Goal: Communication & Community: Participate in discussion

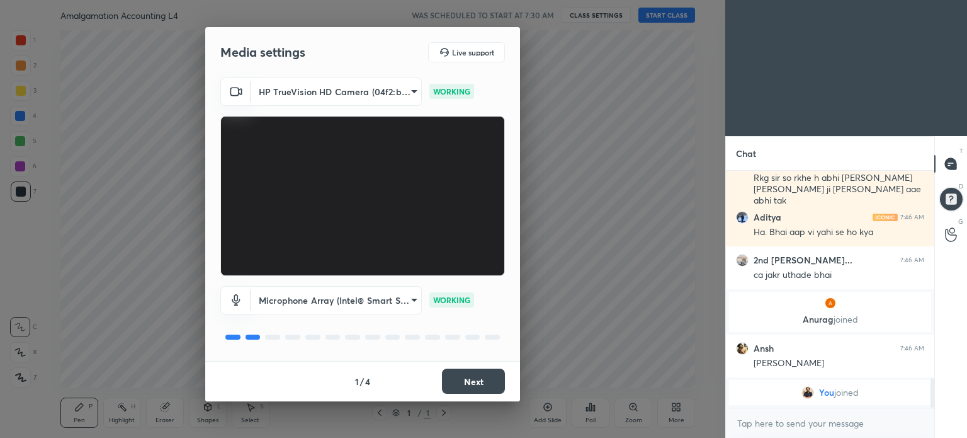
scroll to position [1528, 0]
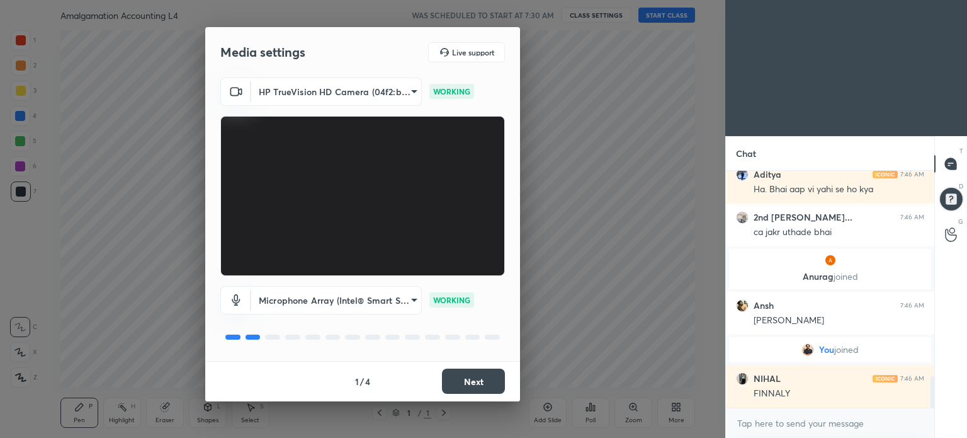
click at [492, 389] on button "Next" at bounding box center [473, 380] width 63 height 25
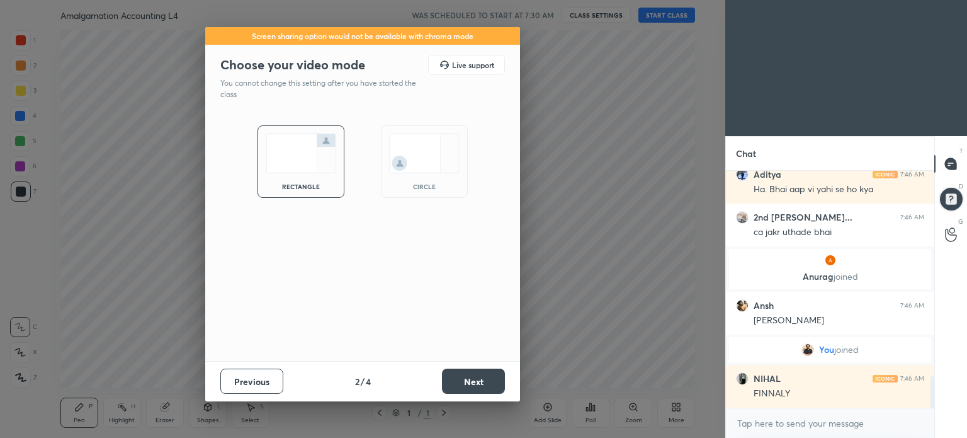
click at [492, 389] on button "Next" at bounding box center [473, 380] width 63 height 25
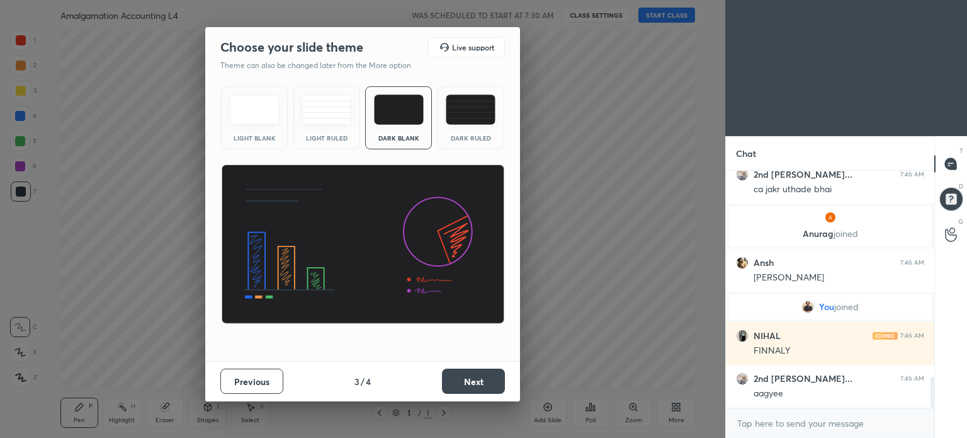
scroll to position [1659, 0]
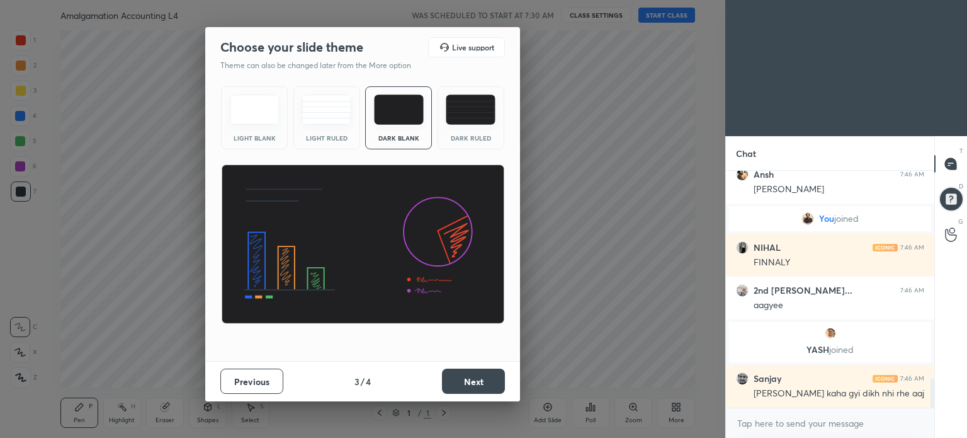
click at [492, 389] on button "Next" at bounding box center [473, 380] width 63 height 25
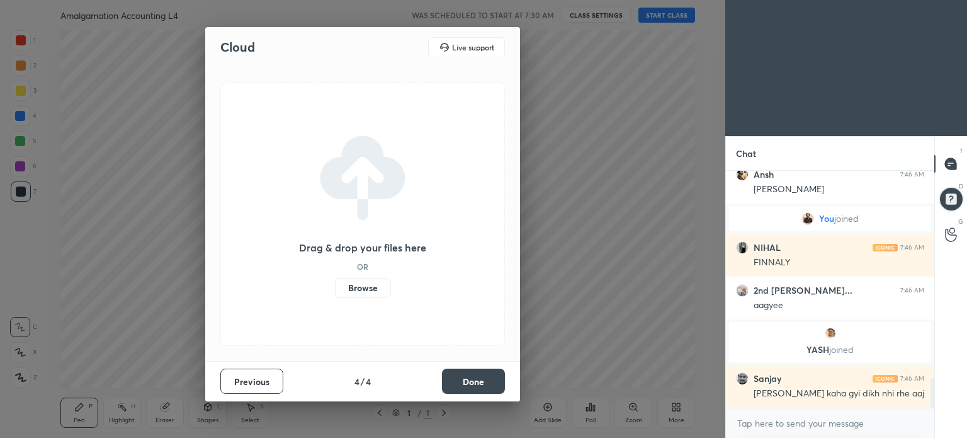
click at [492, 389] on button "Done" at bounding box center [473, 380] width 63 height 25
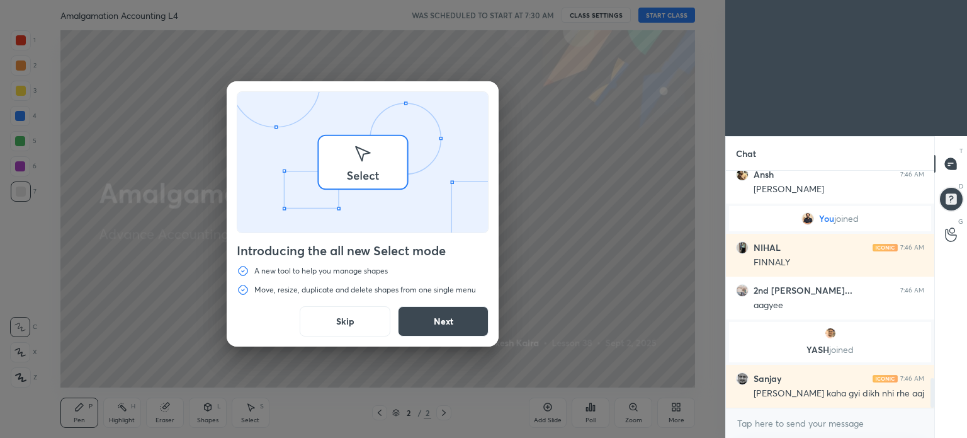
scroll to position [1702, 0]
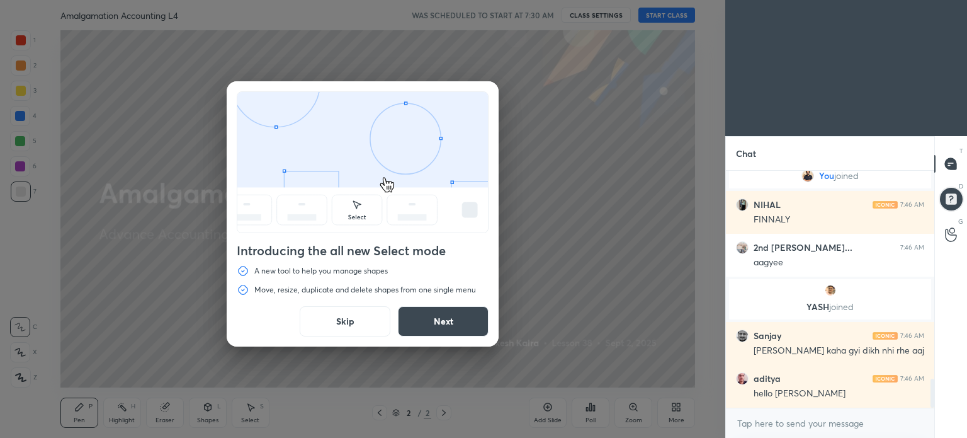
click at [358, 327] on button "Skip" at bounding box center [345, 321] width 91 height 30
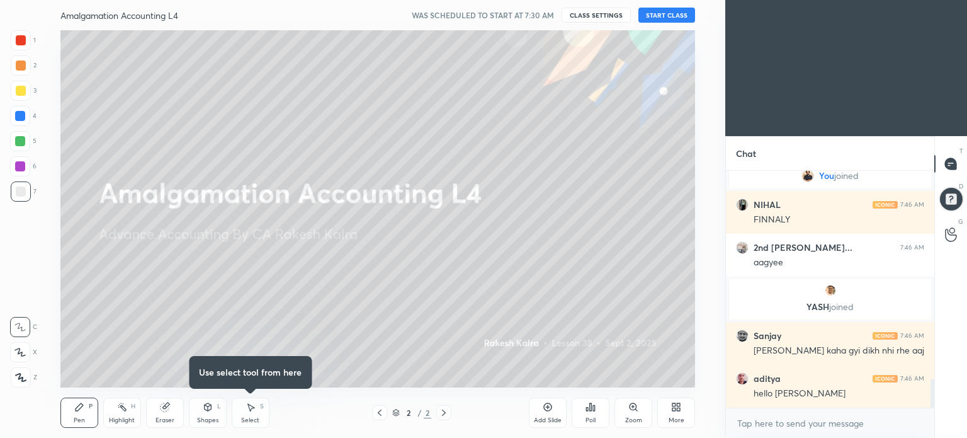
scroll to position [1747, 0]
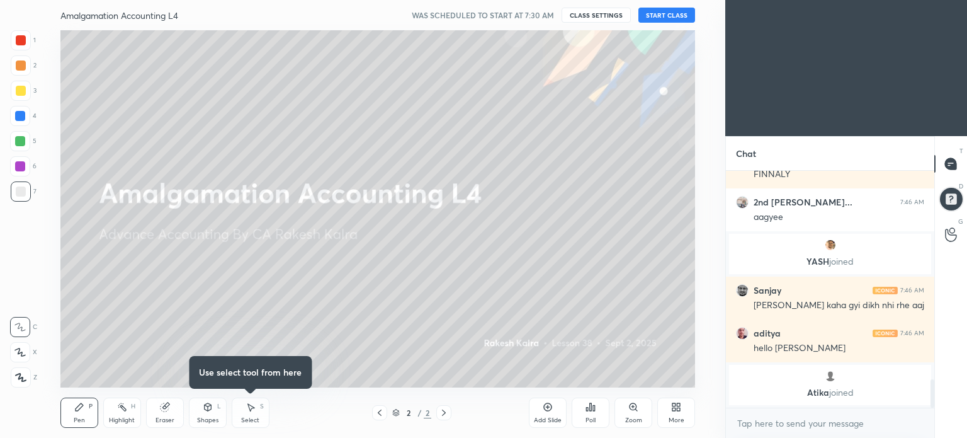
click at [668, 13] on button "START CLASS" at bounding box center [667, 15] width 57 height 15
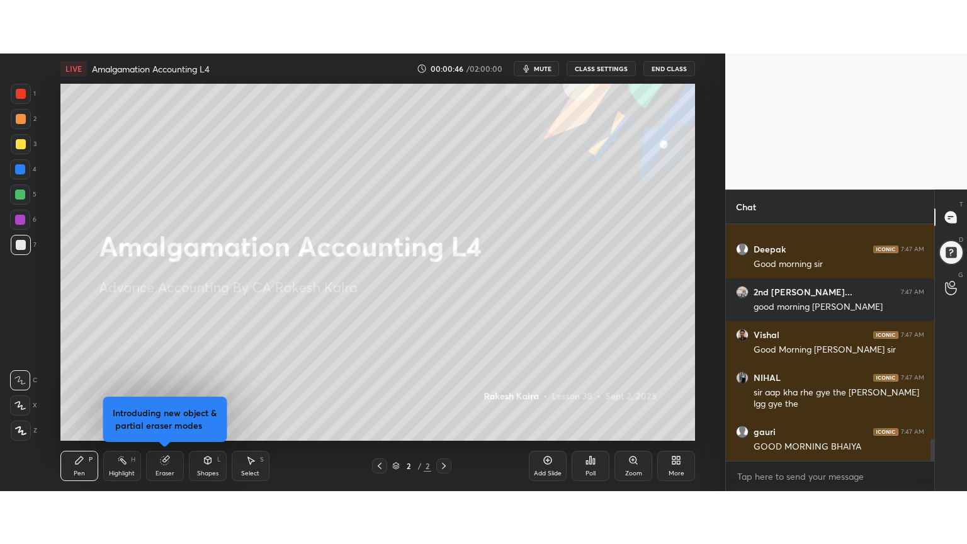
scroll to position [2353, 0]
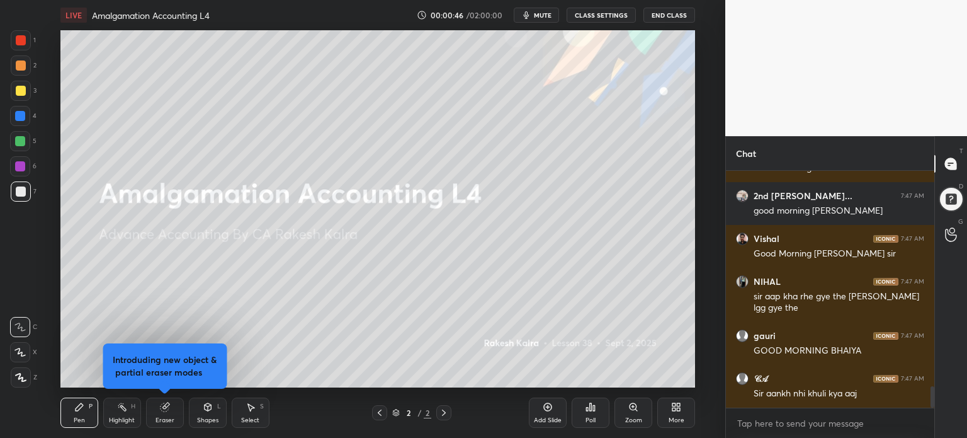
click at [669, 411] on div "More" at bounding box center [677, 412] width 38 height 30
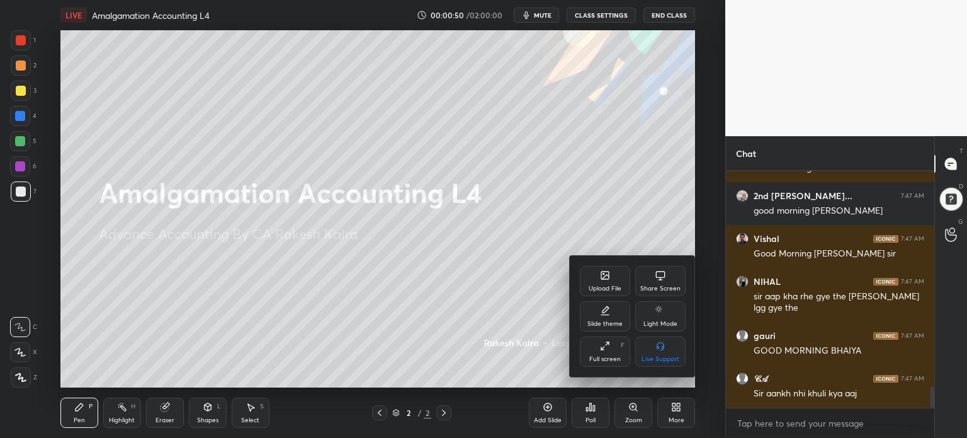
click at [589, 291] on div "Upload File" at bounding box center [605, 288] width 33 height 6
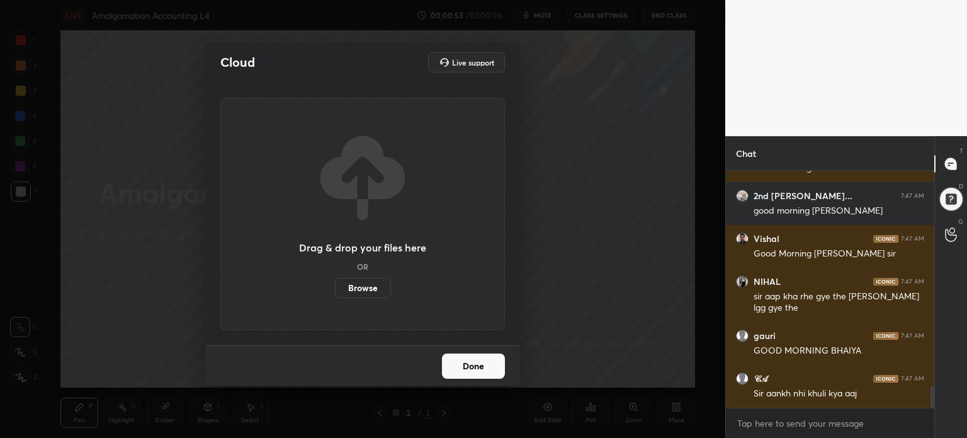
click at [354, 287] on label "Browse" at bounding box center [363, 288] width 56 height 20
click at [335, 287] on input "Browse" at bounding box center [335, 288] width 0 height 20
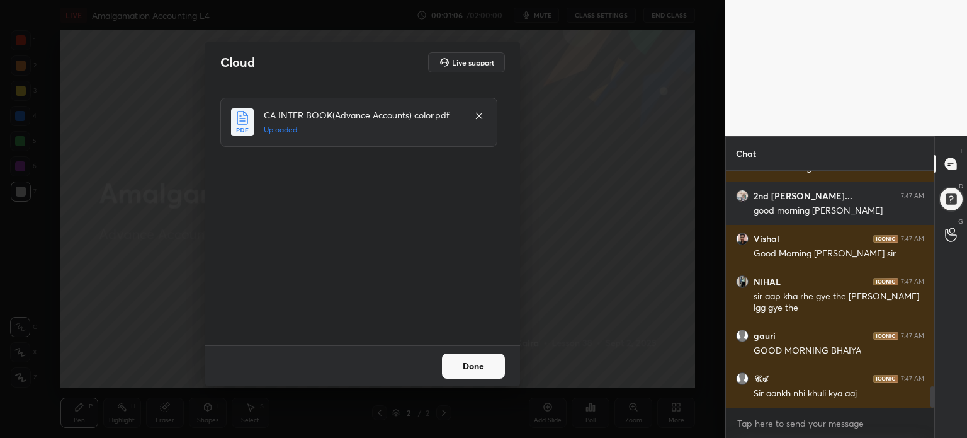
click at [484, 365] on button "Done" at bounding box center [473, 365] width 63 height 25
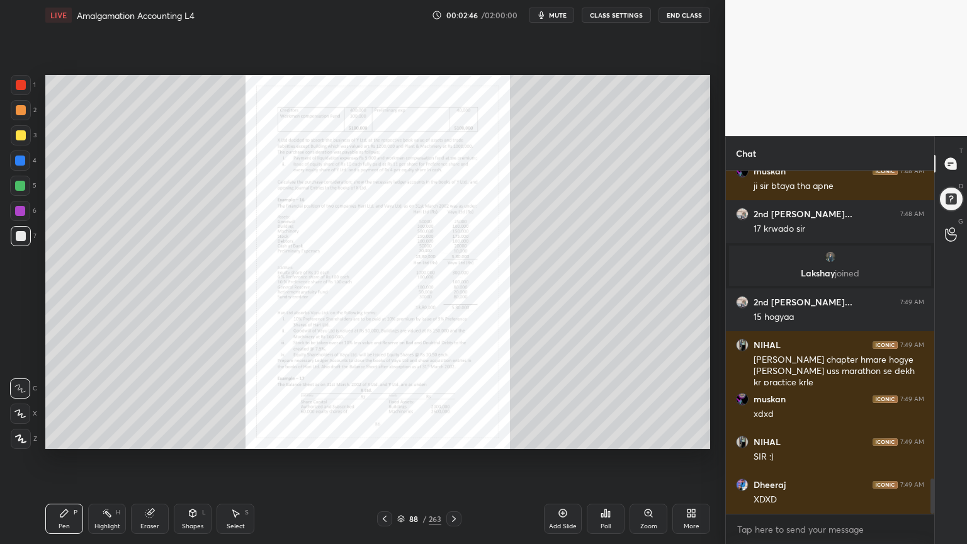
scroll to position [3022, 0]
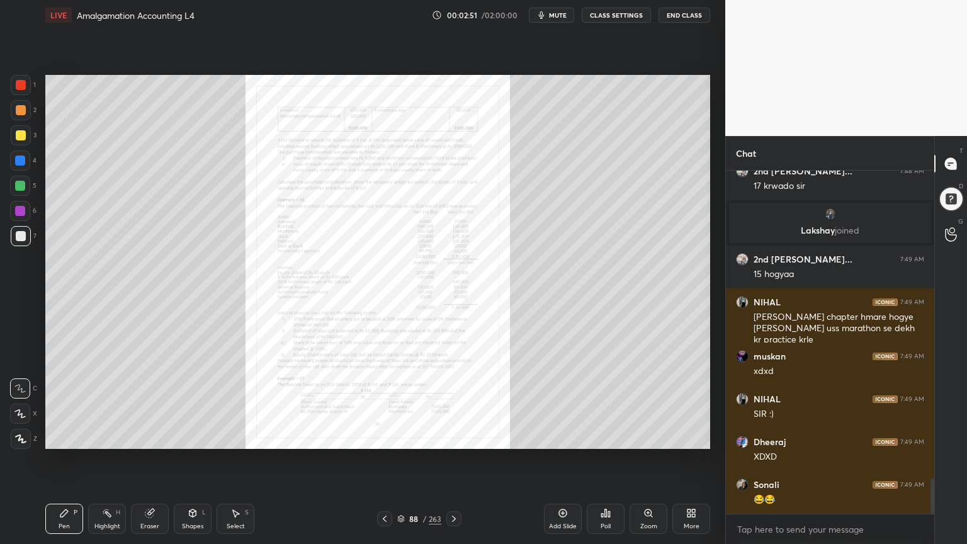
click at [647, 437] on icon at bounding box center [648, 513] width 7 height 7
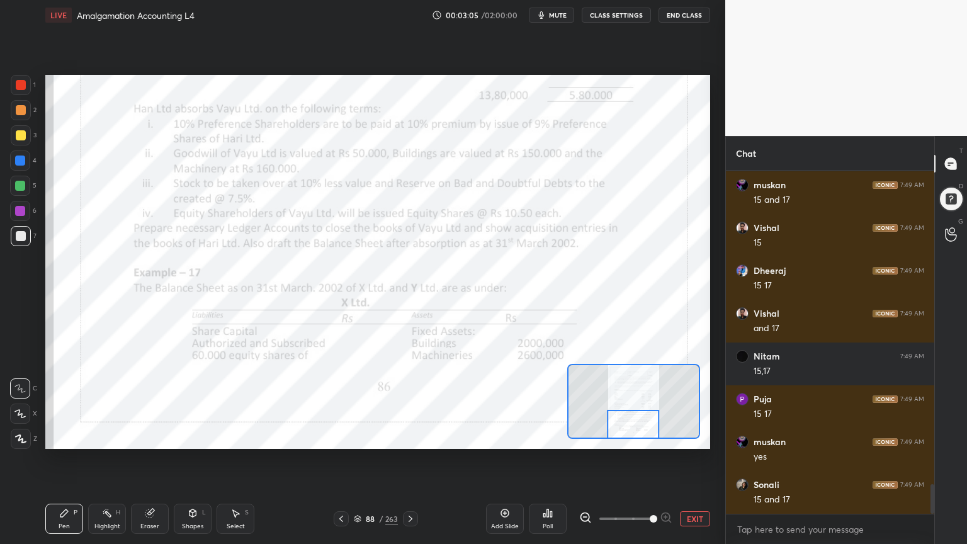
scroll to position [3662, 0]
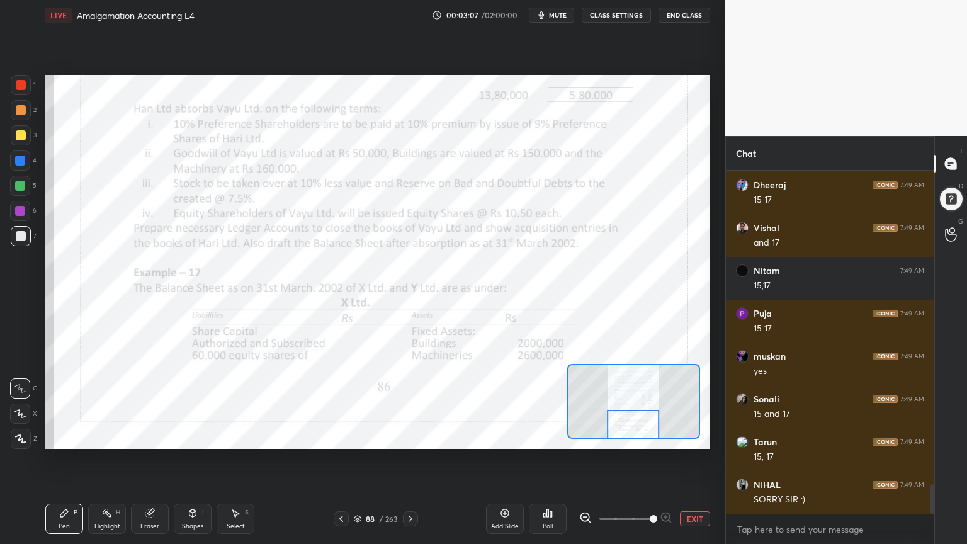
click at [20, 214] on div at bounding box center [20, 211] width 10 height 10
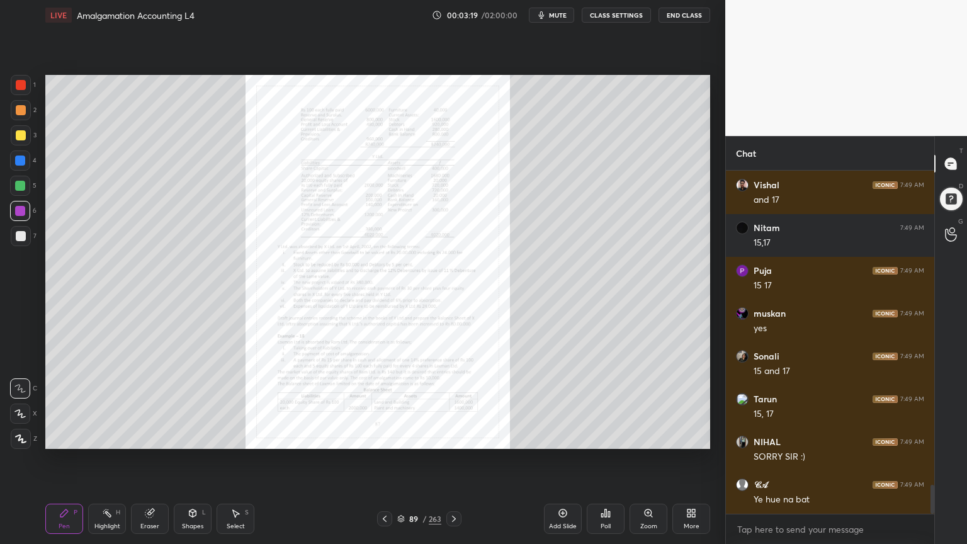
click at [639, 437] on div "Zoom" at bounding box center [649, 519] width 38 height 30
click at [651, 437] on icon at bounding box center [649, 513] width 10 height 10
click at [652, 437] on icon at bounding box center [649, 513] width 10 height 10
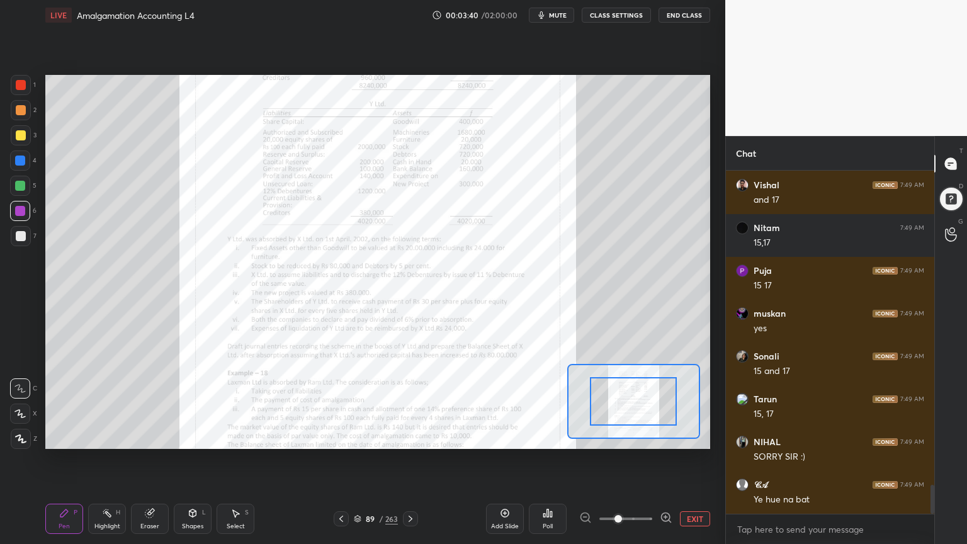
click at [622, 437] on span at bounding box center [619, 519] width 8 height 8
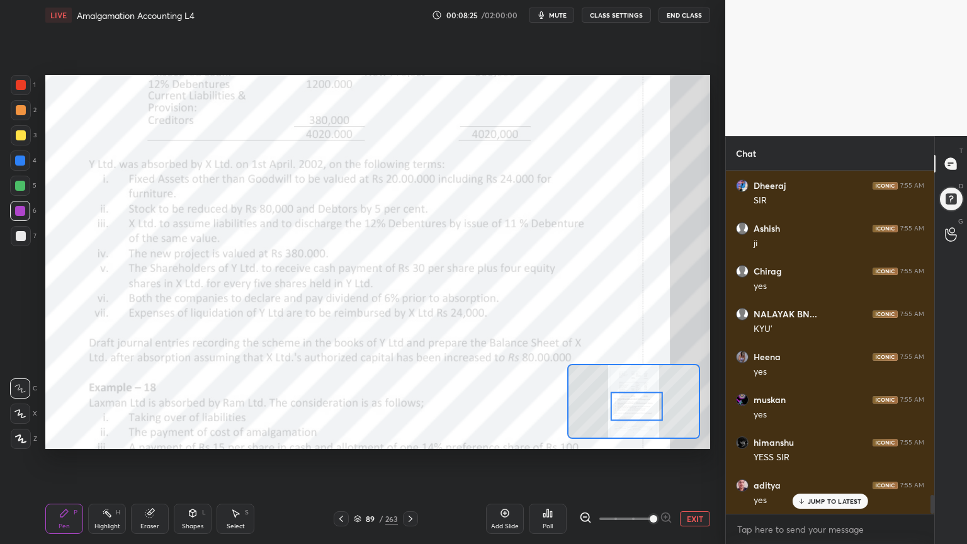
scroll to position [5850, 0]
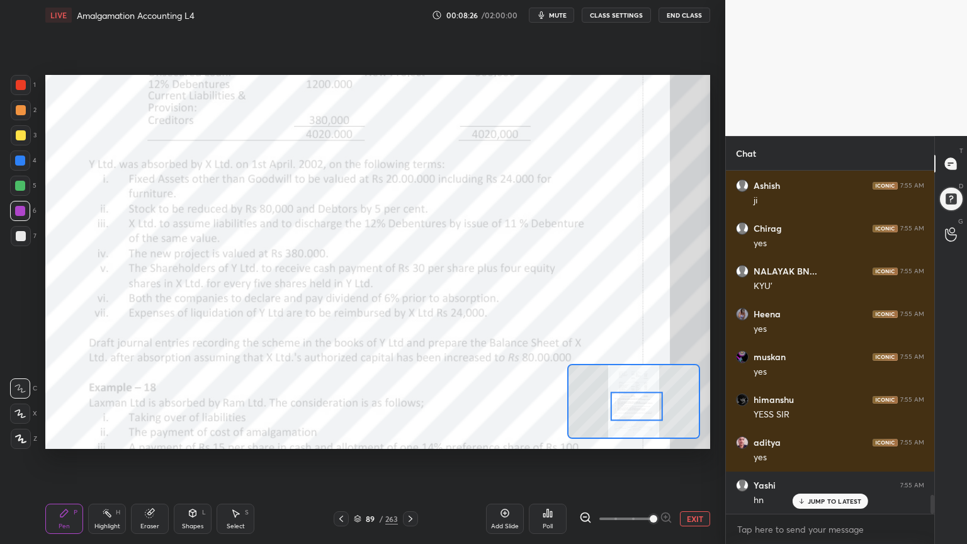
click at [692, 437] on button "EXIT" at bounding box center [695, 518] width 30 height 15
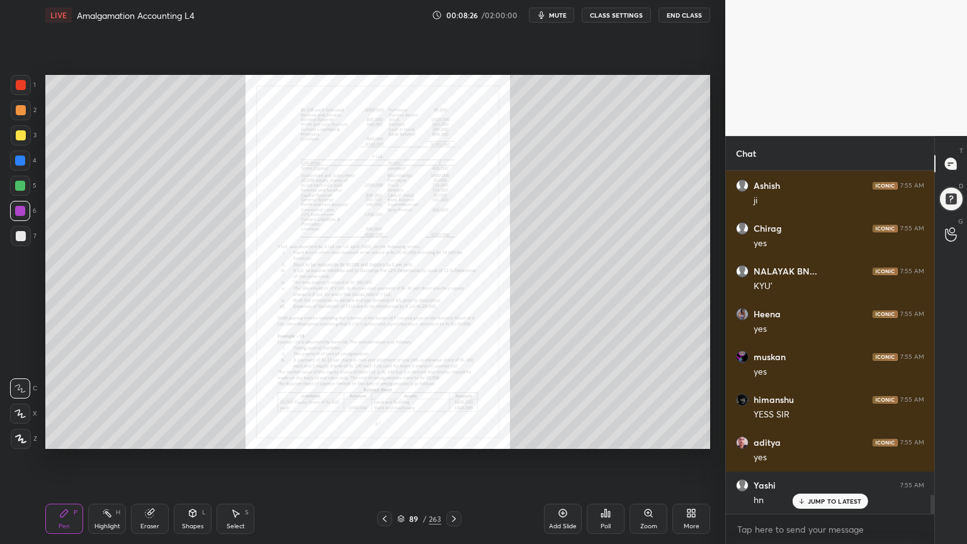
click at [695, 437] on div "More" at bounding box center [692, 519] width 38 height 30
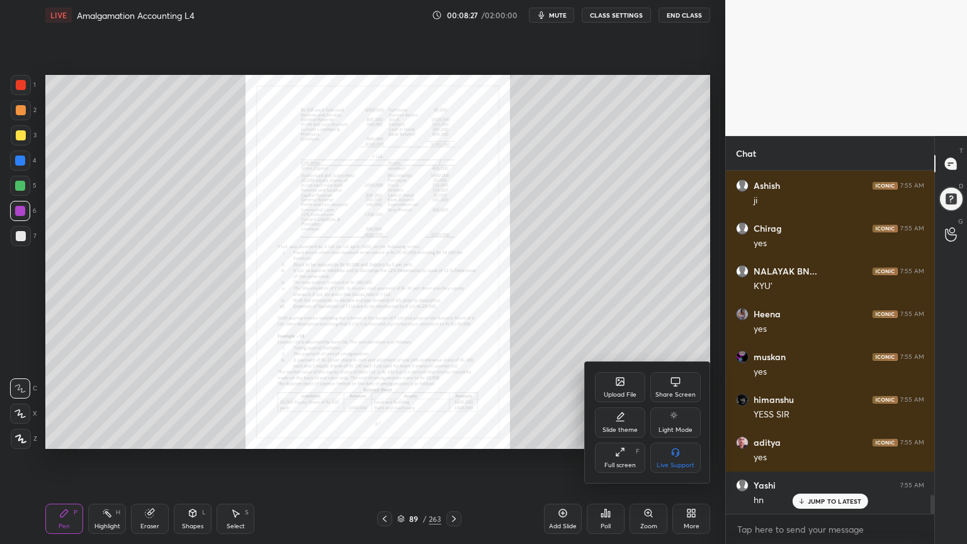
click at [608, 426] on div "Slide theme" at bounding box center [620, 422] width 50 height 30
click at [671, 426] on div "Light Ruled" at bounding box center [676, 422] width 50 height 30
click at [686, 437] on div at bounding box center [483, 272] width 967 height 544
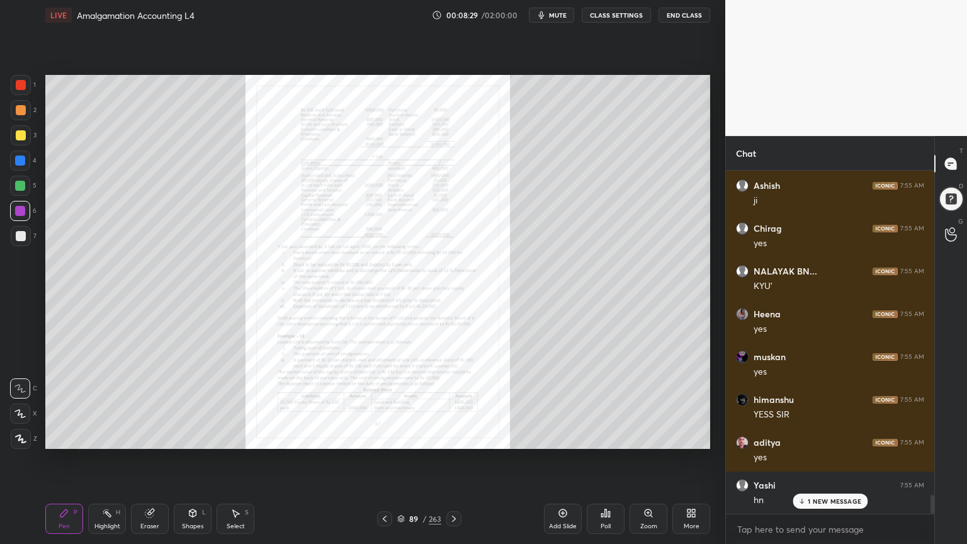
scroll to position [5892, 0]
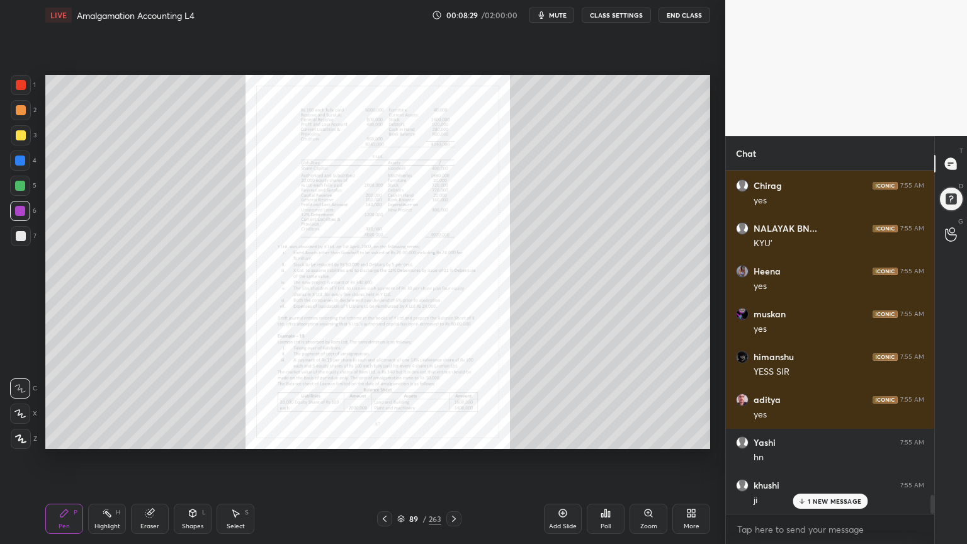
click at [569, 437] on div "Add Slide" at bounding box center [563, 526] width 28 height 6
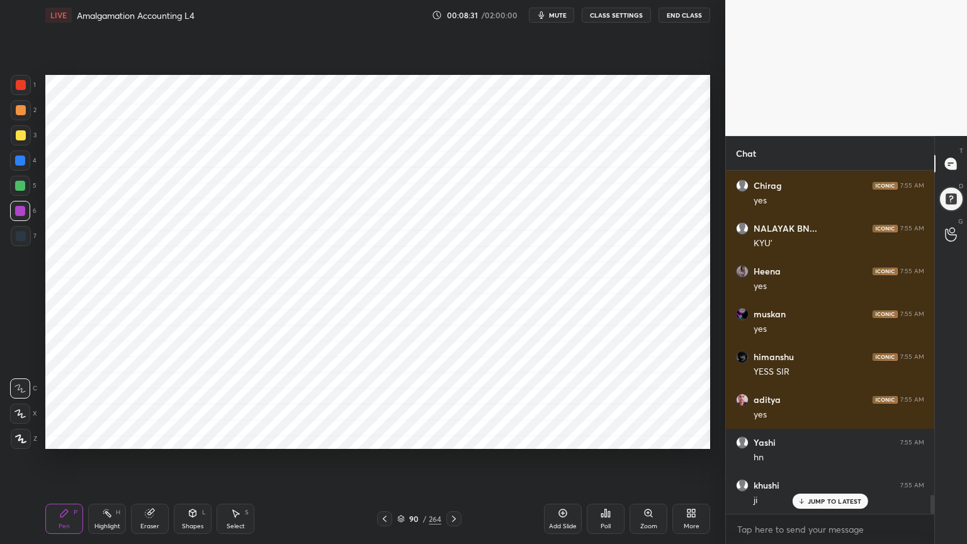
click at [23, 161] on div at bounding box center [20, 161] width 10 height 10
click at [20, 437] on icon at bounding box center [20, 439] width 11 height 9
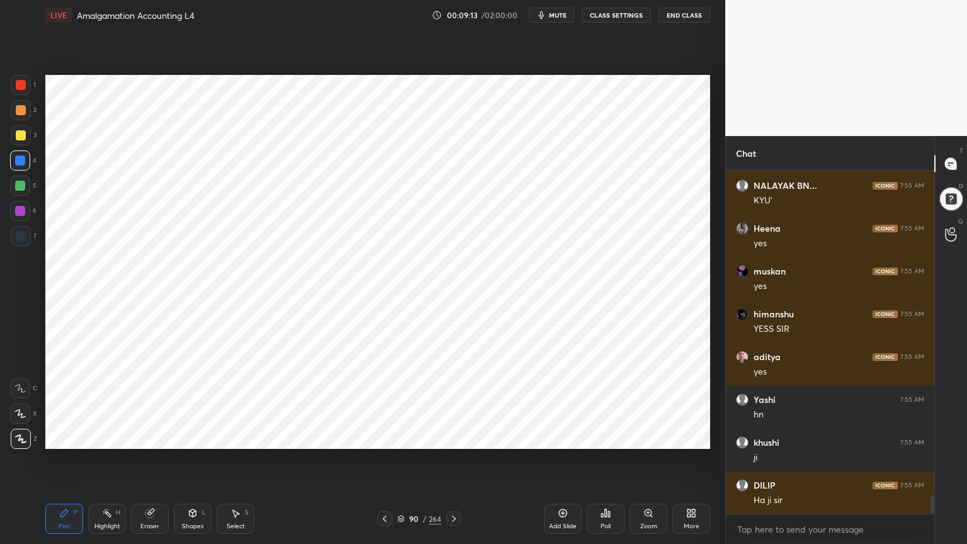
scroll to position [5978, 0]
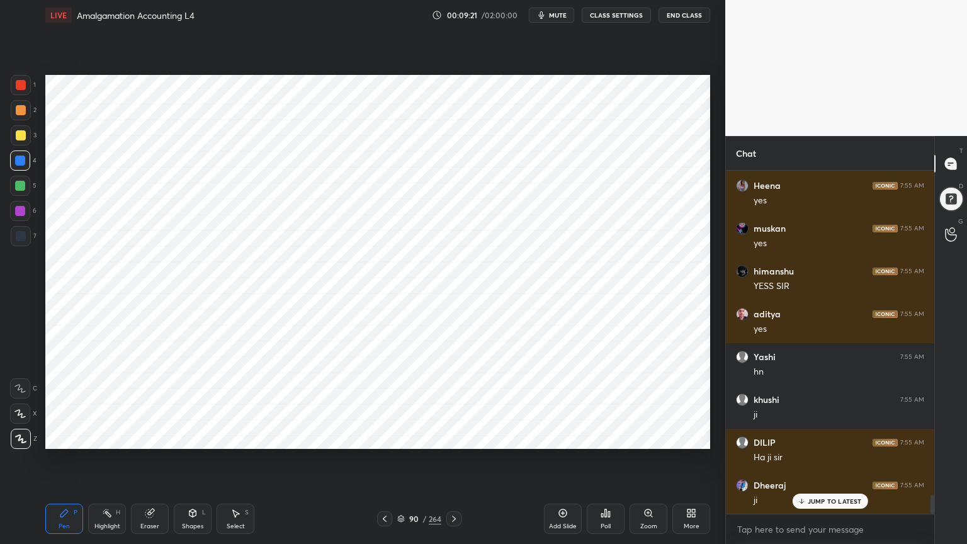
click at [194, 437] on div "Shapes L" at bounding box center [193, 519] width 38 height 30
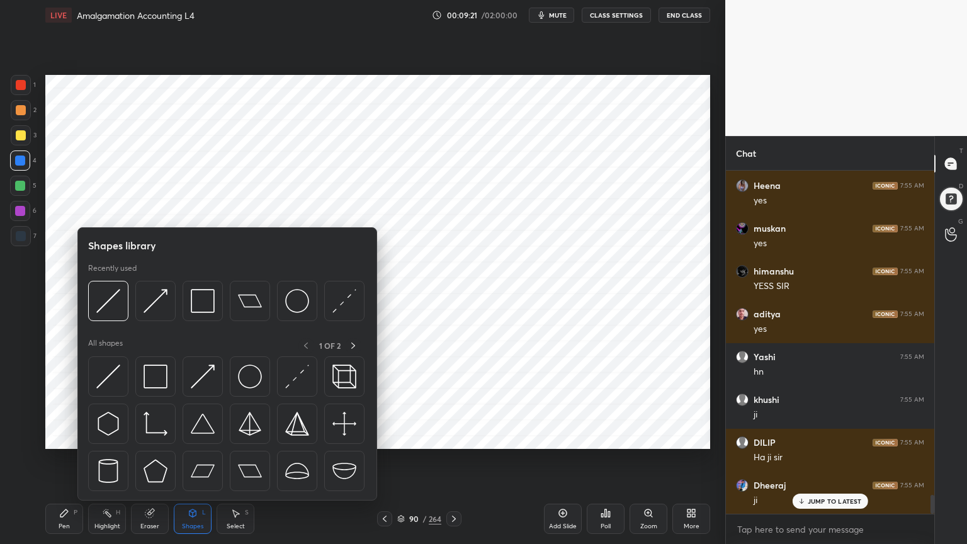
click at [194, 437] on div "Shapes L" at bounding box center [193, 519] width 38 height 30
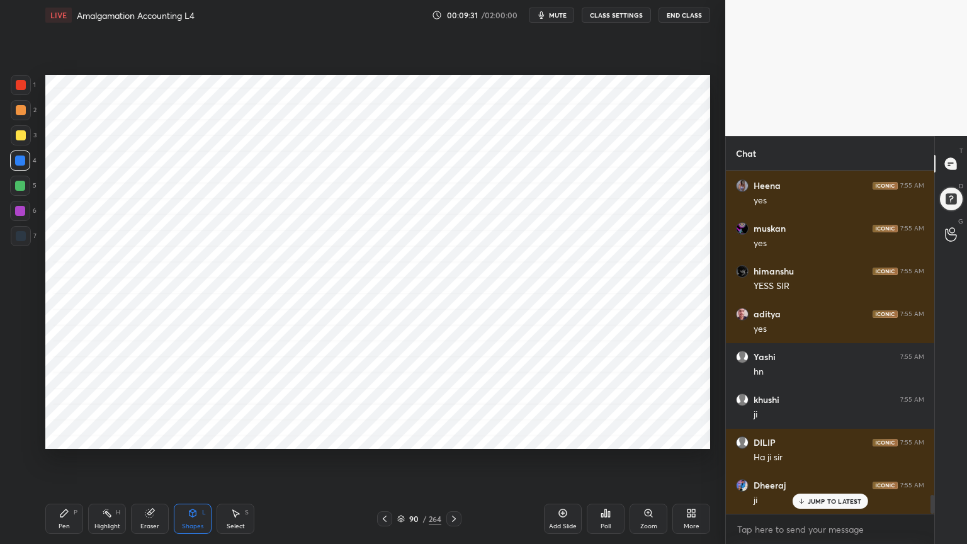
click at [68, 437] on icon at bounding box center [64, 513] width 10 height 10
click at [21, 226] on div at bounding box center [21, 236] width 20 height 20
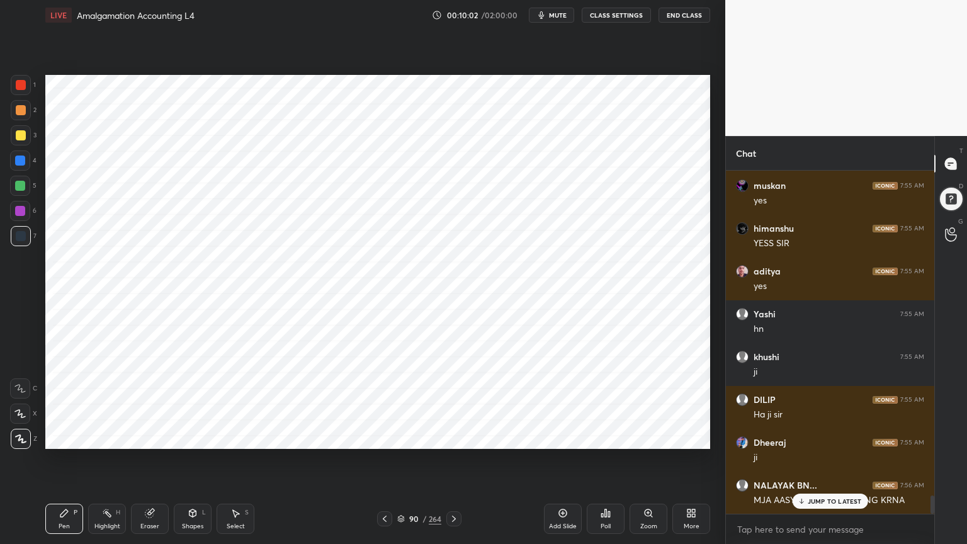
scroll to position [6021, 0]
click at [22, 161] on div at bounding box center [20, 161] width 10 height 10
click at [121, 437] on div "Highlight H" at bounding box center [107, 519] width 38 height 30
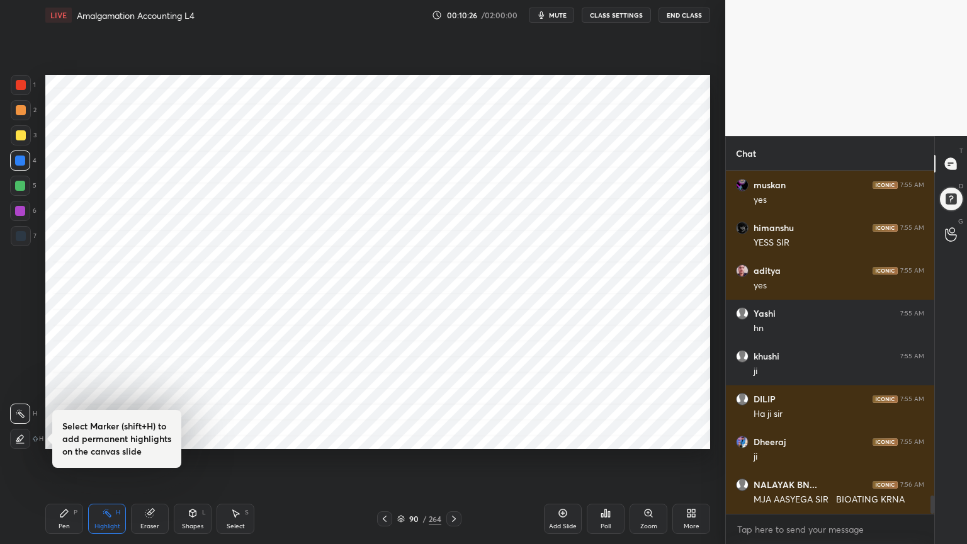
click at [73, 437] on div "Pen P" at bounding box center [64, 519] width 38 height 30
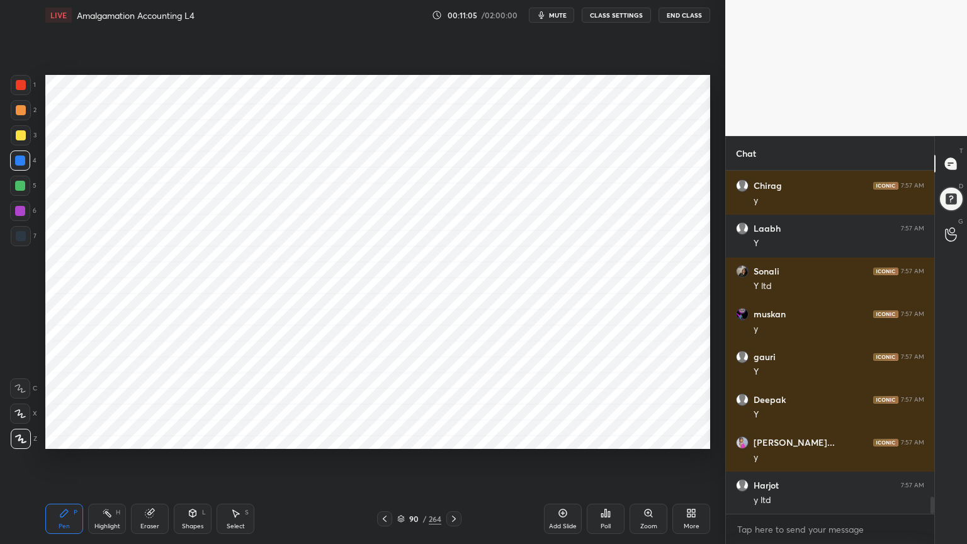
scroll to position [6620, 0]
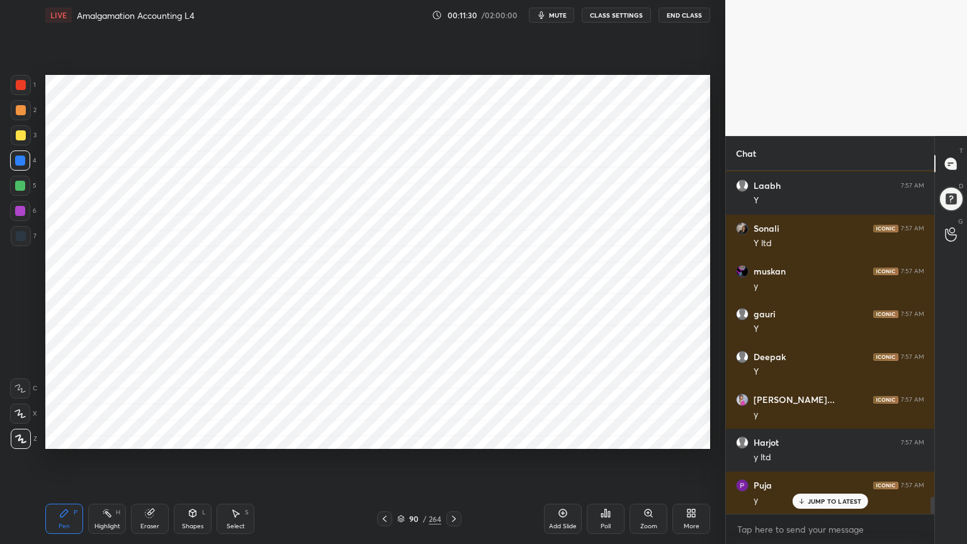
click at [25, 234] on div at bounding box center [21, 236] width 10 height 10
click at [20, 87] on div at bounding box center [21, 85] width 10 height 10
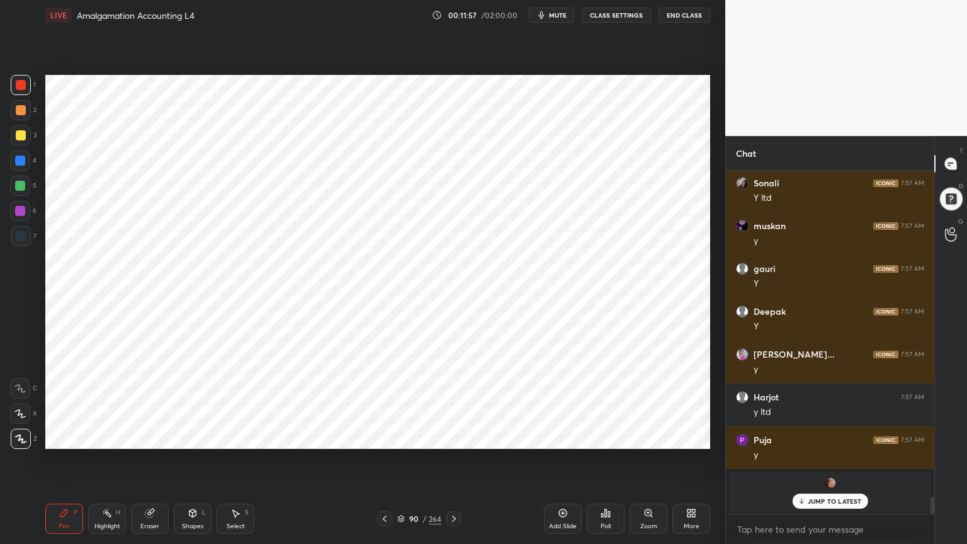
click at [18, 232] on div at bounding box center [21, 236] width 10 height 10
click at [28, 185] on div at bounding box center [20, 186] width 20 height 20
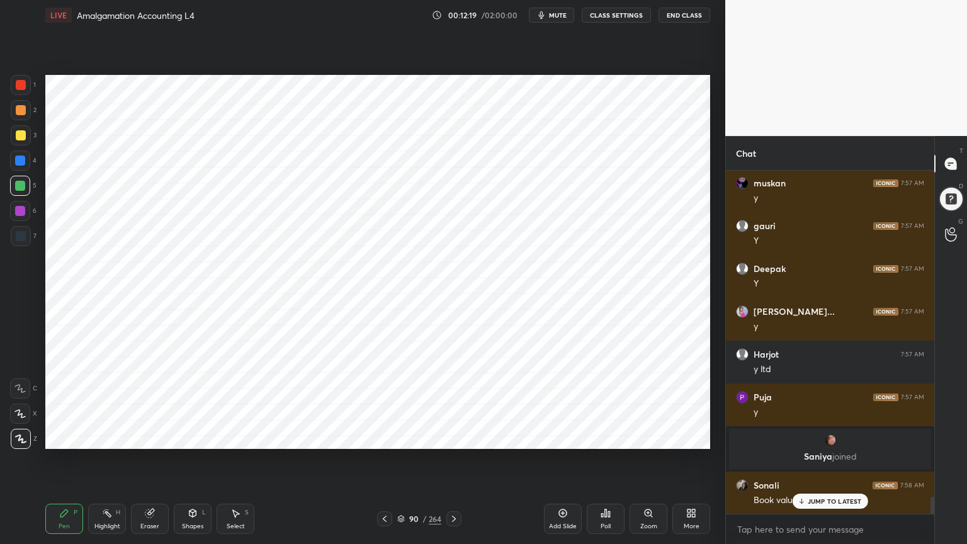
scroll to position [6751, 0]
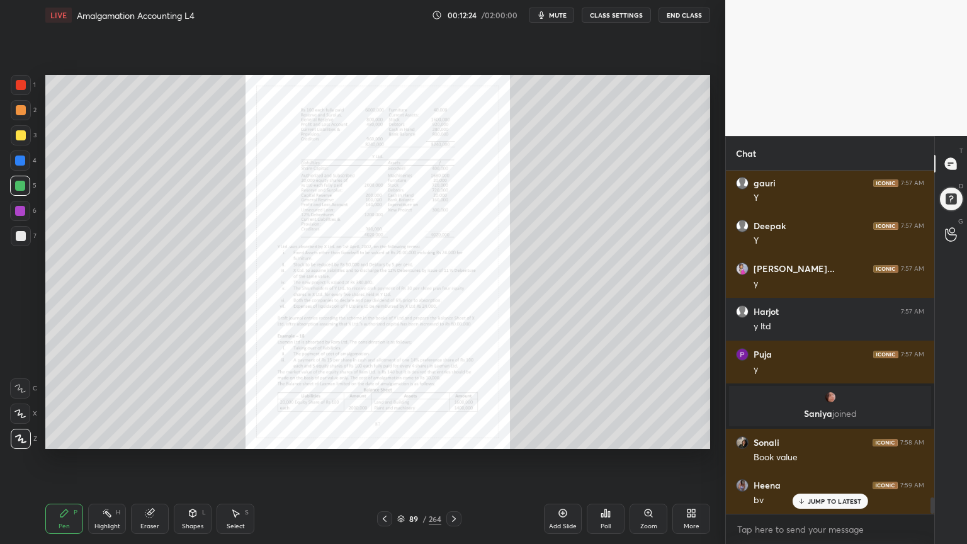
click at [647, 437] on icon at bounding box center [648, 513] width 7 height 7
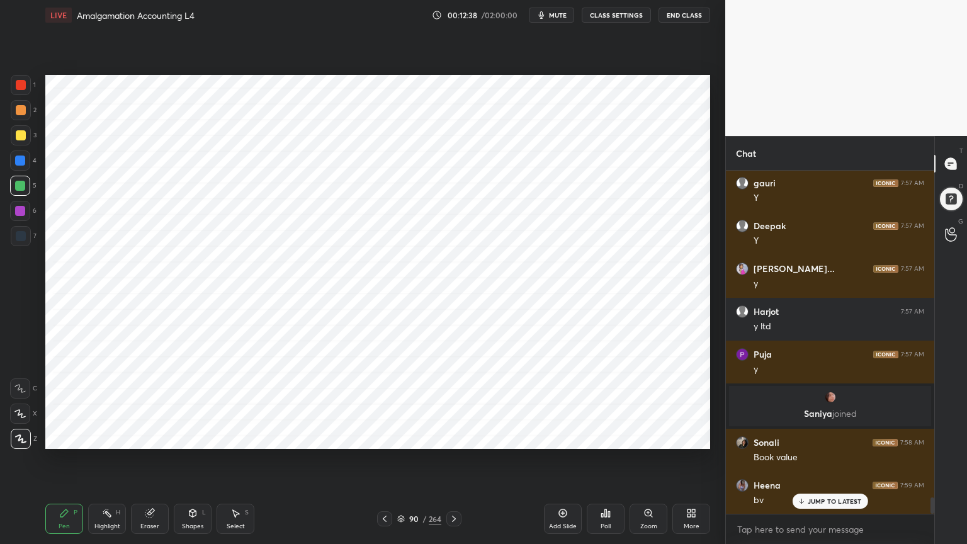
click at [18, 164] on div at bounding box center [20, 161] width 10 height 10
click at [19, 245] on div at bounding box center [21, 236] width 20 height 20
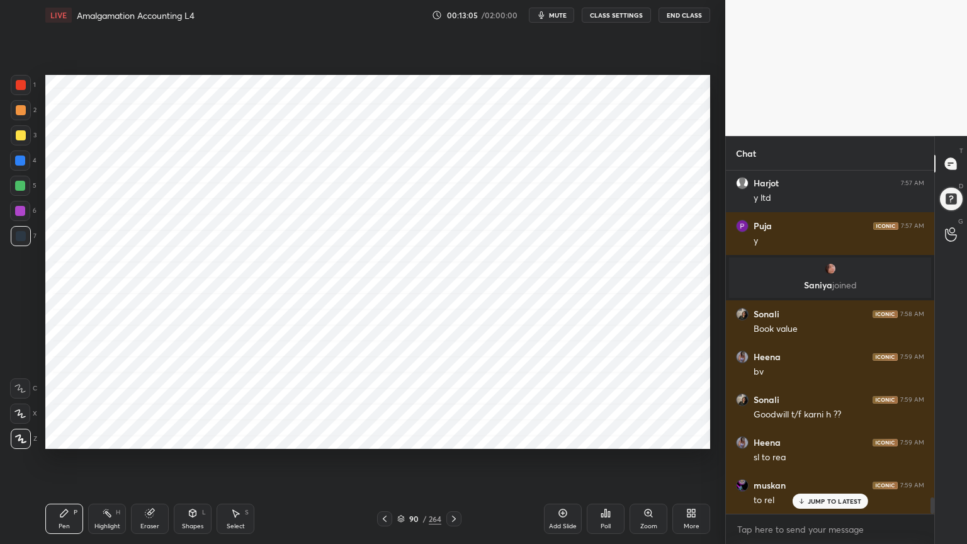
scroll to position [6923, 0]
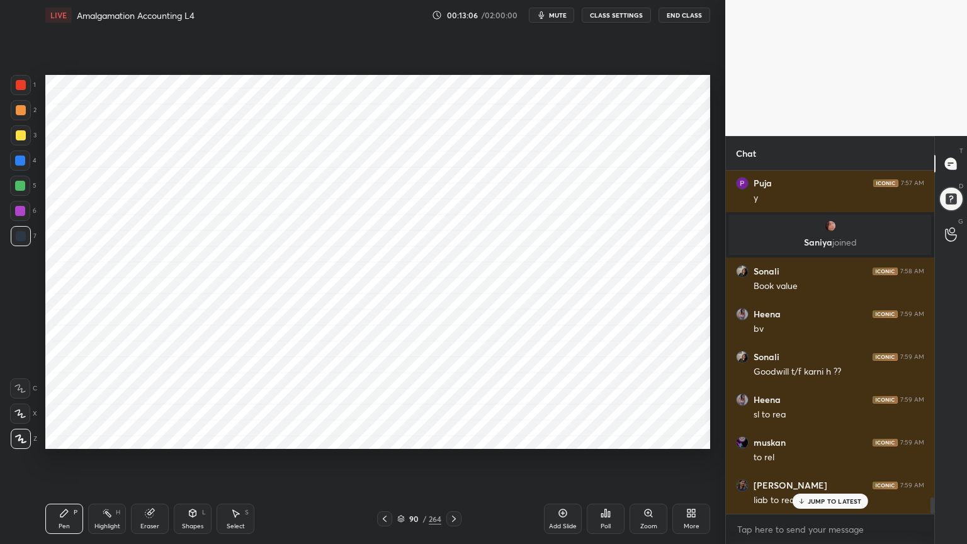
click at [20, 185] on div at bounding box center [20, 186] width 10 height 10
click at [9, 88] on div "1 2 3 4 5 6 7 C X Z C X Z E E Erase all H H" at bounding box center [20, 262] width 40 height 374
click at [18, 96] on div "1" at bounding box center [23, 87] width 25 height 25
click at [17, 164] on div at bounding box center [20, 161] width 10 height 10
click at [23, 184] on div at bounding box center [20, 186] width 10 height 10
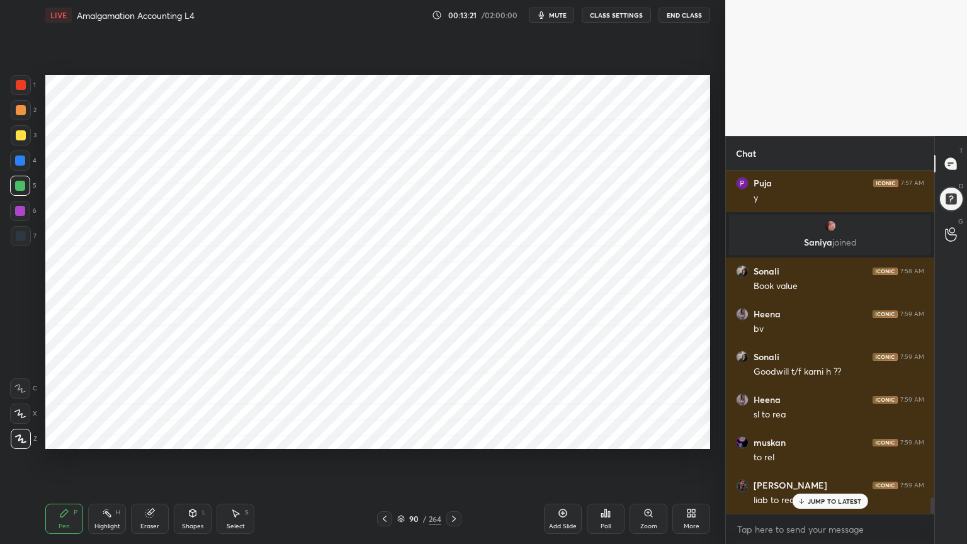
scroll to position [6966, 0]
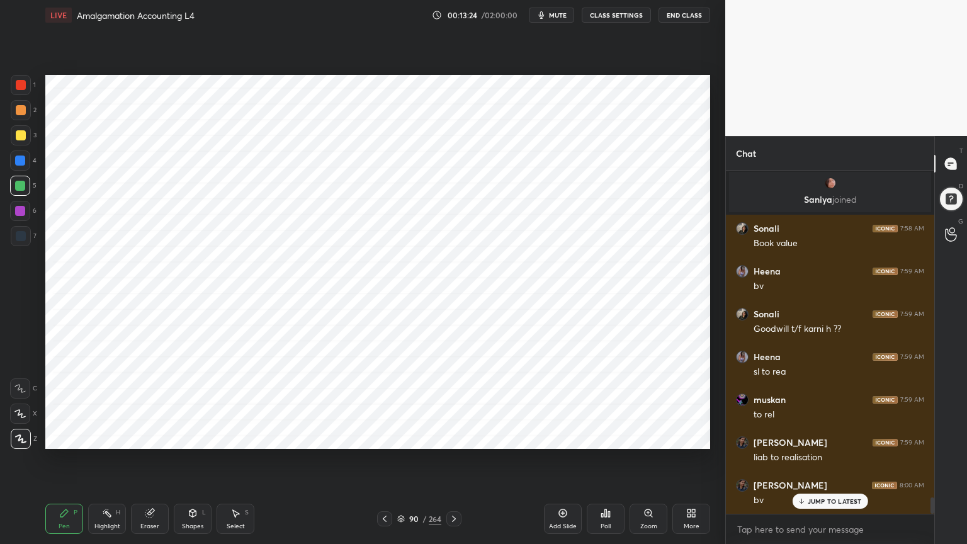
click at [25, 244] on div at bounding box center [21, 236] width 20 height 20
click at [20, 147] on div "3" at bounding box center [24, 137] width 26 height 25
click at [11, 166] on div at bounding box center [20, 161] width 20 height 20
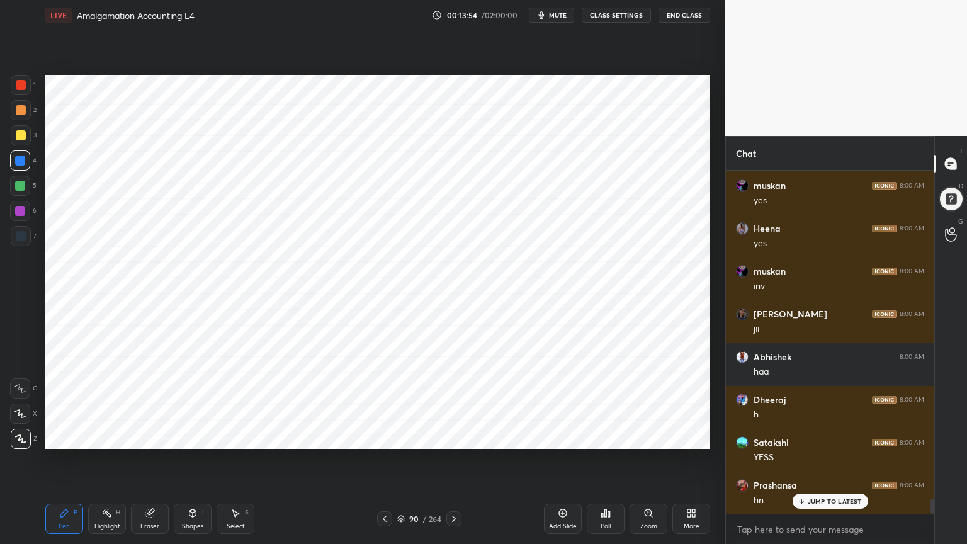
scroll to position [7351, 0]
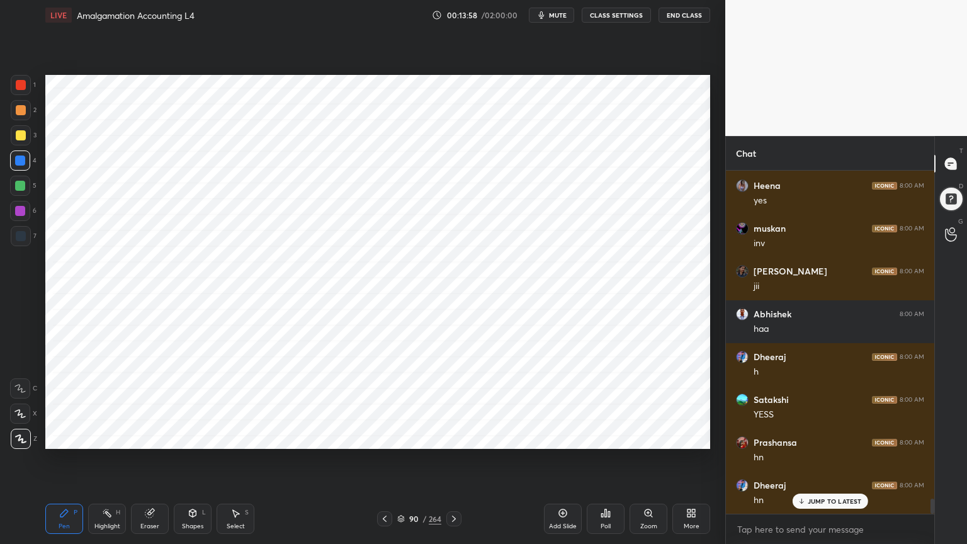
click at [20, 239] on div at bounding box center [21, 236] width 10 height 10
click at [107, 437] on div "Highlight" at bounding box center [107, 526] width 26 height 6
click at [564, 437] on icon at bounding box center [563, 514] width 8 height 8
click at [389, 437] on icon at bounding box center [385, 519] width 10 height 10
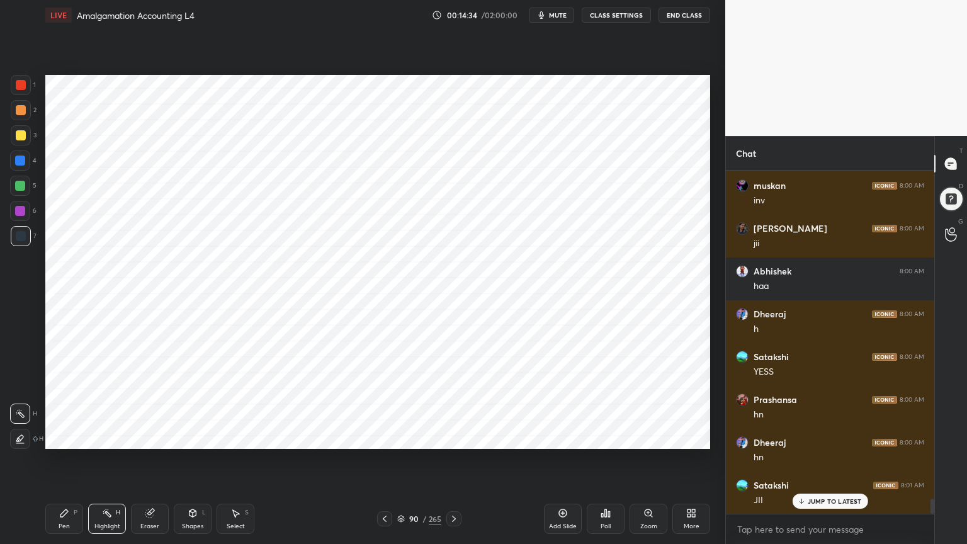
click at [460, 437] on div at bounding box center [454, 518] width 15 height 15
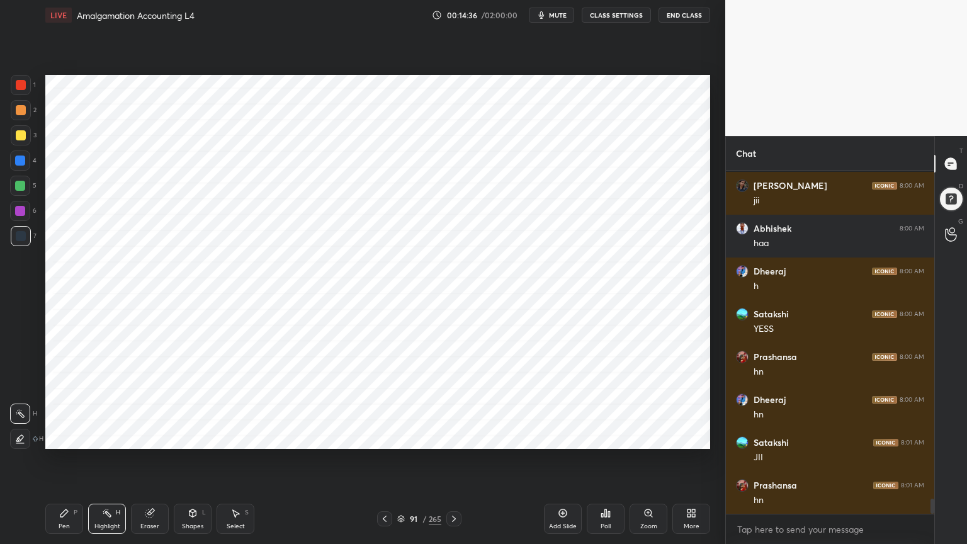
scroll to position [7522, 0]
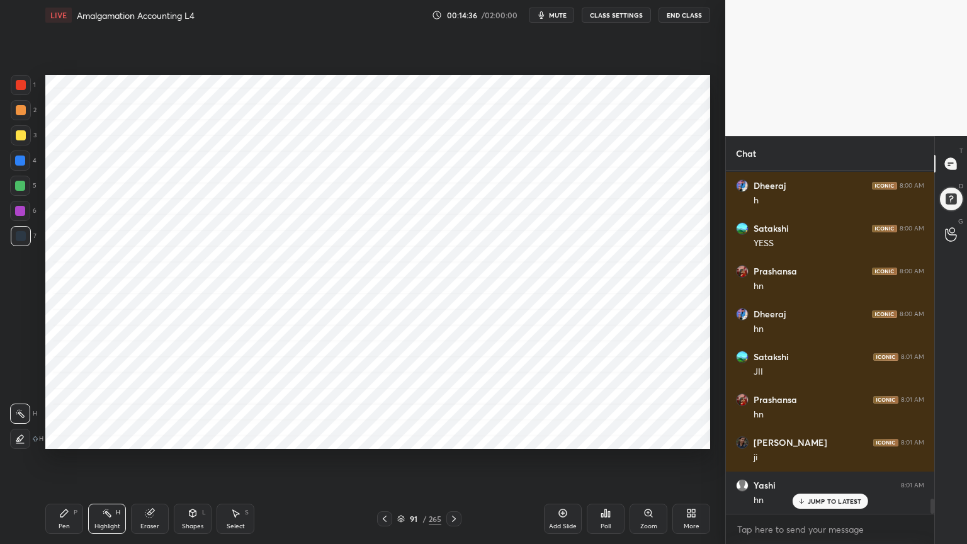
click at [25, 174] on div "4" at bounding box center [23, 163] width 26 height 25
click at [71, 437] on div "Pen P" at bounding box center [64, 519] width 38 height 30
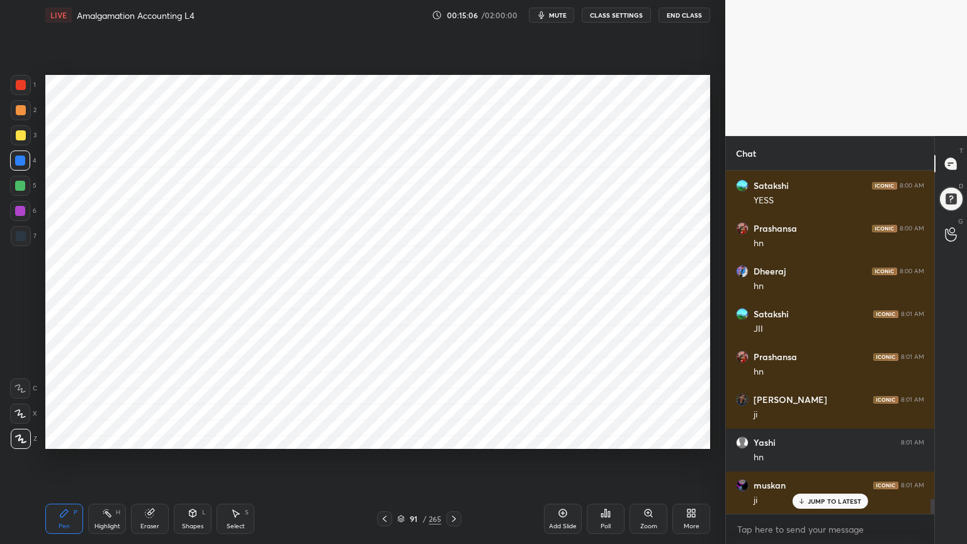
scroll to position [7608, 0]
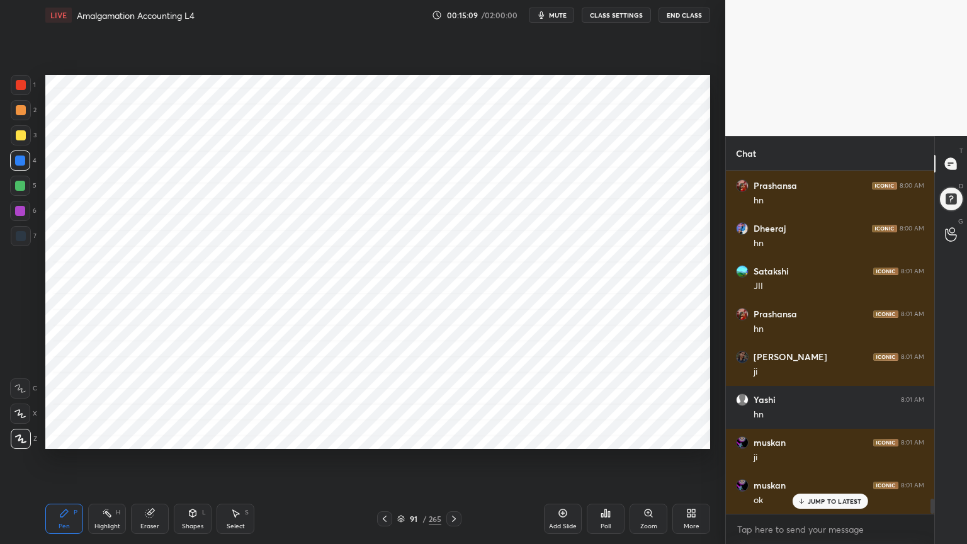
click at [18, 242] on div at bounding box center [21, 236] width 20 height 20
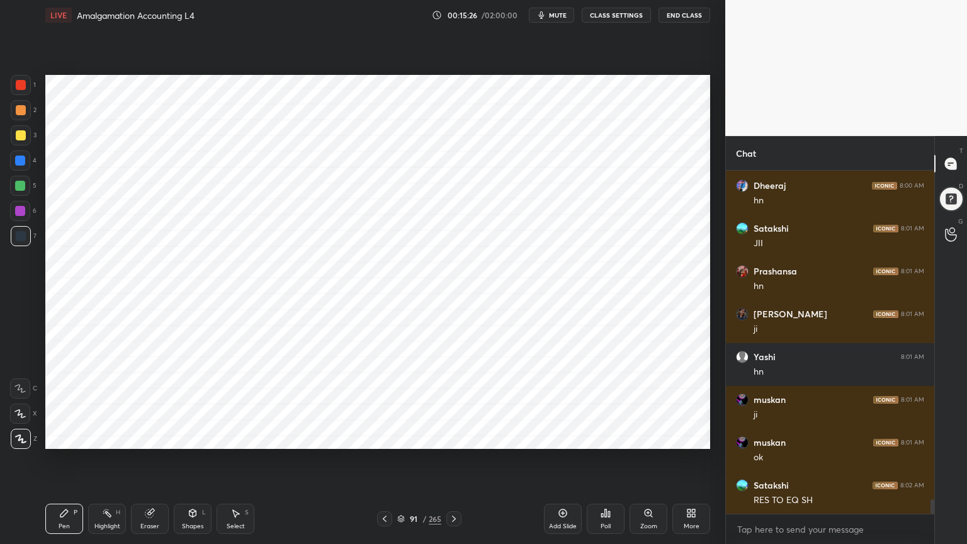
click at [15, 83] on div at bounding box center [21, 85] width 20 height 20
click at [23, 164] on div at bounding box center [20, 161] width 10 height 10
click at [21, 240] on div at bounding box center [21, 236] width 10 height 10
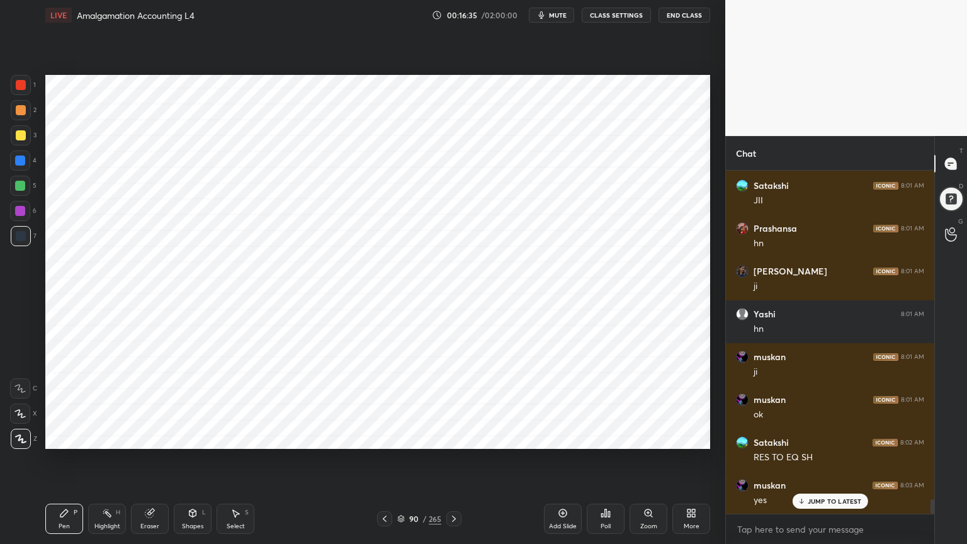
click at [120, 437] on div "Highlight H" at bounding box center [107, 519] width 38 height 30
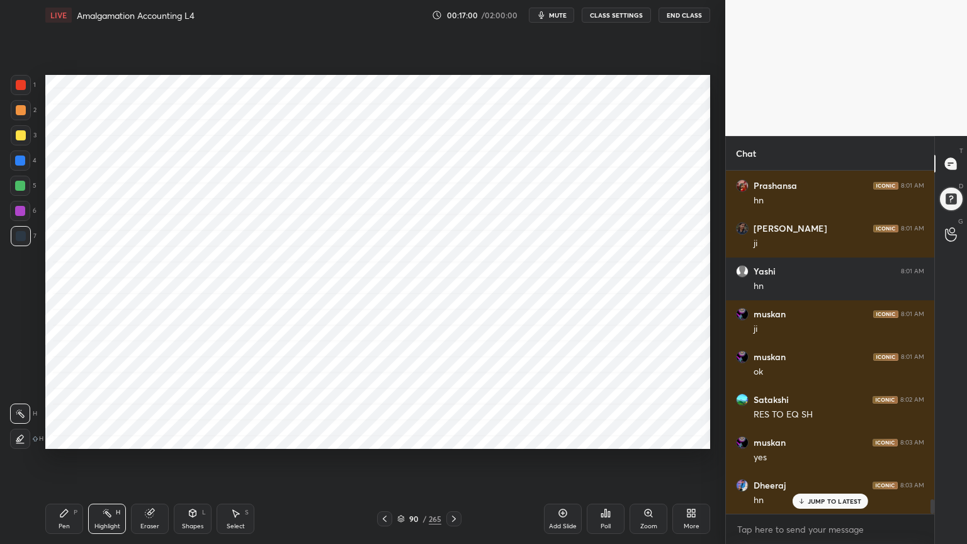
scroll to position [7779, 0]
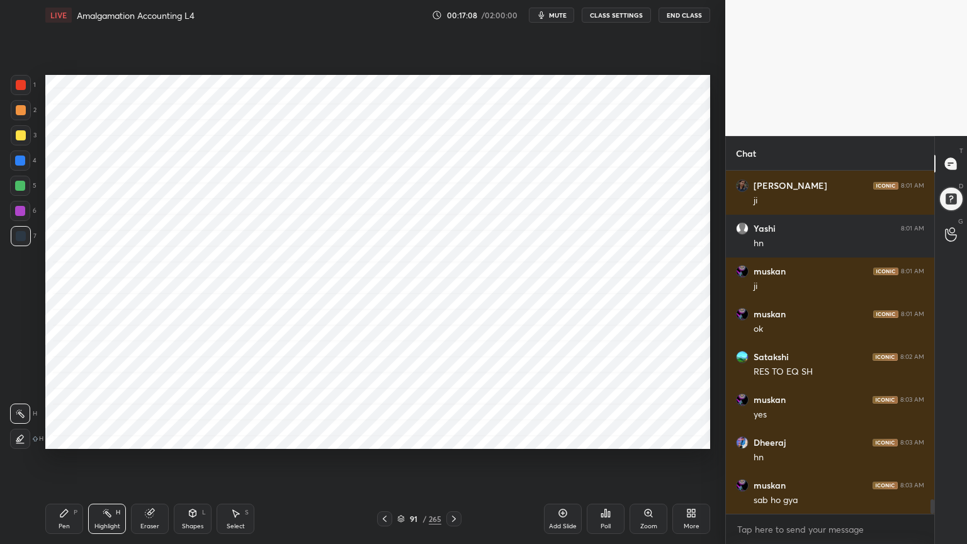
click at [20, 167] on div at bounding box center [20, 161] width 20 height 20
click at [74, 437] on div "P" at bounding box center [76, 513] width 4 height 6
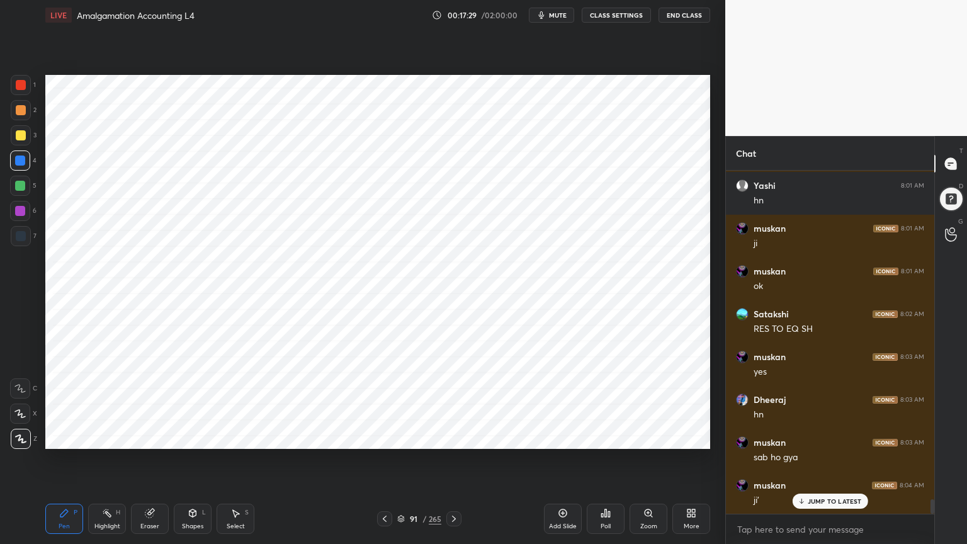
scroll to position [7865, 0]
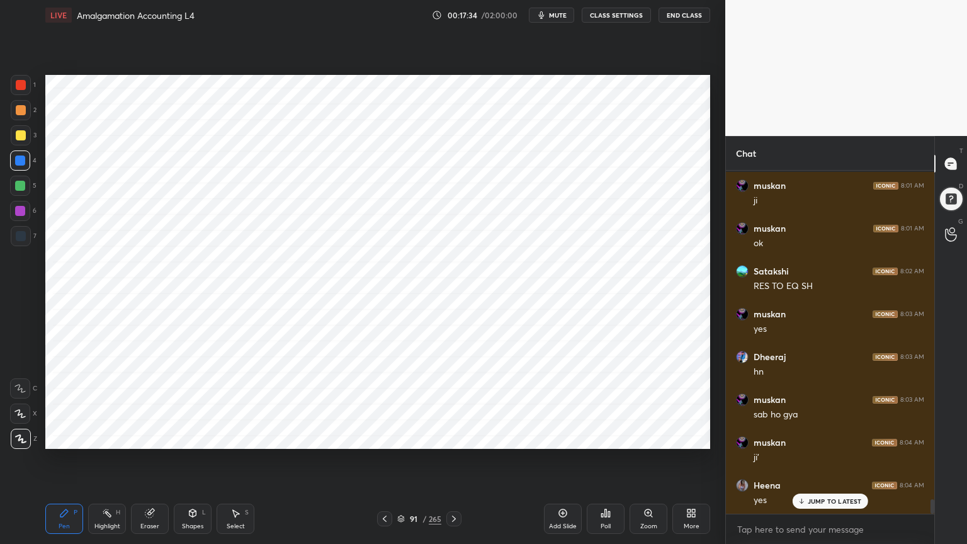
click at [21, 234] on div at bounding box center [21, 236] width 10 height 10
click at [18, 86] on div at bounding box center [21, 85] width 10 height 10
click at [14, 189] on div at bounding box center [20, 186] width 20 height 20
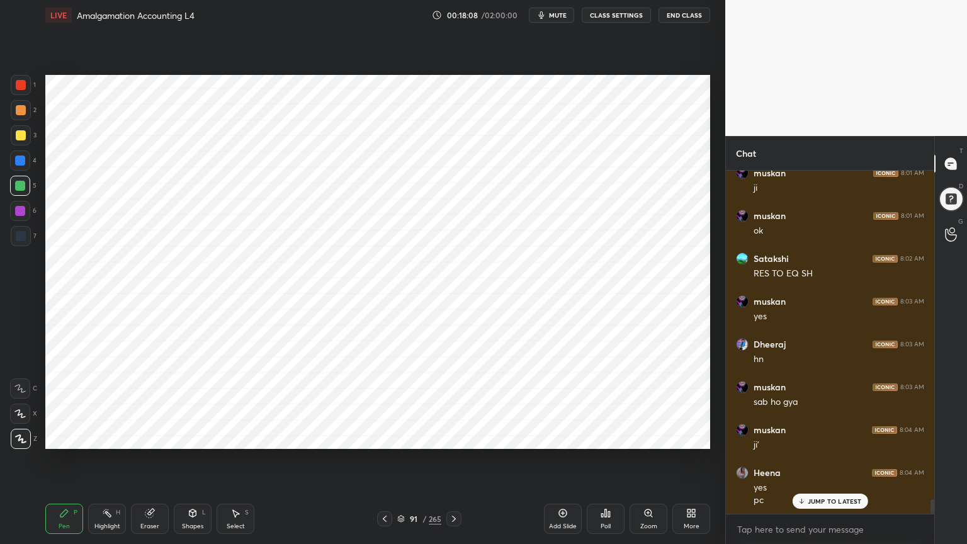
scroll to position [7920, 0]
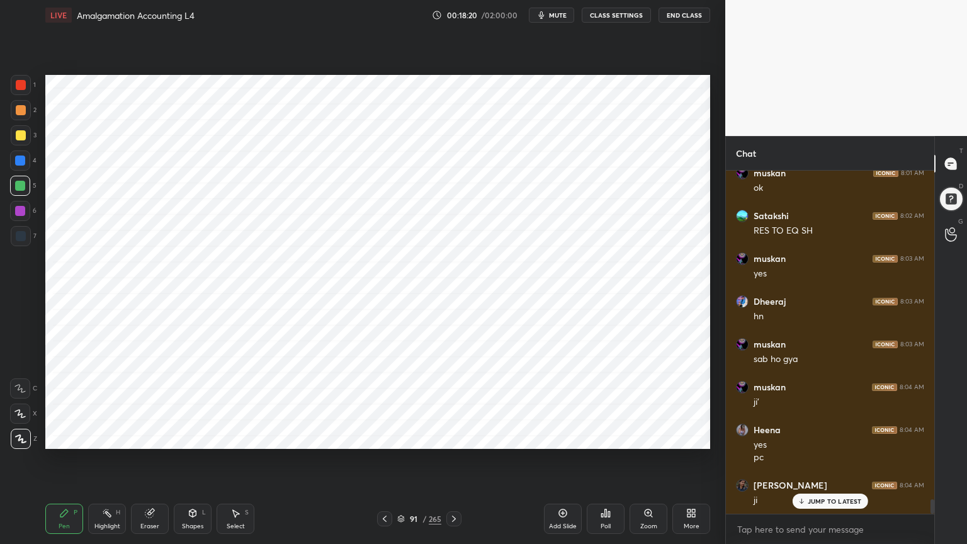
click at [101, 437] on div "Highlight H" at bounding box center [107, 519] width 38 height 30
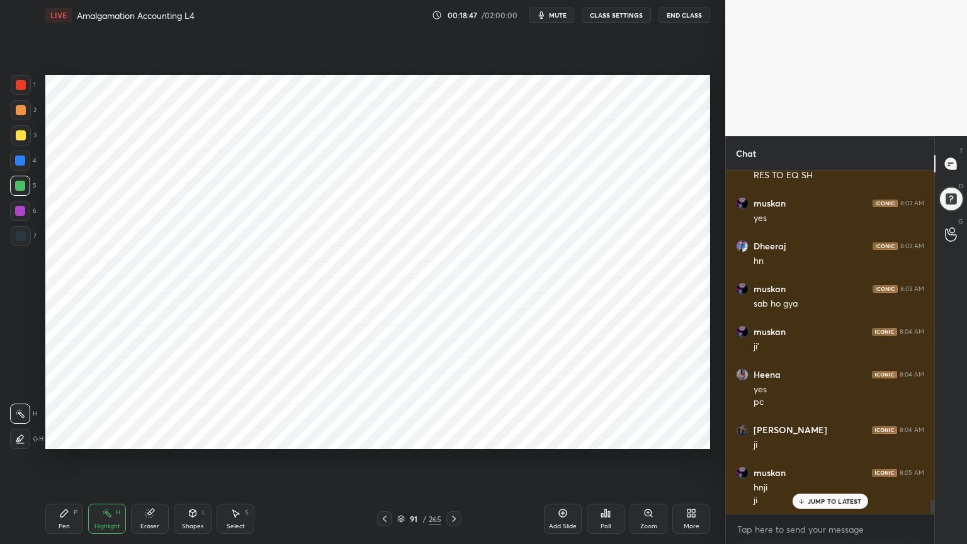
scroll to position [8019, 0]
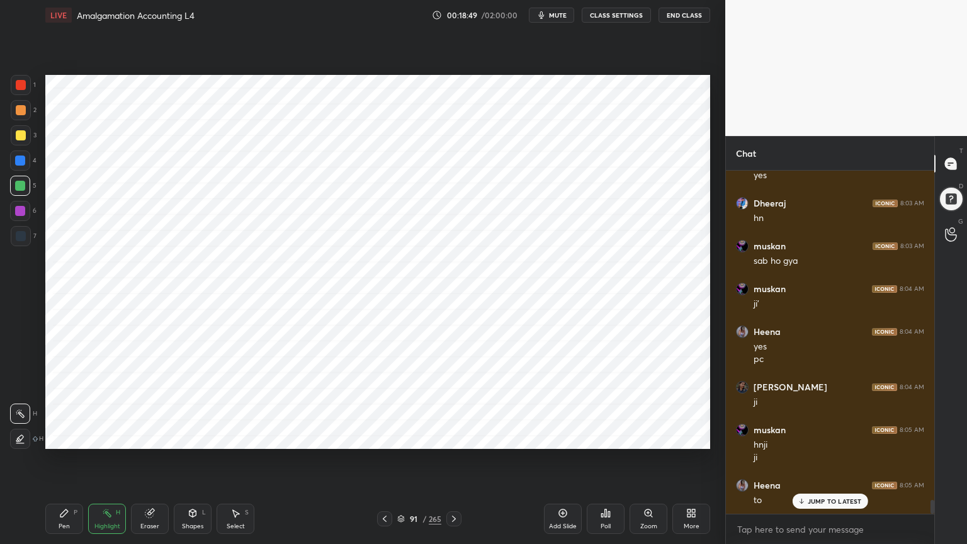
click at [14, 168] on div at bounding box center [20, 161] width 20 height 20
click at [57, 437] on div "Pen P" at bounding box center [64, 519] width 38 height 30
click at [24, 232] on div at bounding box center [21, 236] width 10 height 10
click at [25, 83] on div at bounding box center [21, 85] width 10 height 10
click at [113, 437] on div "Highlight H" at bounding box center [107, 519] width 38 height 30
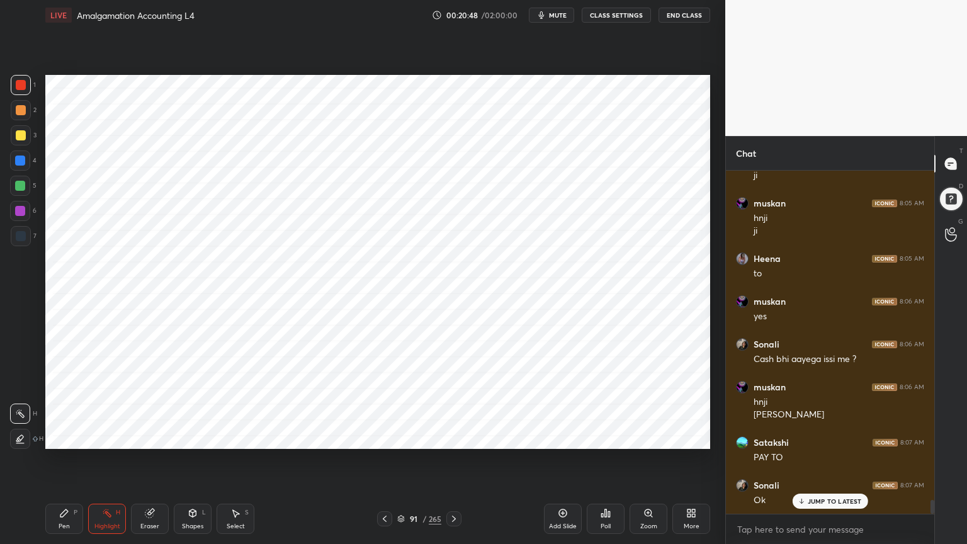
scroll to position [8288, 0]
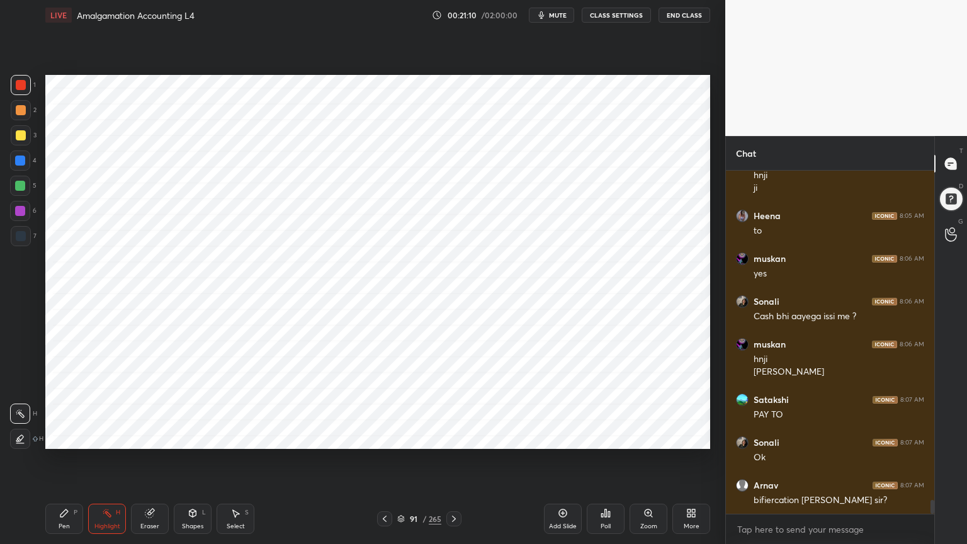
click at [55, 437] on div "Pen P" at bounding box center [64, 519] width 38 height 30
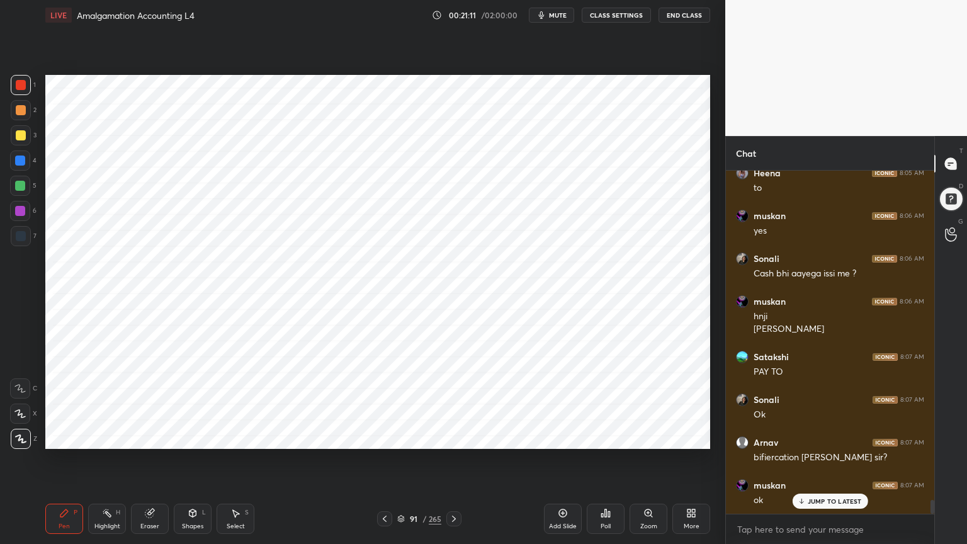
click at [21, 166] on div at bounding box center [20, 161] width 20 height 20
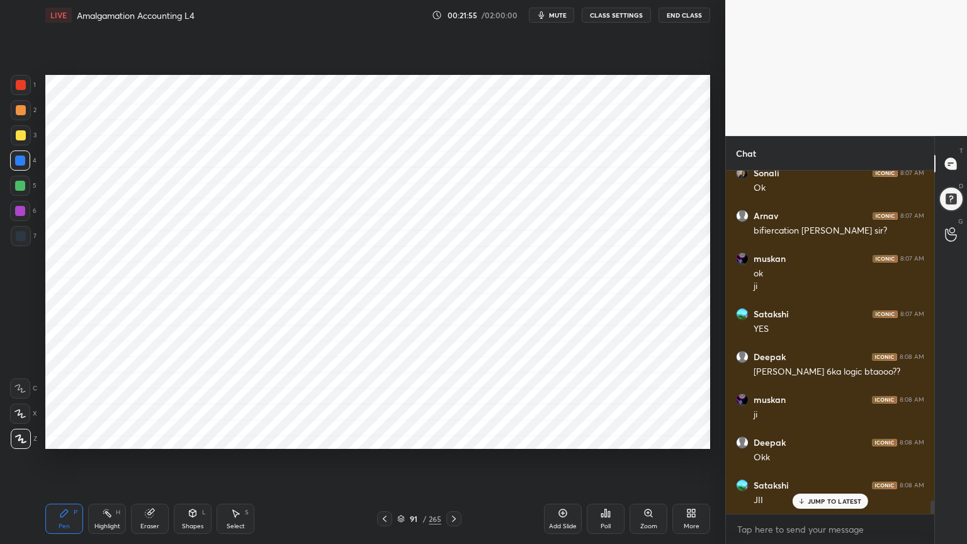
scroll to position [8600, 0]
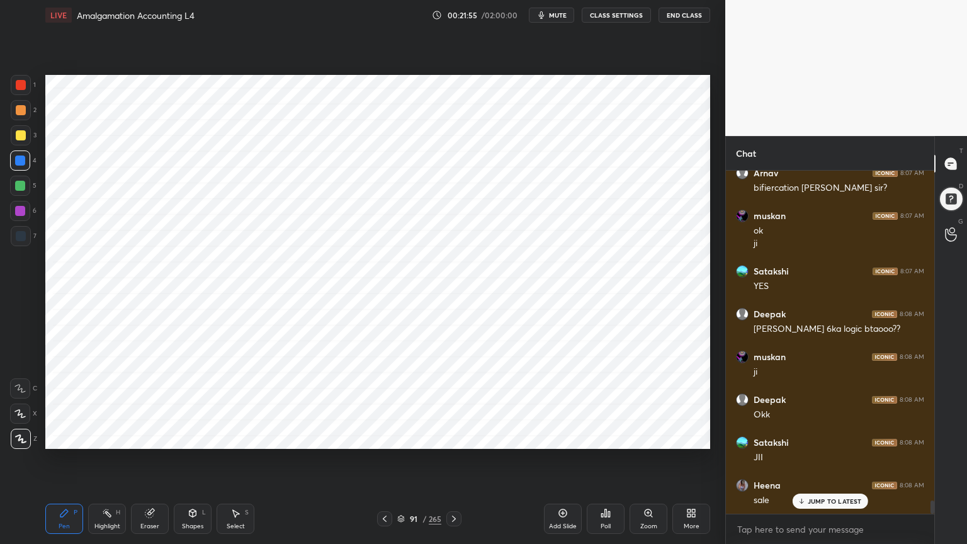
click at [21, 232] on div at bounding box center [21, 236] width 10 height 10
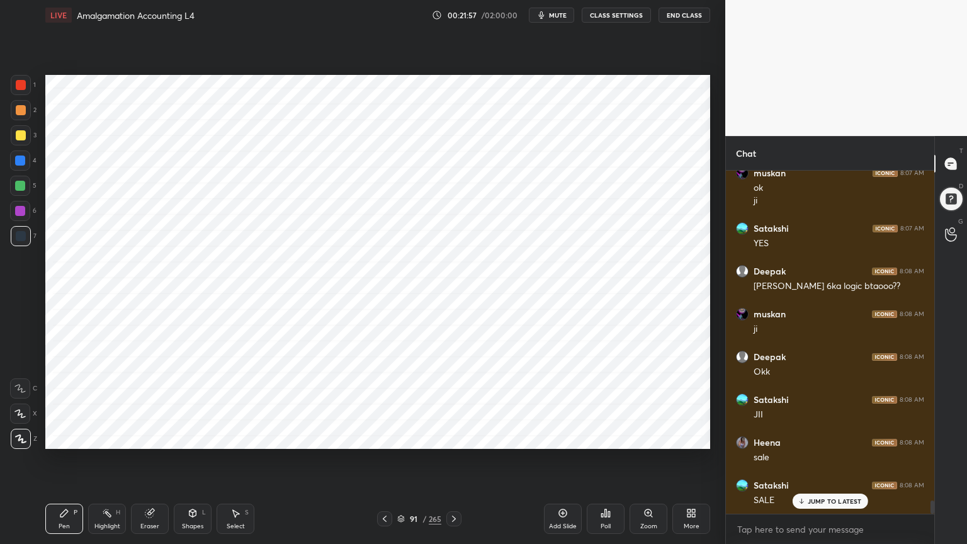
scroll to position [8686, 0]
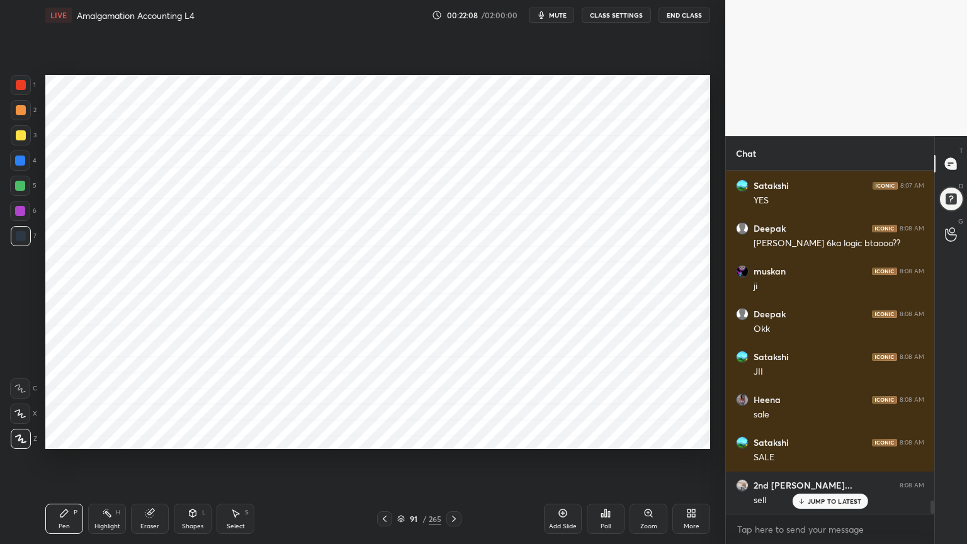
click at [19, 86] on div at bounding box center [21, 85] width 10 height 10
click at [105, 437] on div "Highlight" at bounding box center [107, 526] width 26 height 6
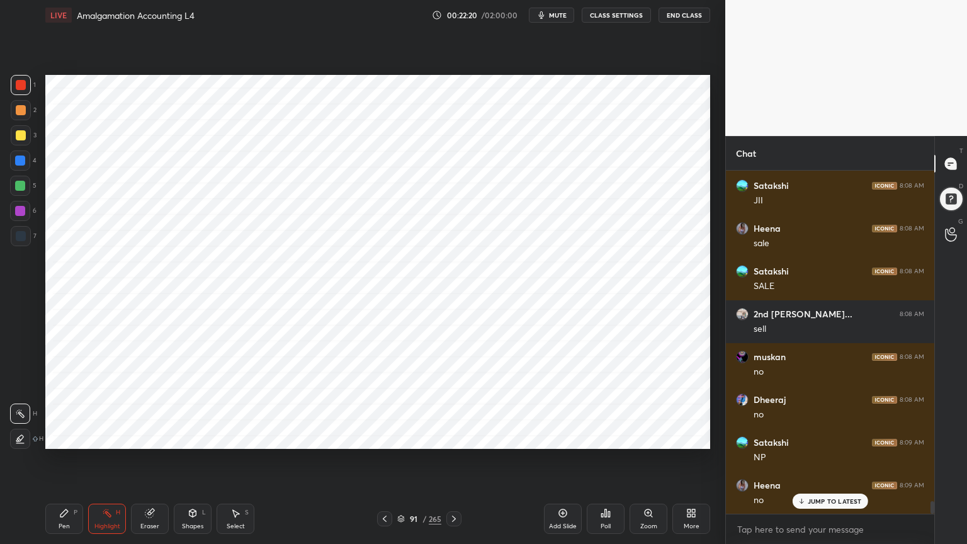
scroll to position [8900, 0]
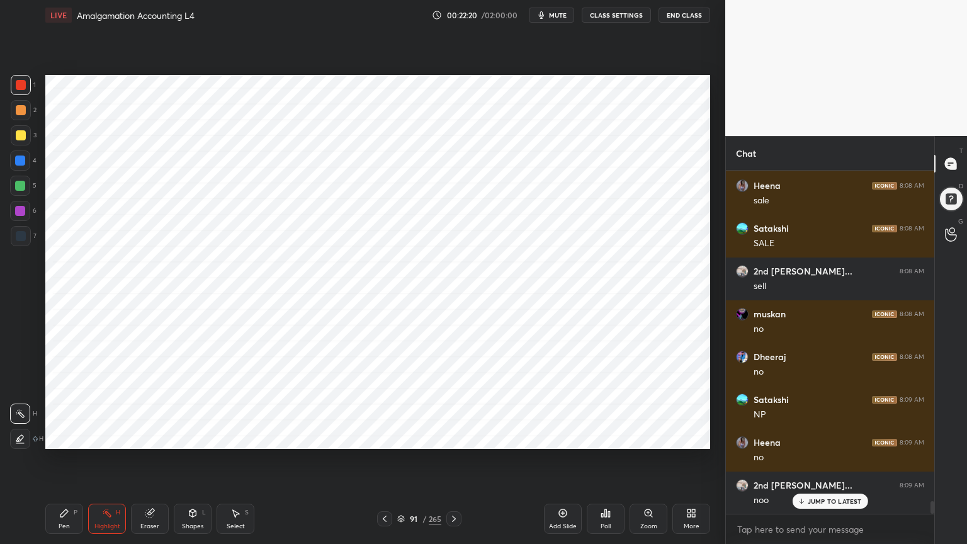
click at [72, 437] on div "Pen P" at bounding box center [64, 519] width 38 height 30
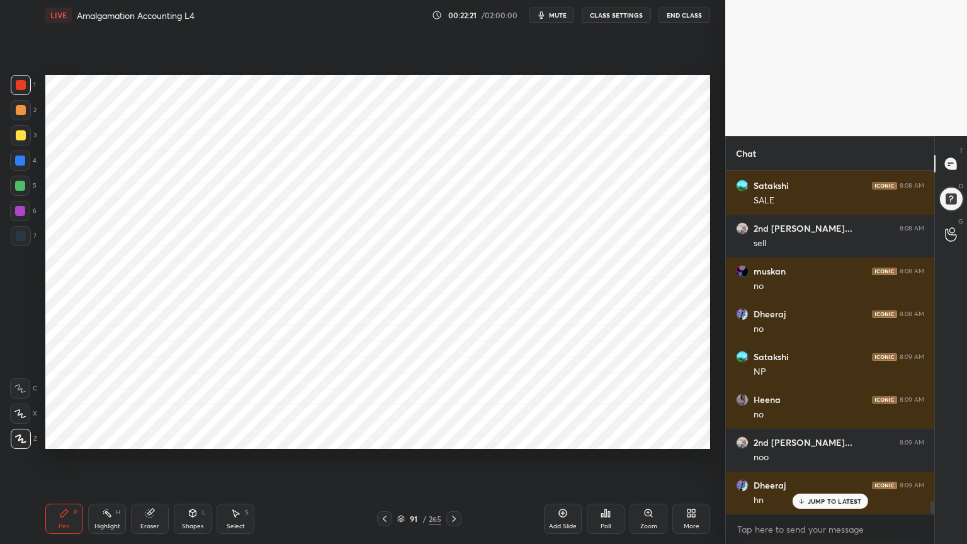
click at [27, 164] on div at bounding box center [20, 161] width 20 height 20
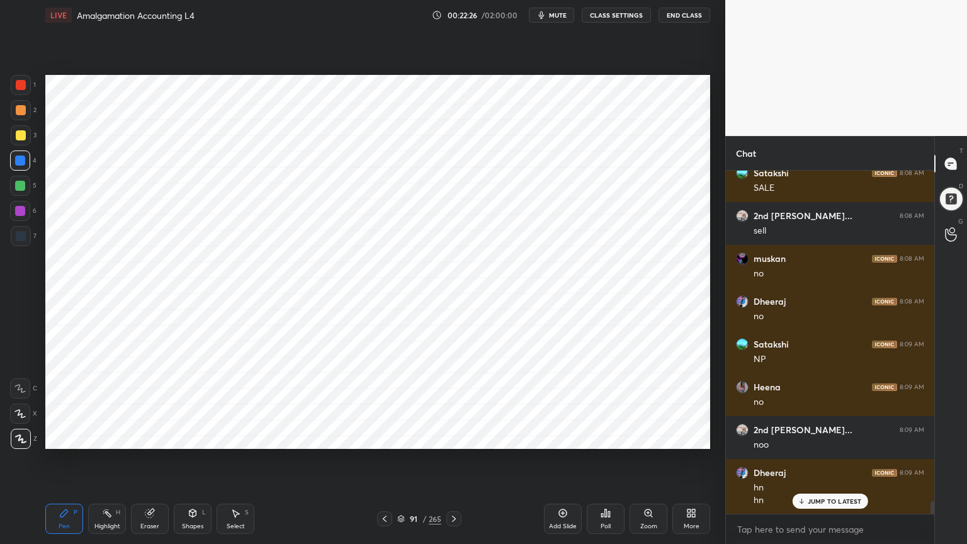
scroll to position [9041, 0]
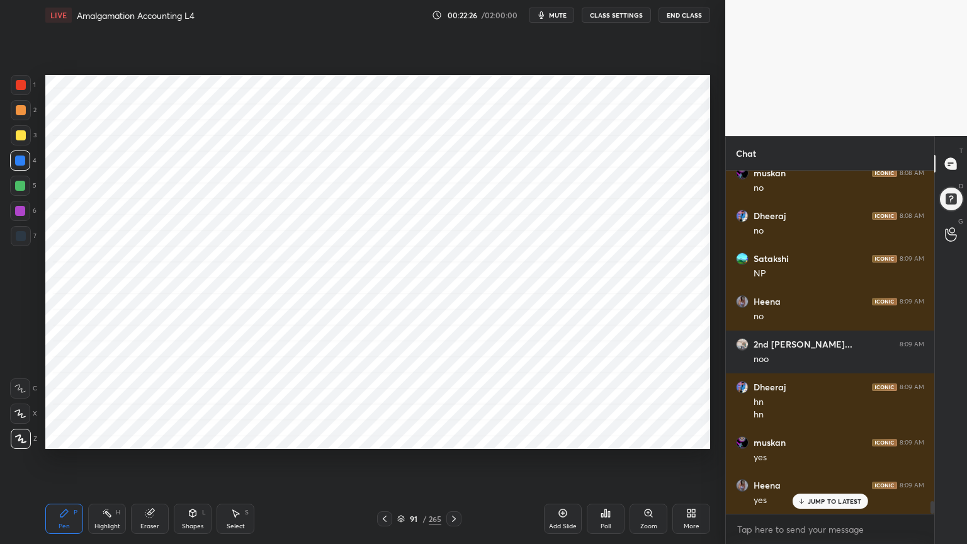
click at [567, 437] on div "Add Slide" at bounding box center [563, 519] width 38 height 30
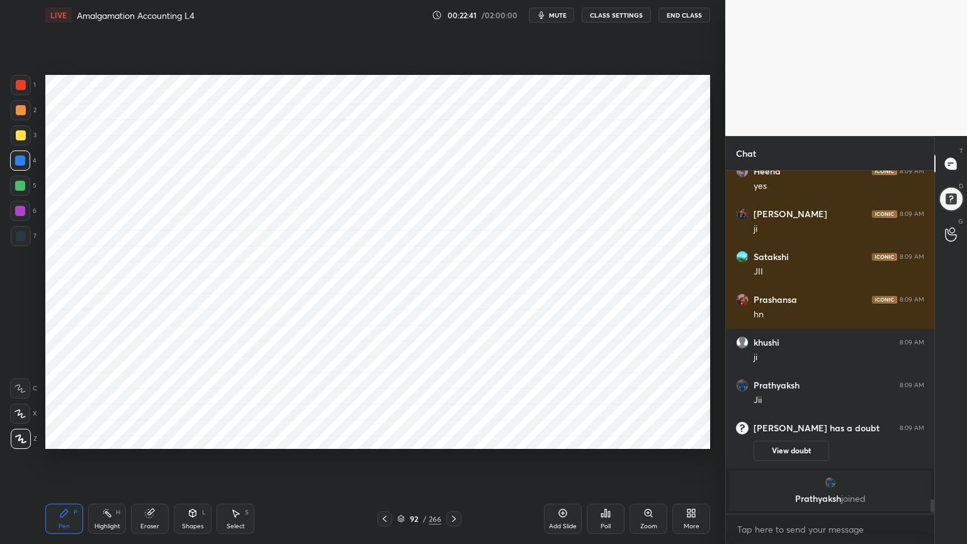
scroll to position [7845, 0]
click at [20, 236] on div at bounding box center [21, 236] width 10 height 10
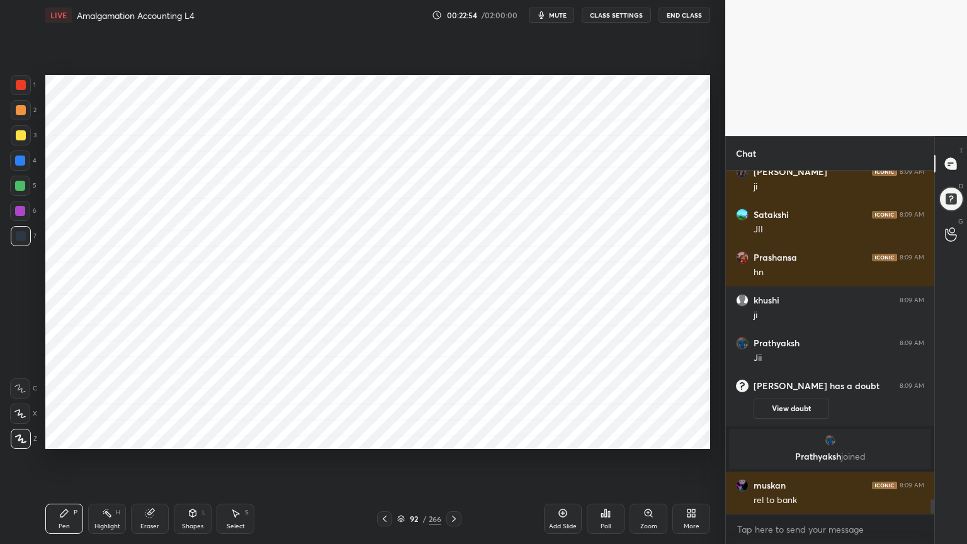
click at [24, 98] on div "1" at bounding box center [23, 87] width 25 height 25
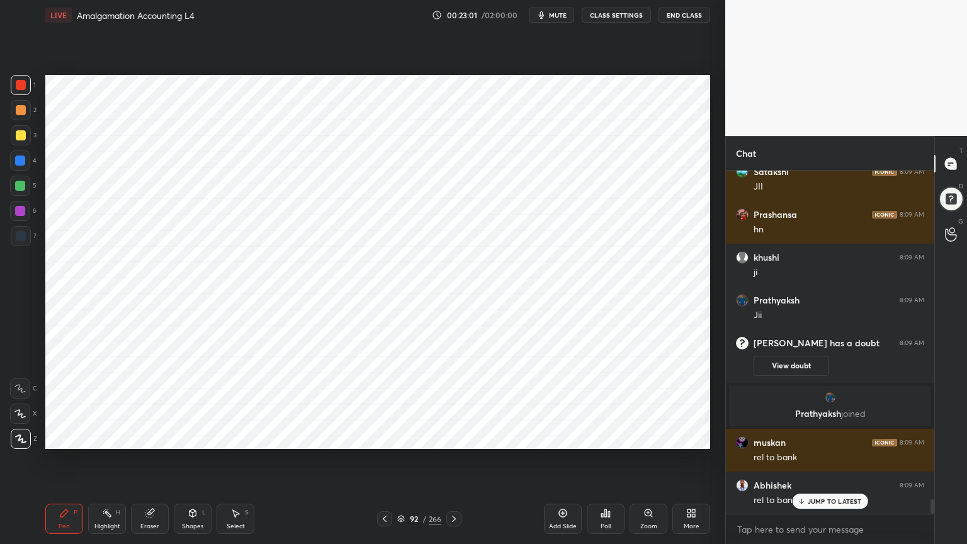
click at [18, 163] on div at bounding box center [20, 161] width 10 height 10
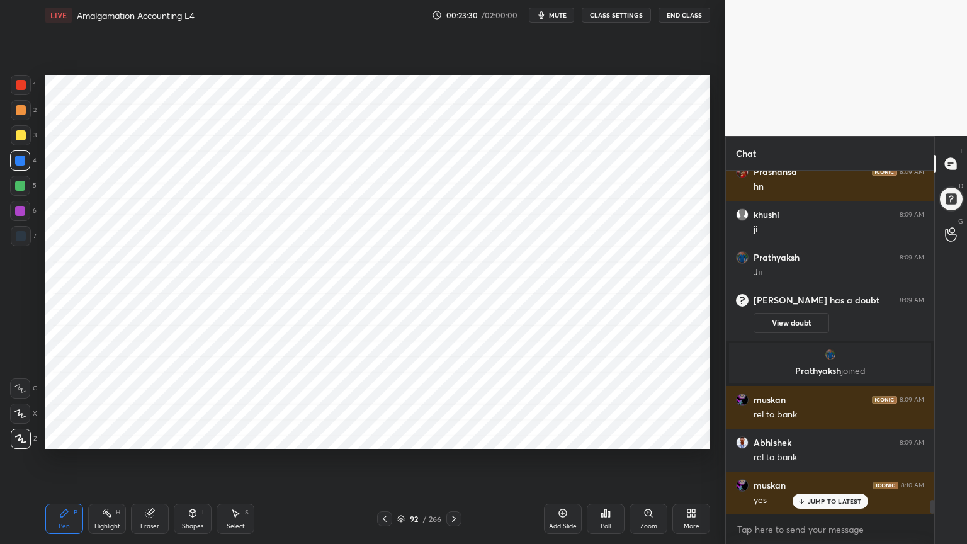
scroll to position [8016, 0]
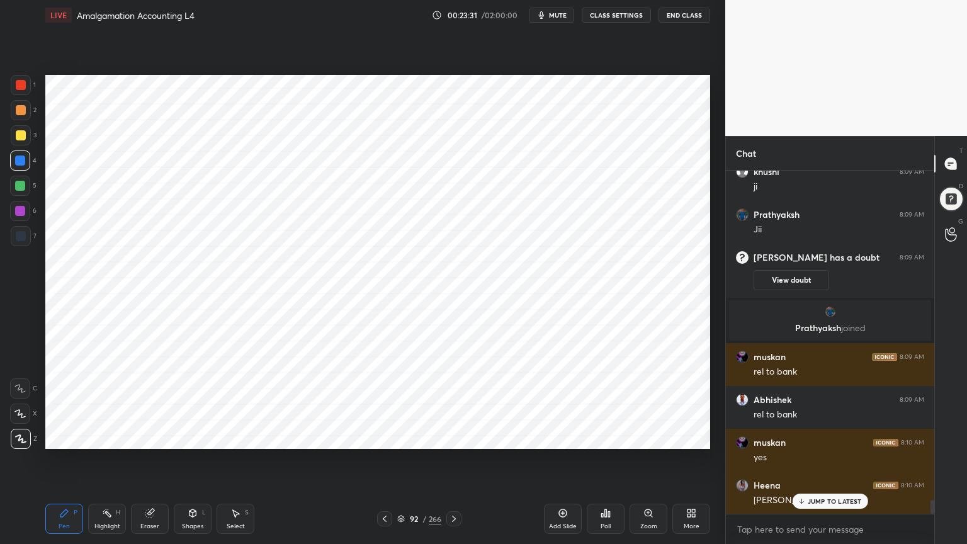
click at [22, 229] on div at bounding box center [21, 236] width 20 height 20
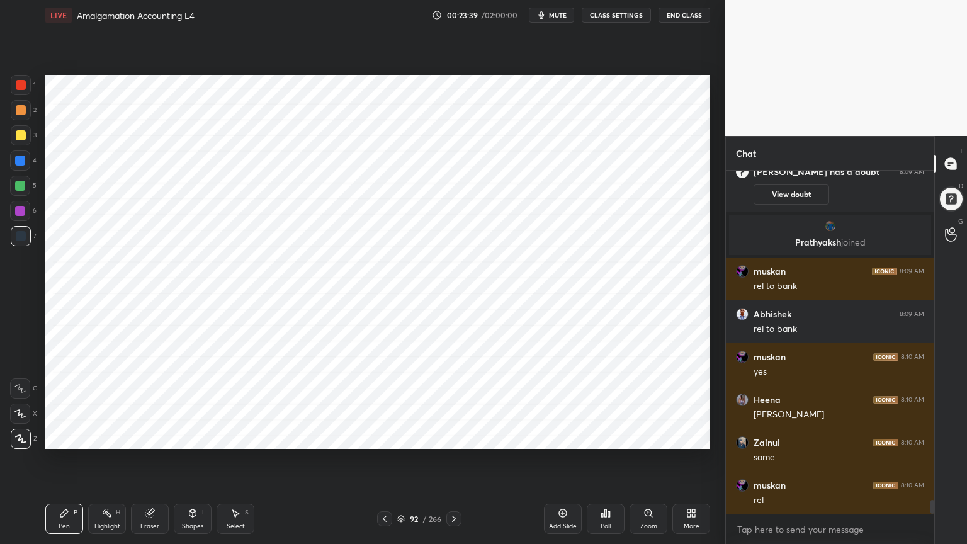
scroll to position [8144, 0]
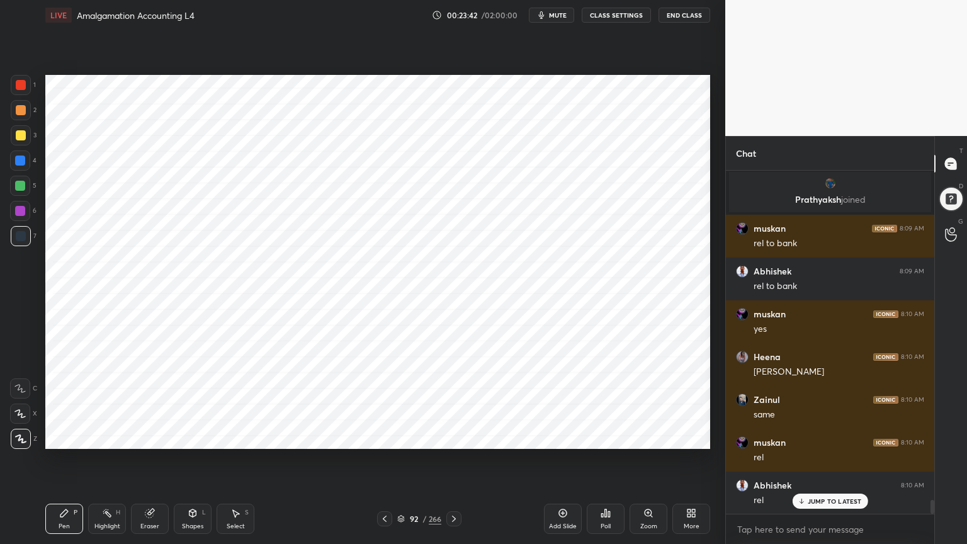
click at [24, 89] on div at bounding box center [21, 85] width 10 height 10
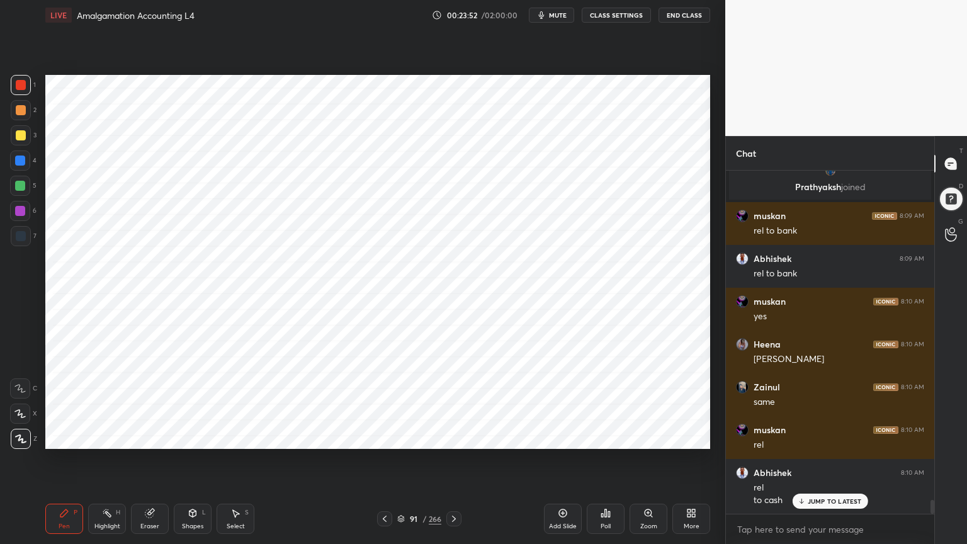
click at [117, 437] on div "Highlight" at bounding box center [107, 526] width 26 height 6
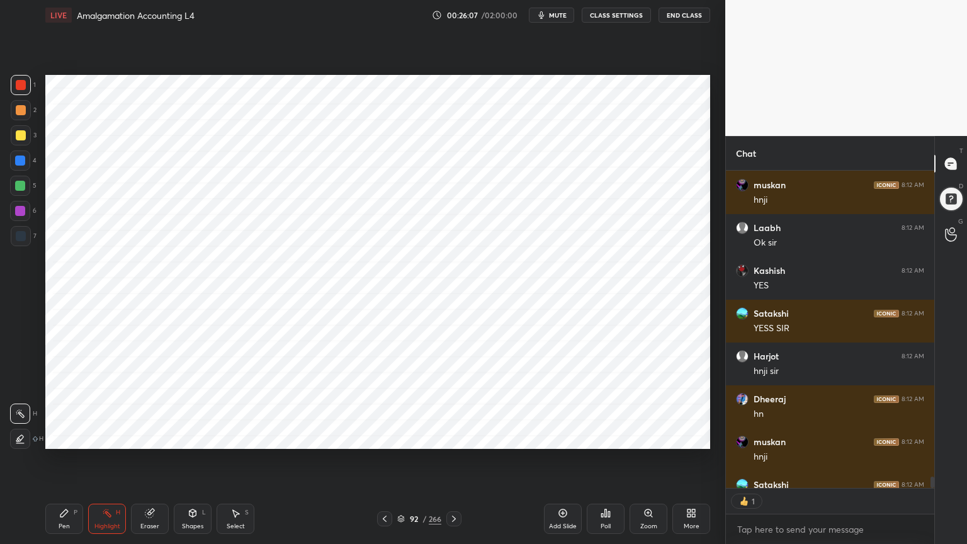
scroll to position [4, 4]
click at [25, 163] on div at bounding box center [20, 161] width 10 height 10
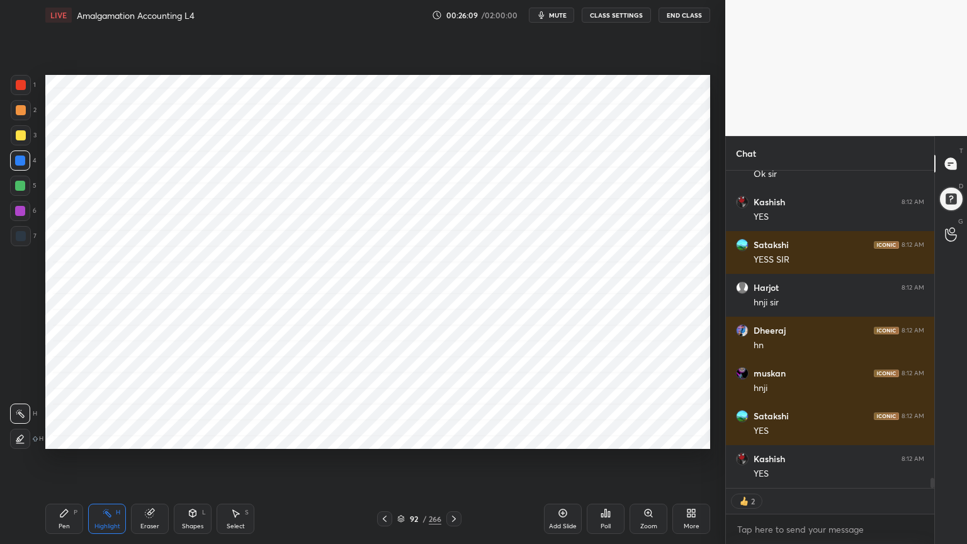
click at [65, 437] on icon at bounding box center [64, 514] width 8 height 8
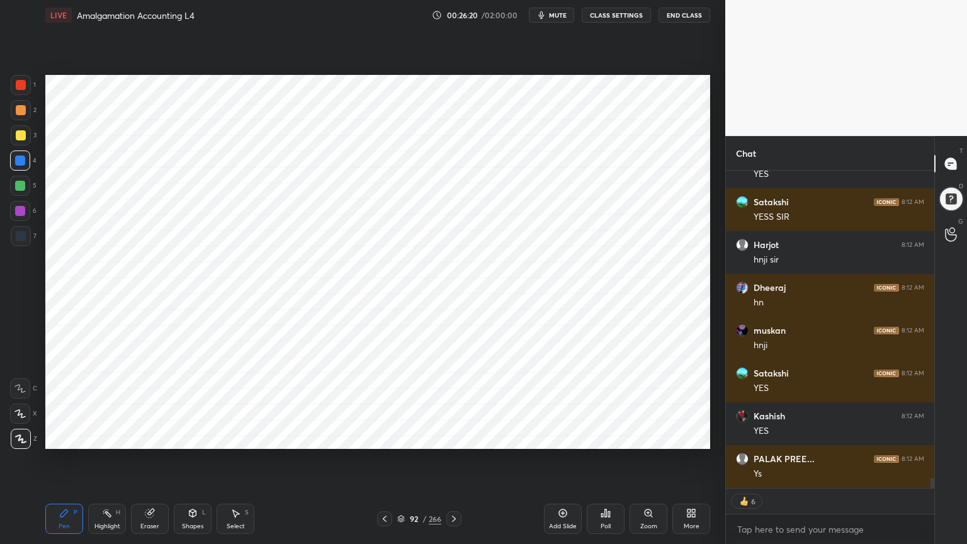
scroll to position [9618, 0]
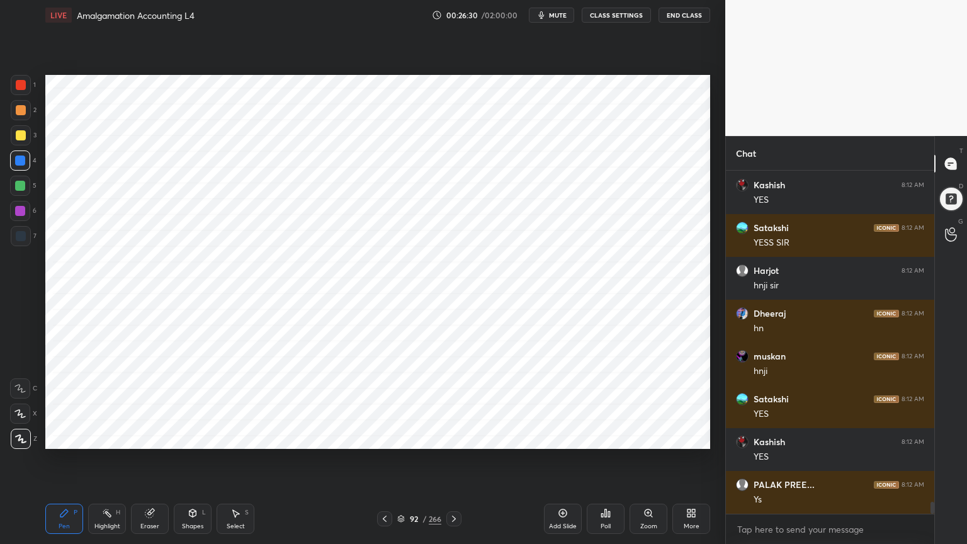
click at [18, 234] on div at bounding box center [21, 236] width 10 height 10
click at [18, 162] on div at bounding box center [20, 161] width 10 height 10
click at [20, 244] on div at bounding box center [21, 236] width 20 height 20
click at [18, 168] on div at bounding box center [20, 161] width 20 height 20
click at [20, 233] on div at bounding box center [21, 236] width 10 height 10
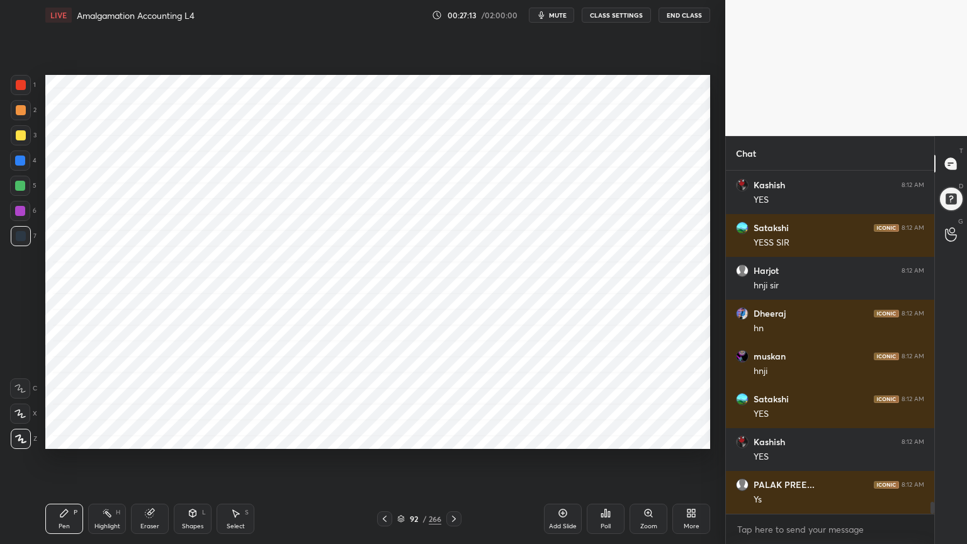
click at [13, 267] on div "1 2 3 4 5 6 7 C X Z C X Z E E Erase all H H" at bounding box center [20, 262] width 40 height 374
click at [25, 166] on div at bounding box center [20, 161] width 20 height 20
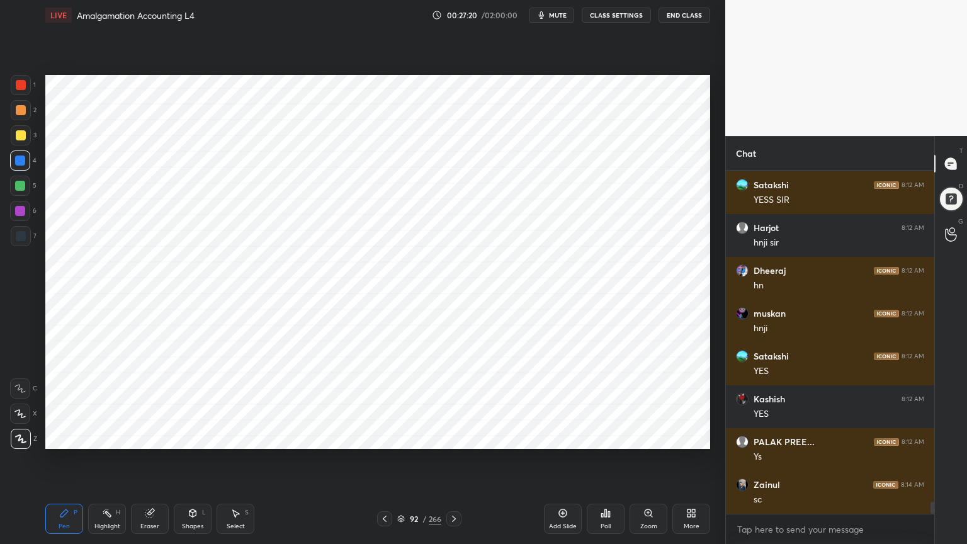
click at [11, 234] on div at bounding box center [21, 236] width 20 height 20
click at [20, 211] on div at bounding box center [20, 211] width 10 height 10
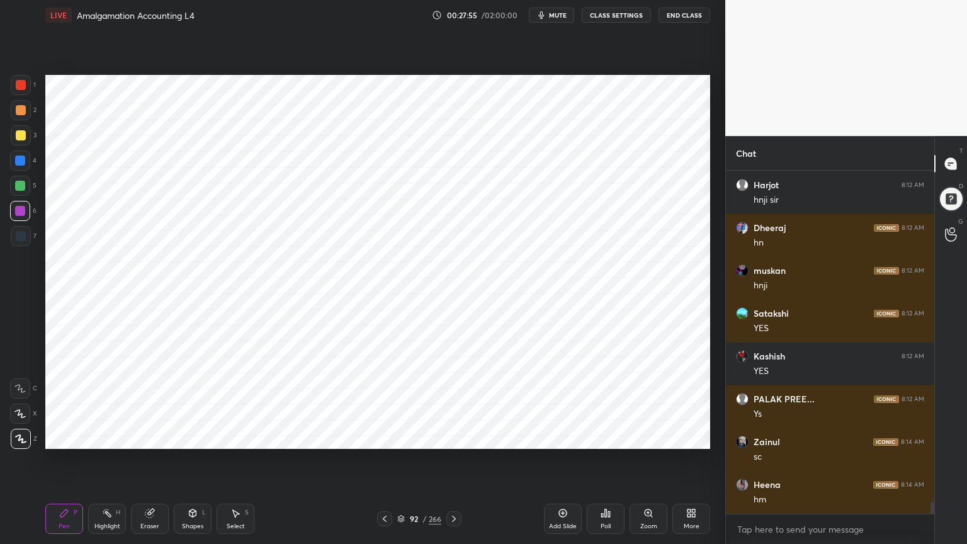
scroll to position [9746, 0]
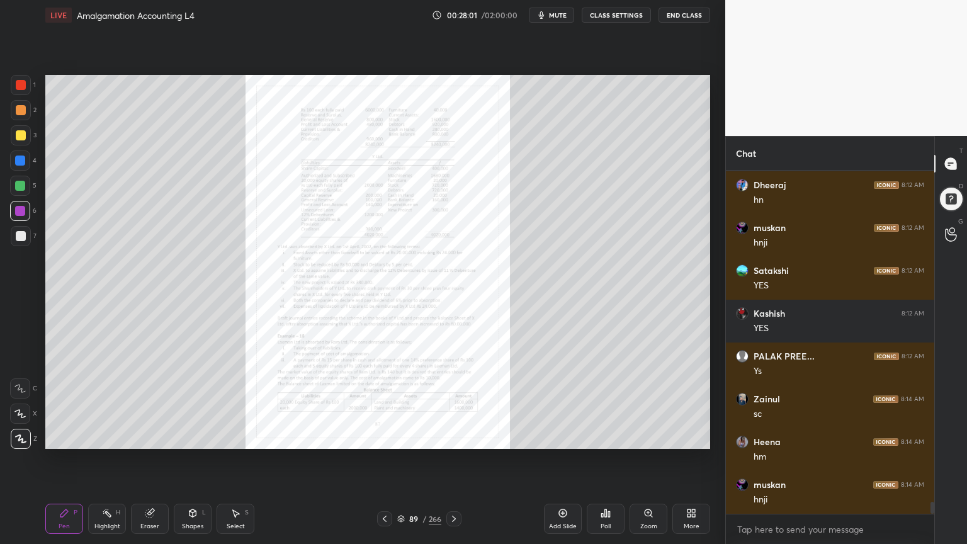
click at [645, 437] on icon at bounding box center [649, 513] width 10 height 10
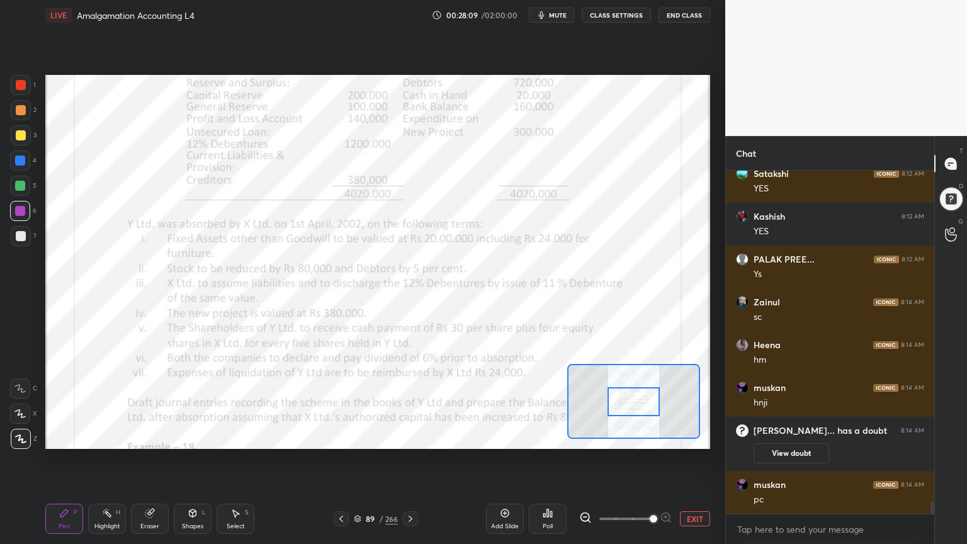
scroll to position [9247, 0]
click at [592, 437] on div at bounding box center [625, 518] width 93 height 15
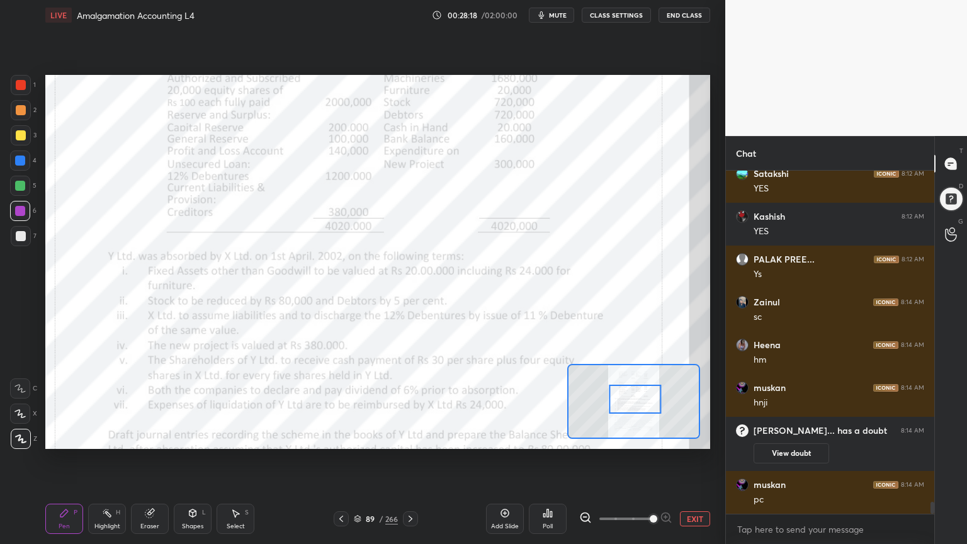
click at [544, 437] on div "Poll" at bounding box center [548, 519] width 38 height 30
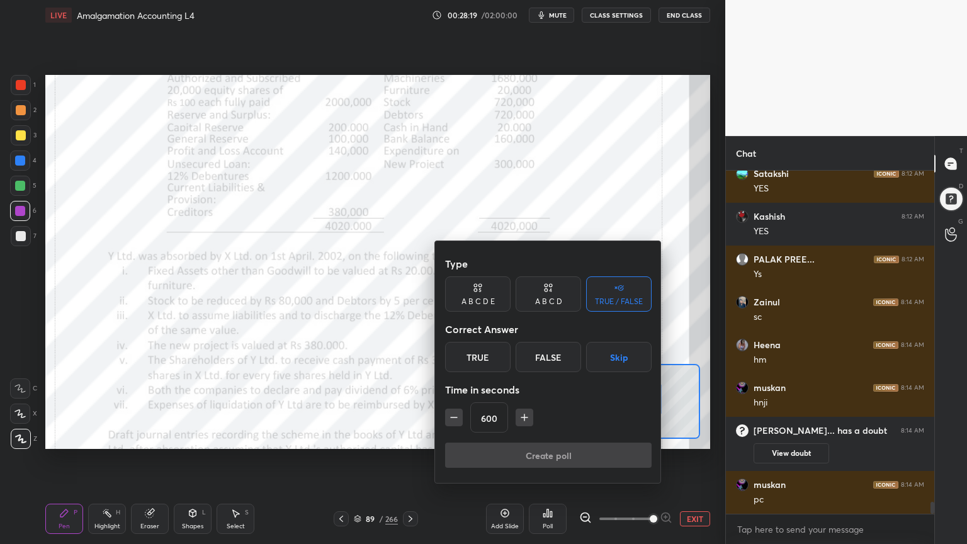
click at [623, 357] on button "Skip" at bounding box center [618, 357] width 65 height 30
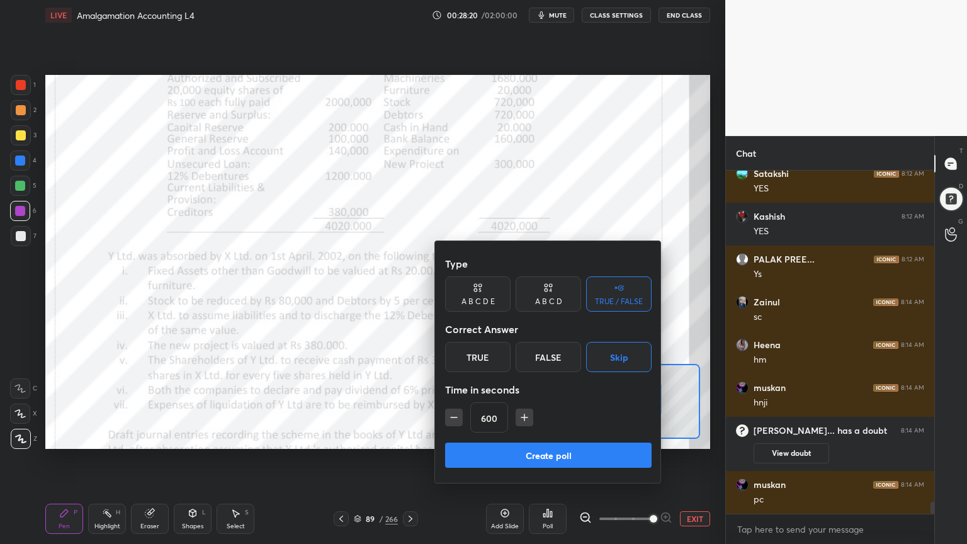
click at [582, 437] on button "Create poll" at bounding box center [548, 455] width 207 height 25
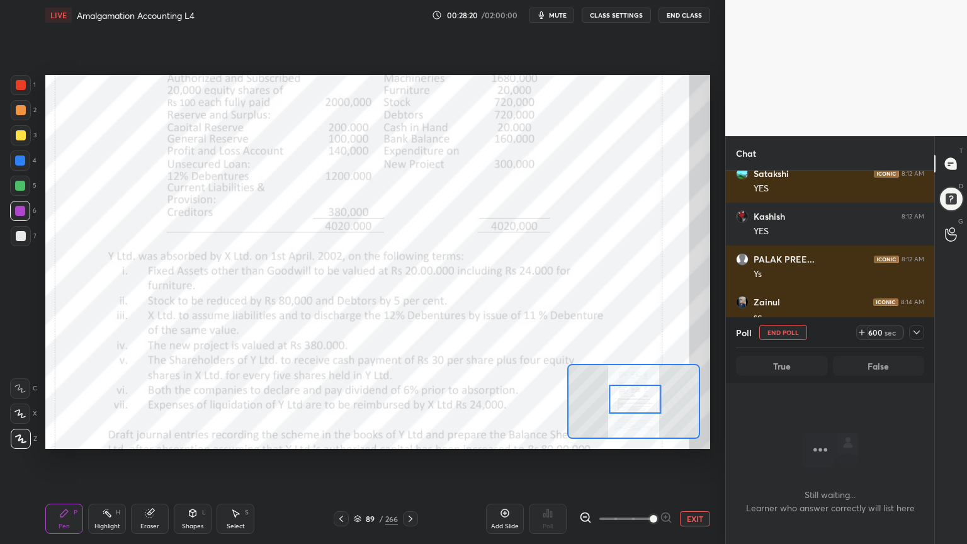
scroll to position [4, 4]
click at [920, 333] on icon at bounding box center [917, 332] width 10 height 10
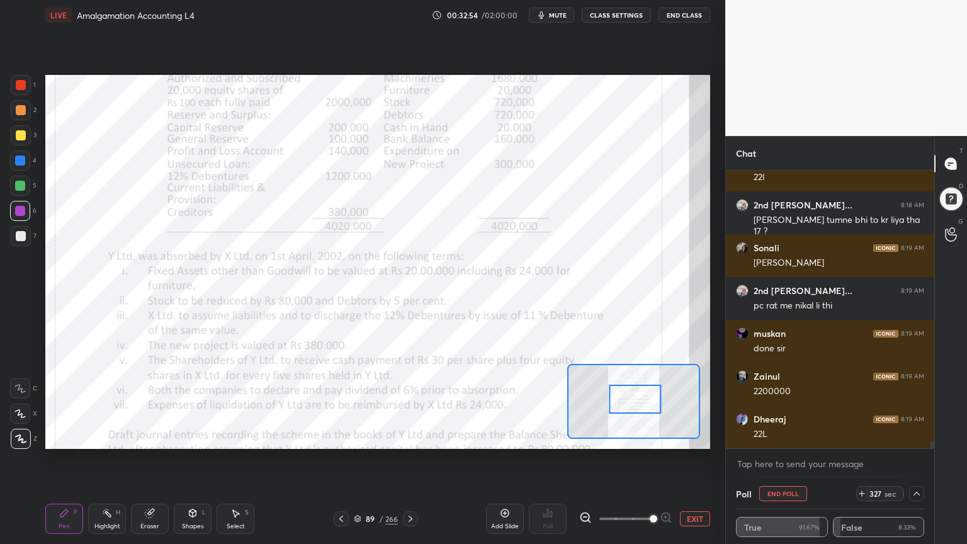
scroll to position [10152, 0]
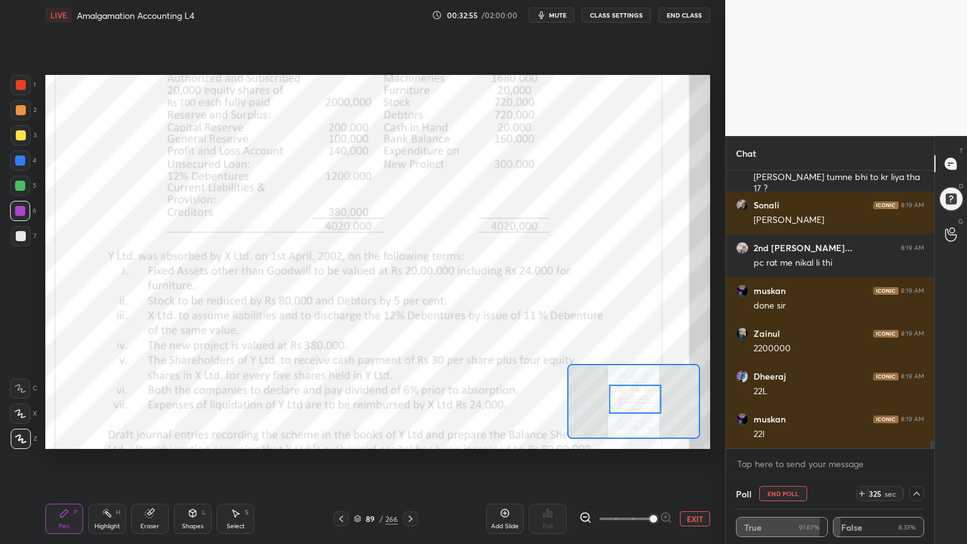
click at [789, 437] on button "End Poll" at bounding box center [784, 493] width 48 height 15
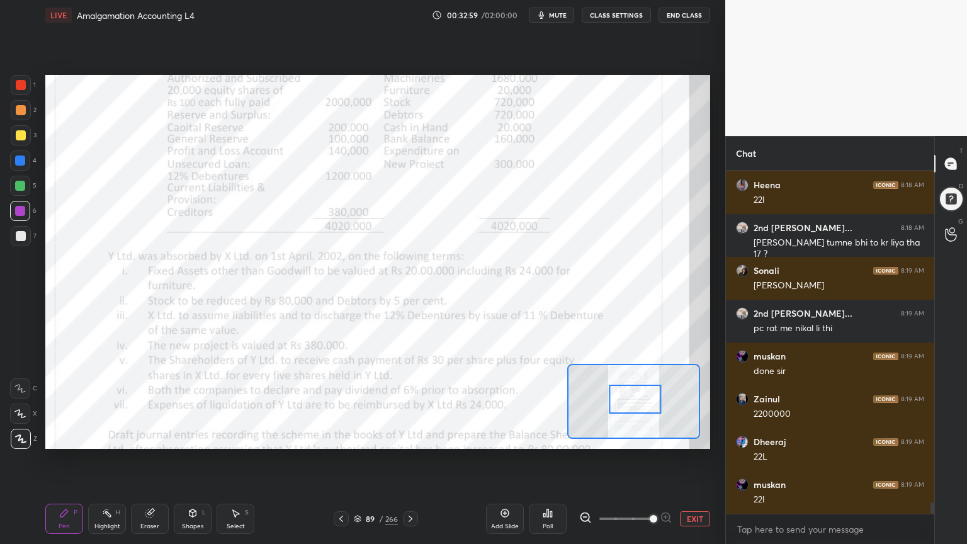
scroll to position [10129, 0]
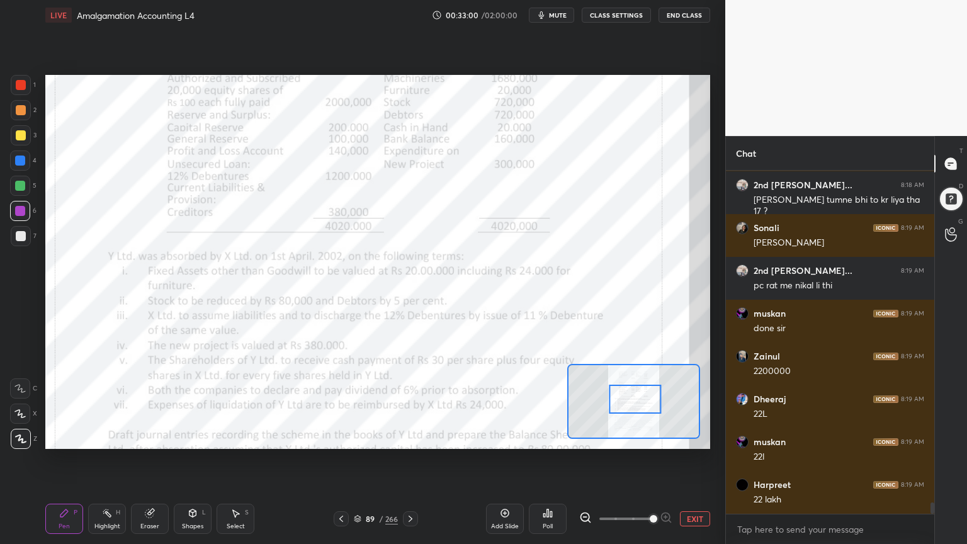
click at [506, 437] on icon at bounding box center [505, 513] width 10 height 10
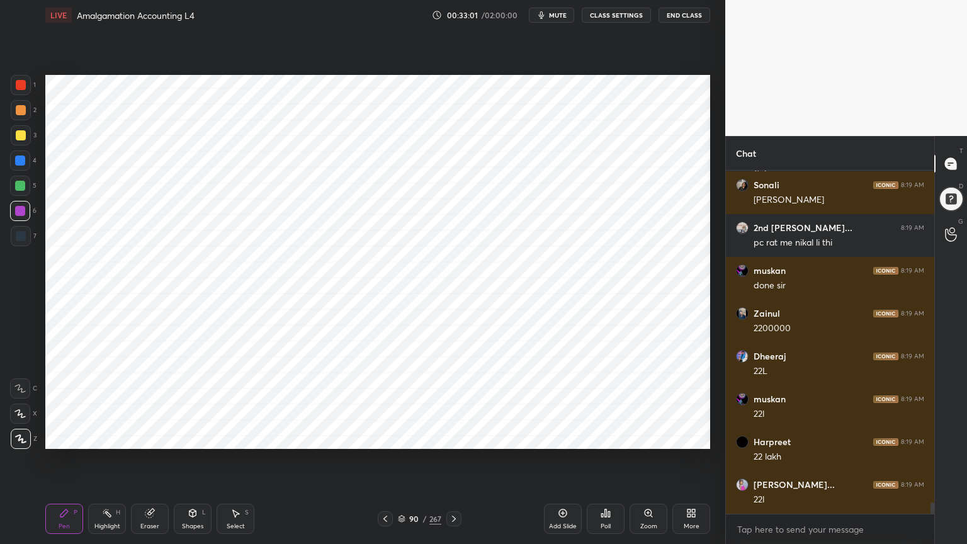
click at [28, 160] on div at bounding box center [20, 161] width 20 height 20
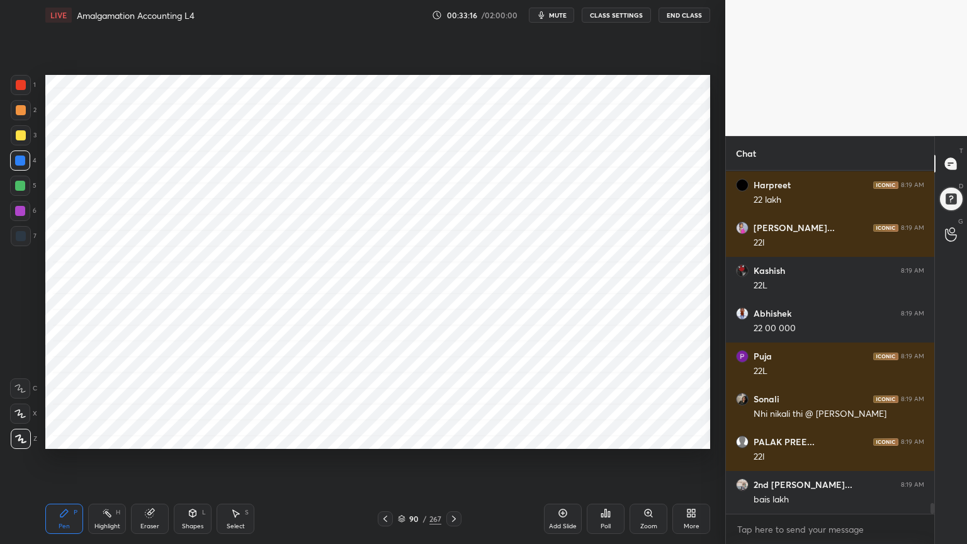
scroll to position [10482, 0]
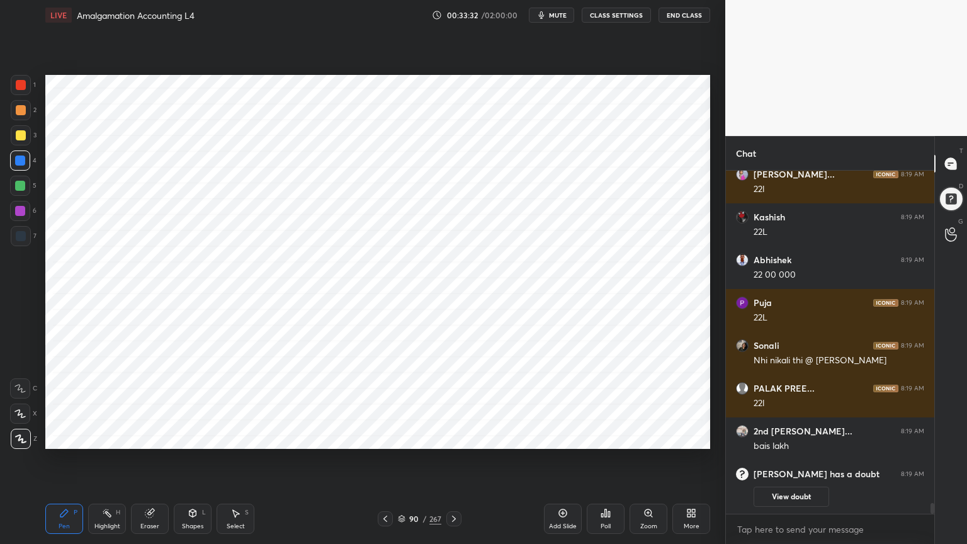
click at [195, 437] on div "Shapes L" at bounding box center [193, 519] width 38 height 30
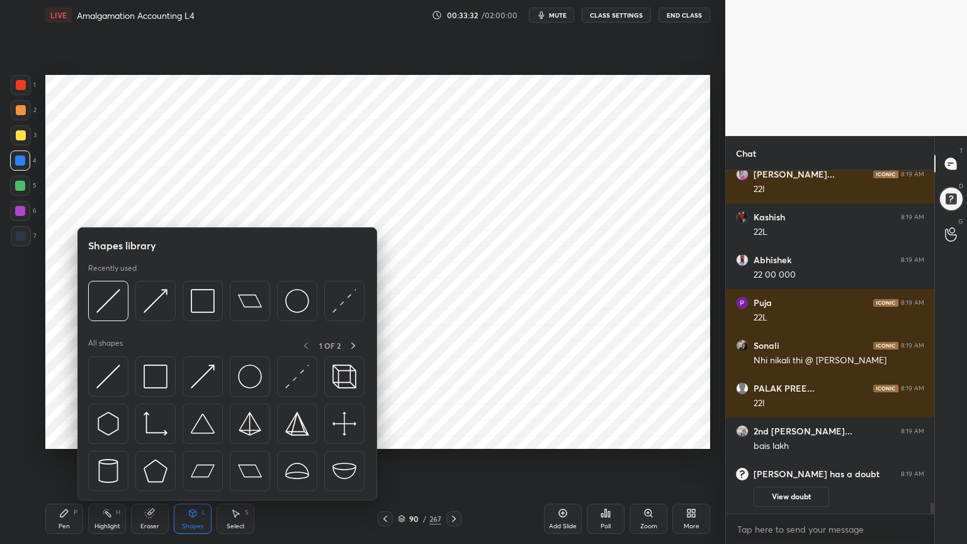
click at [199, 437] on div "Shapes L" at bounding box center [193, 519] width 38 height 30
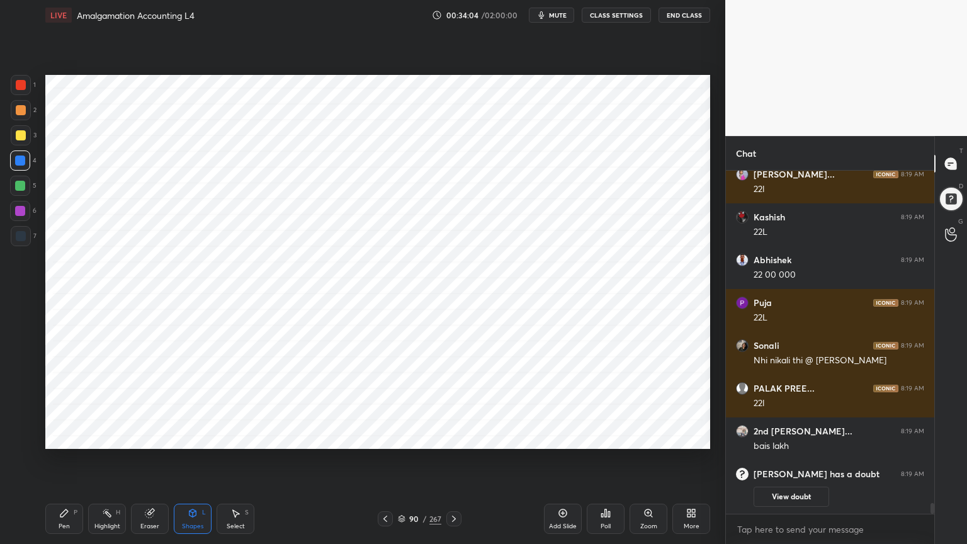
click at [73, 437] on div "Pen P" at bounding box center [64, 519] width 38 height 30
click at [23, 232] on div at bounding box center [21, 236] width 10 height 10
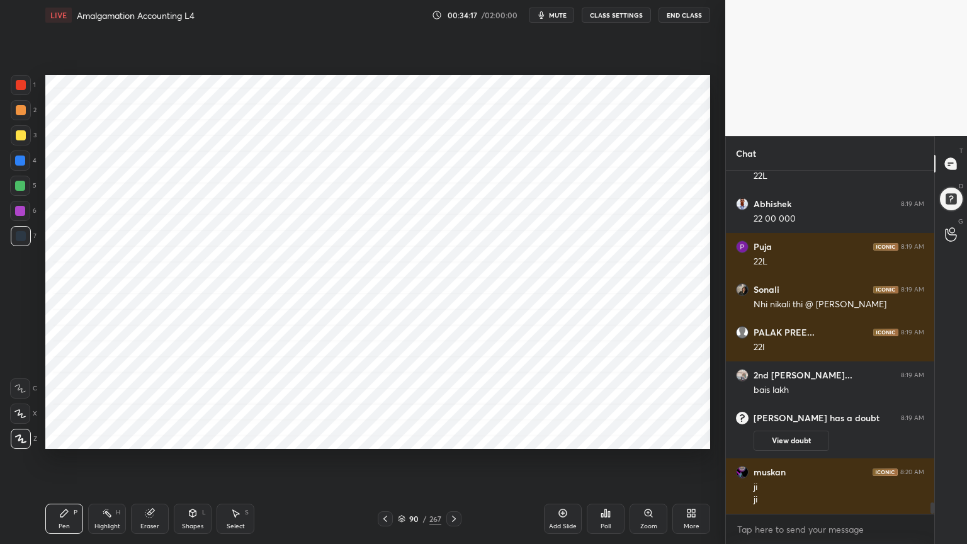
scroll to position [10205, 0]
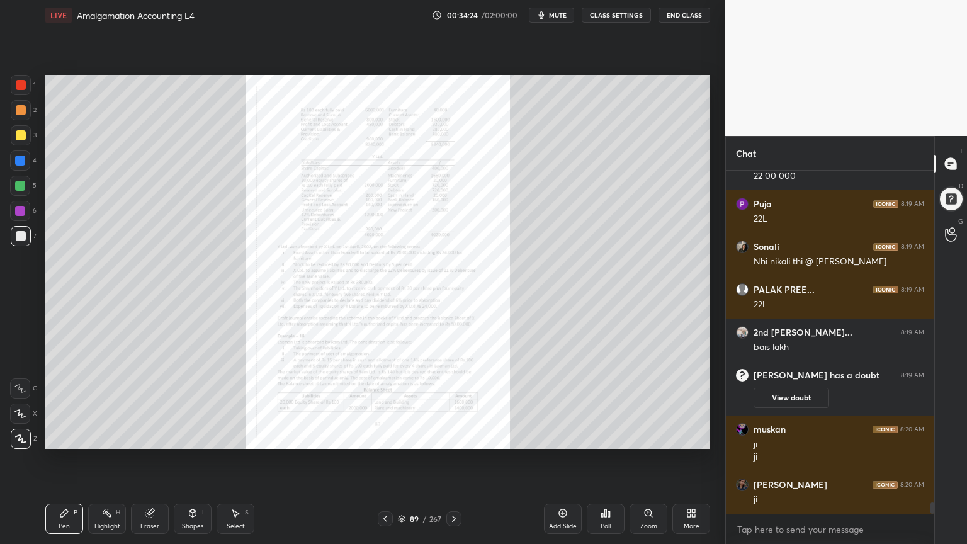
click at [647, 437] on icon at bounding box center [649, 513] width 10 height 10
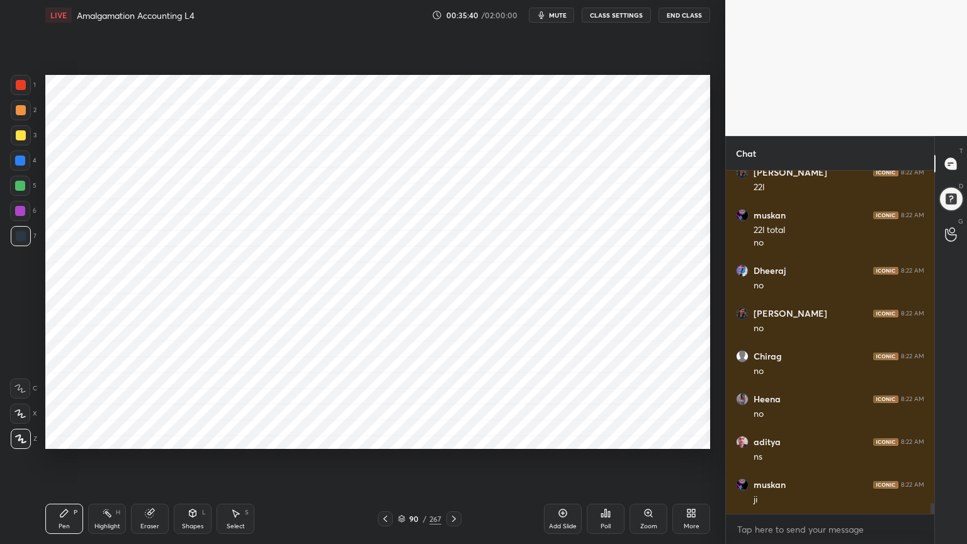
scroll to position [11001, 0]
click at [23, 162] on div at bounding box center [20, 161] width 10 height 10
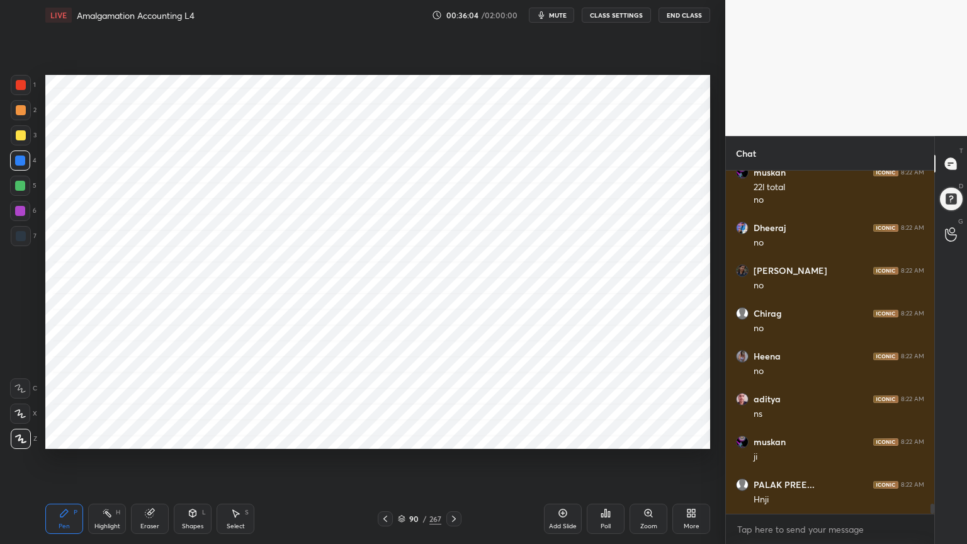
click at [19, 232] on div at bounding box center [21, 236] width 10 height 10
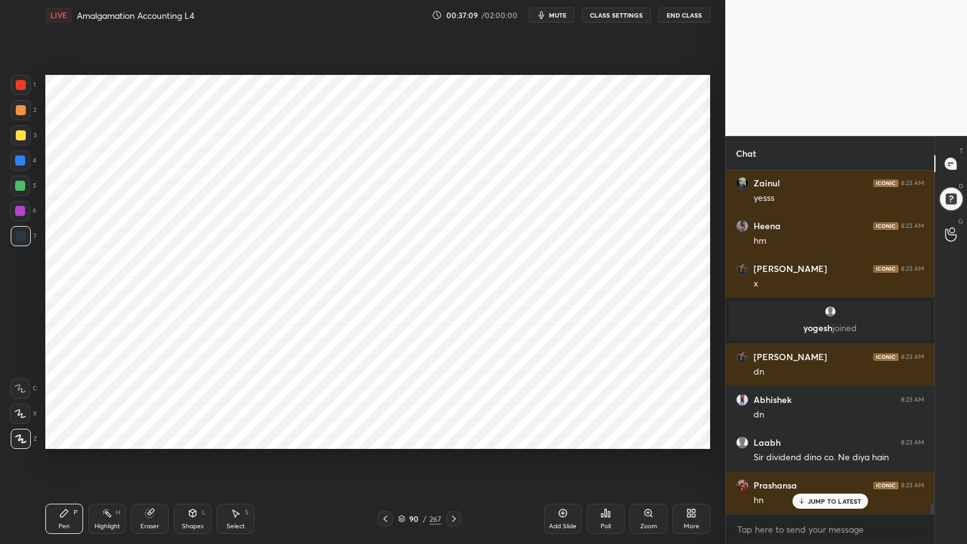
scroll to position [11178, 0]
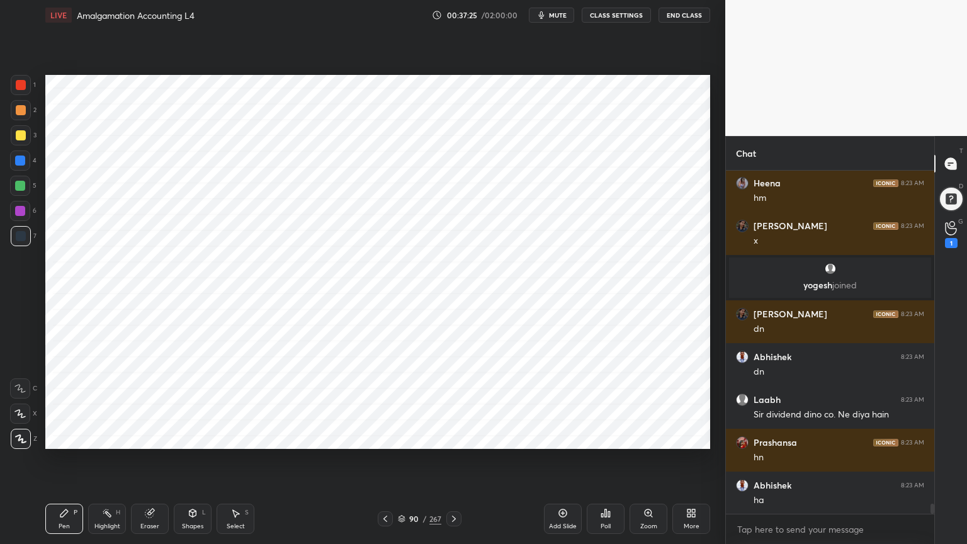
click at [962, 235] on div "1" at bounding box center [951, 234] width 25 height 23
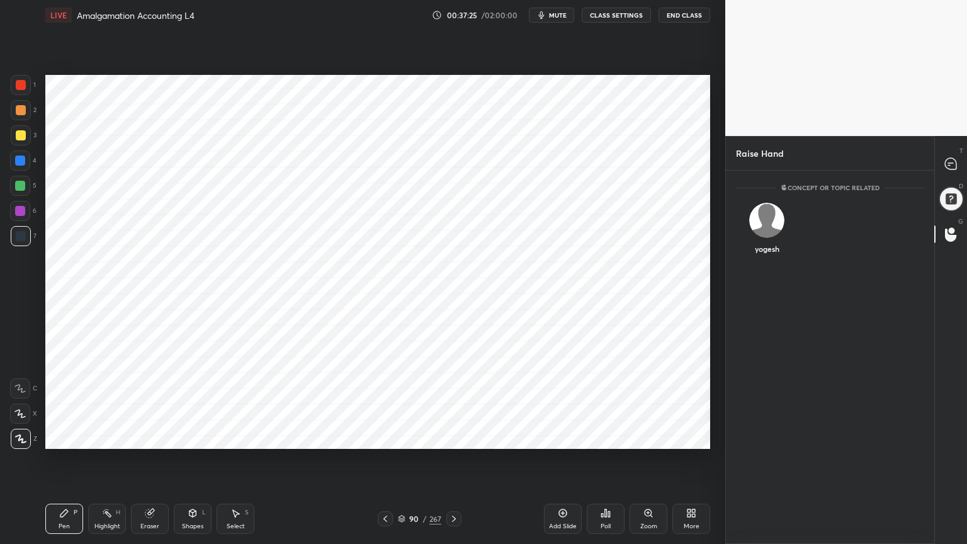
scroll to position [4, 4]
click at [770, 226] on img "grid" at bounding box center [766, 220] width 35 height 35
click at [767, 255] on button "INVITE" at bounding box center [767, 257] width 51 height 16
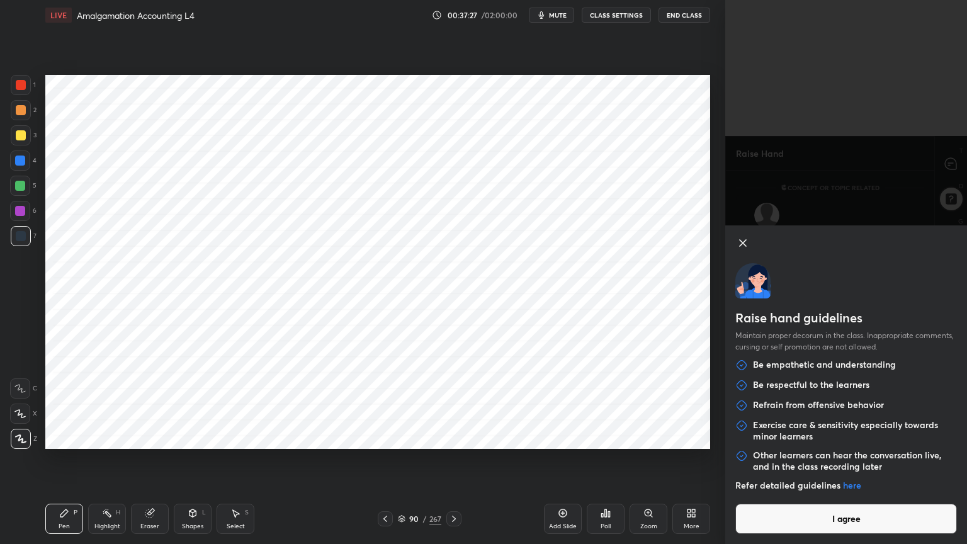
click at [901, 437] on button "I agree" at bounding box center [847, 519] width 222 height 30
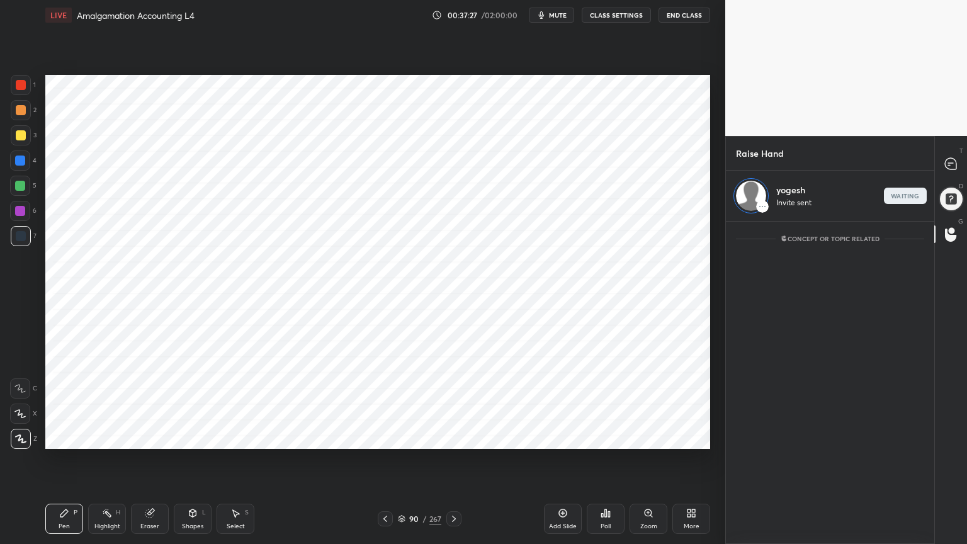
scroll to position [319, 205]
click at [954, 162] on icon at bounding box center [950, 163] width 11 height 11
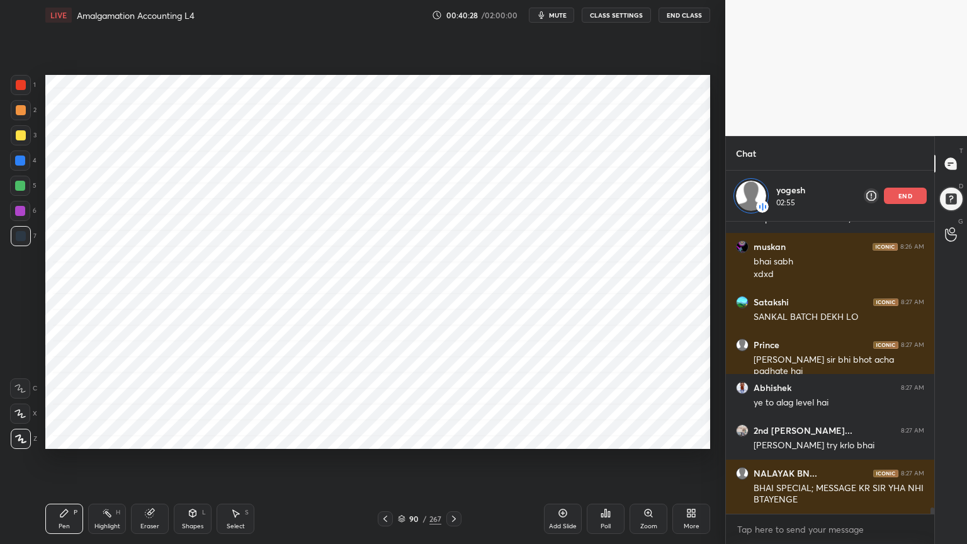
scroll to position [14008, 0]
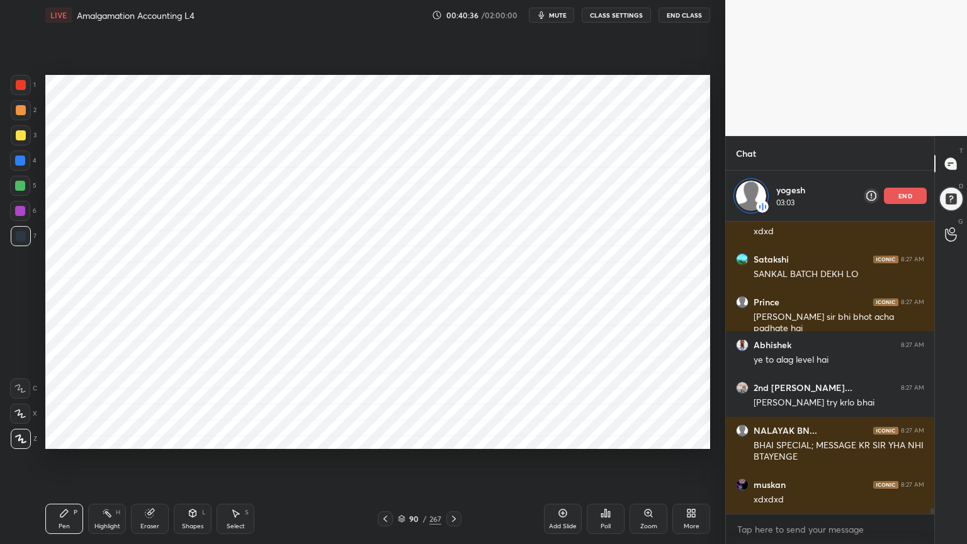
click at [149, 437] on div "Eraser" at bounding box center [149, 526] width 19 height 6
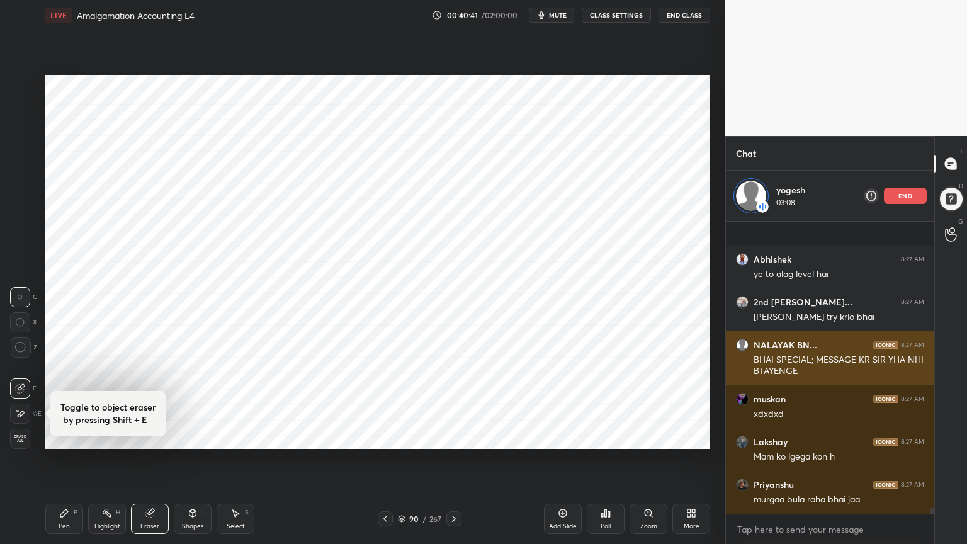
scroll to position [14191, 0]
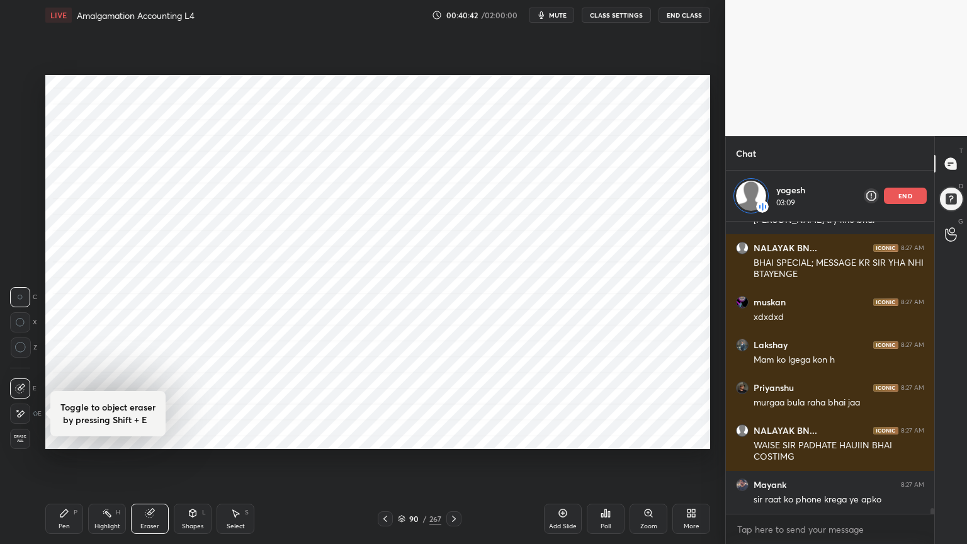
click at [906, 197] on p "end" at bounding box center [906, 196] width 14 height 6
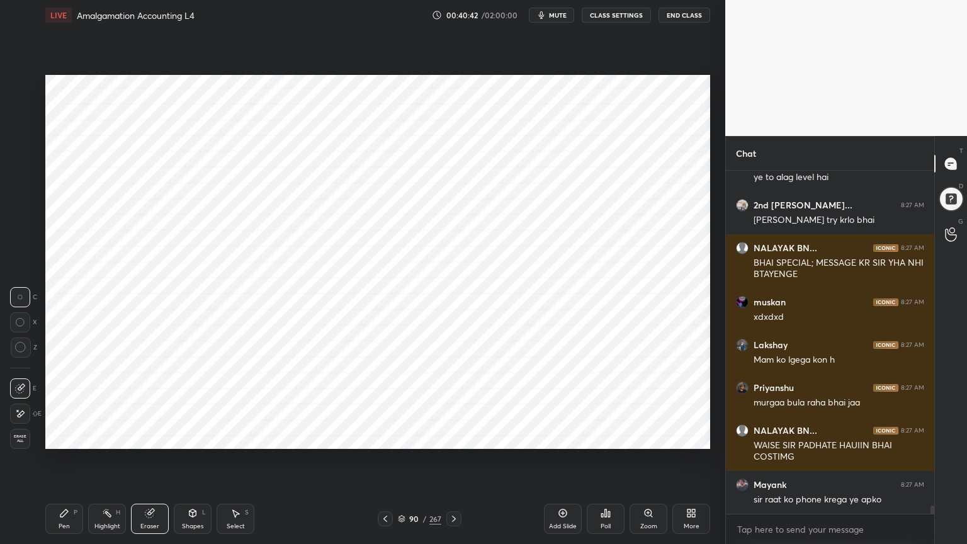
scroll to position [14139, 0]
click at [949, 227] on icon at bounding box center [951, 234] width 12 height 14
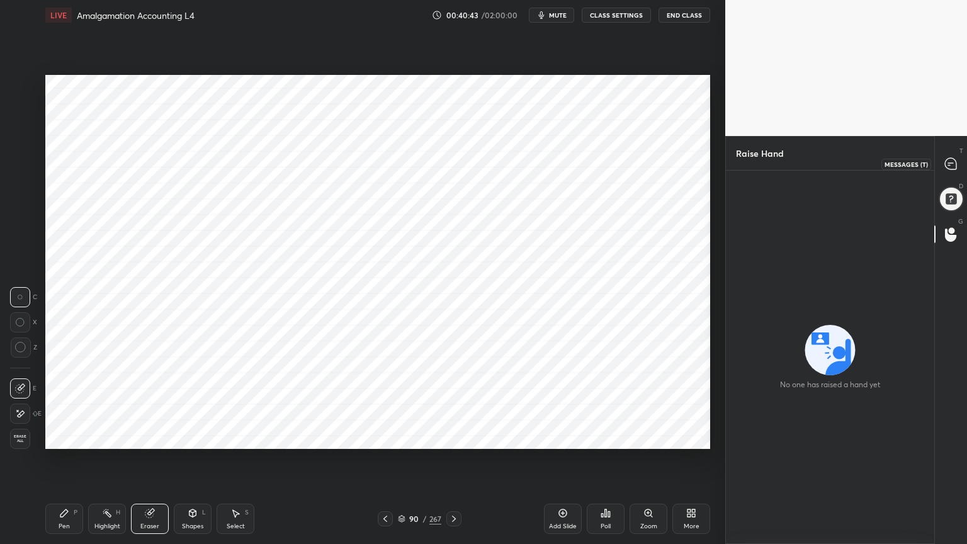
click at [950, 164] on icon at bounding box center [950, 163] width 11 height 11
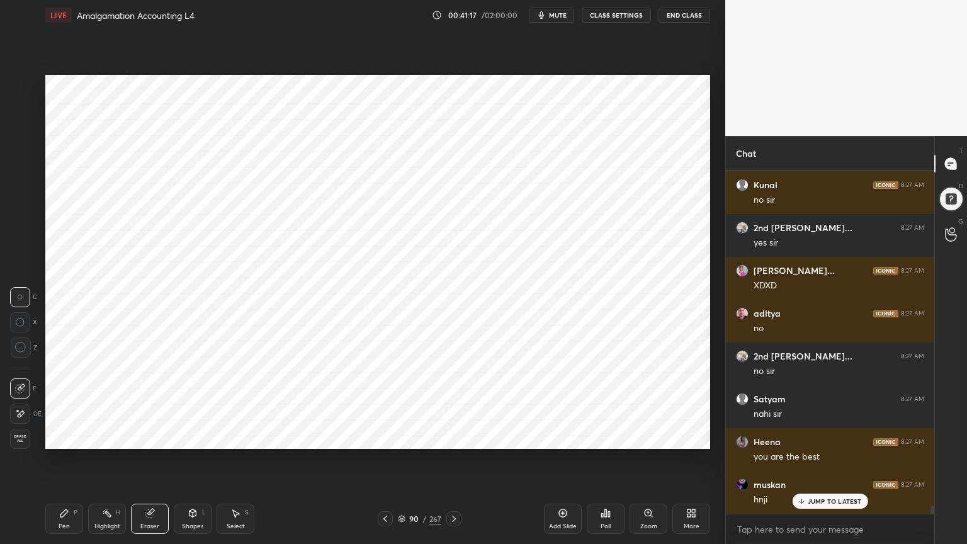
scroll to position [14228, 0]
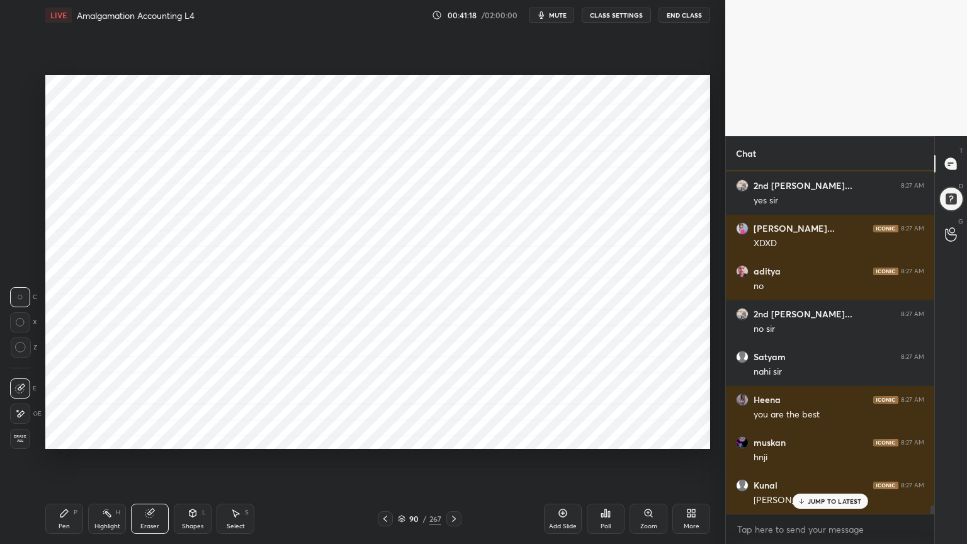
click at [111, 437] on div "Highlight" at bounding box center [107, 526] width 26 height 6
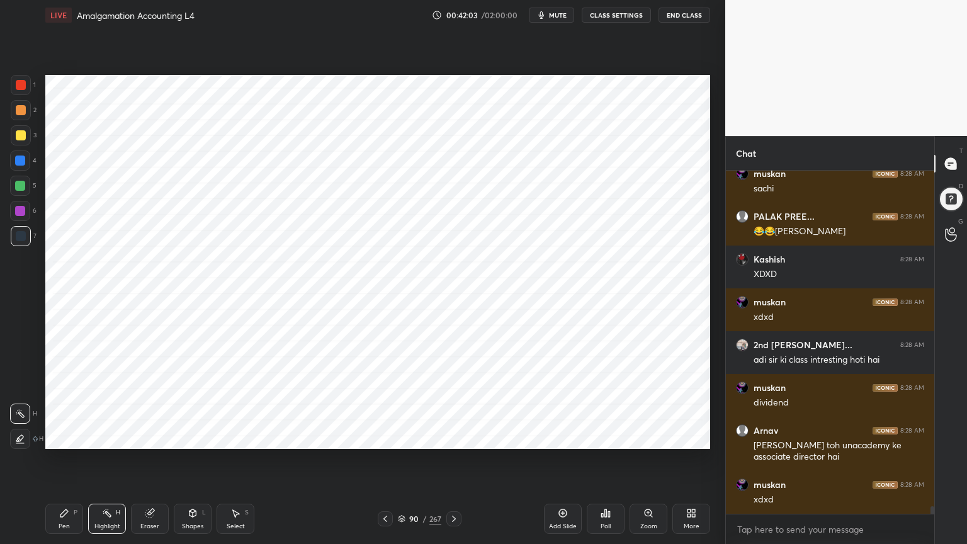
scroll to position [14938, 0]
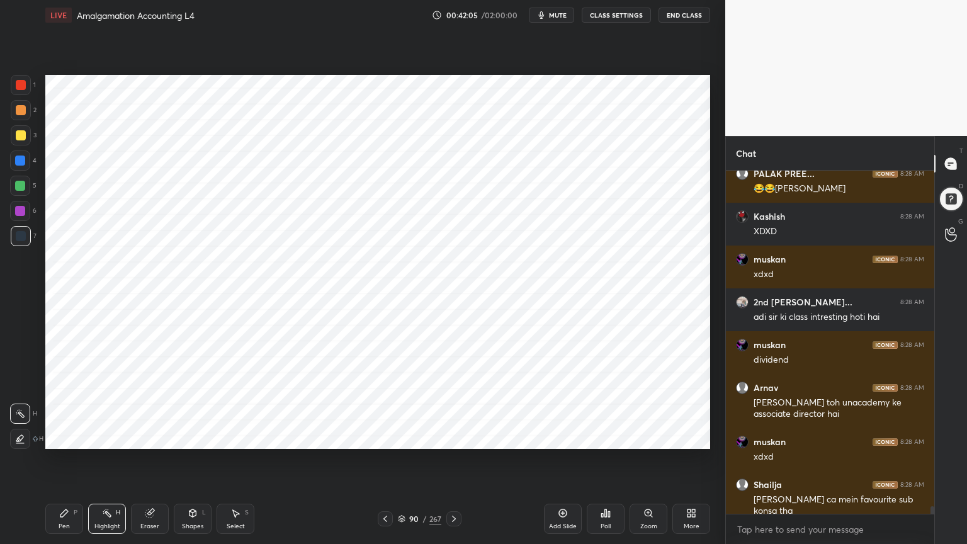
click at [556, 437] on div "Add Slide" at bounding box center [563, 519] width 38 height 30
click at [63, 437] on div "Pen P" at bounding box center [64, 519] width 38 height 30
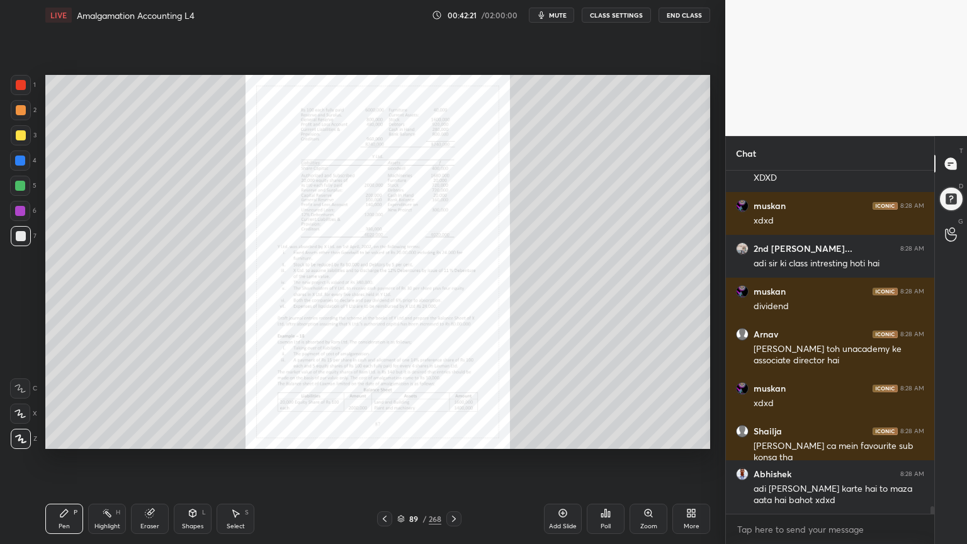
click at [644, 437] on icon at bounding box center [649, 513] width 10 height 10
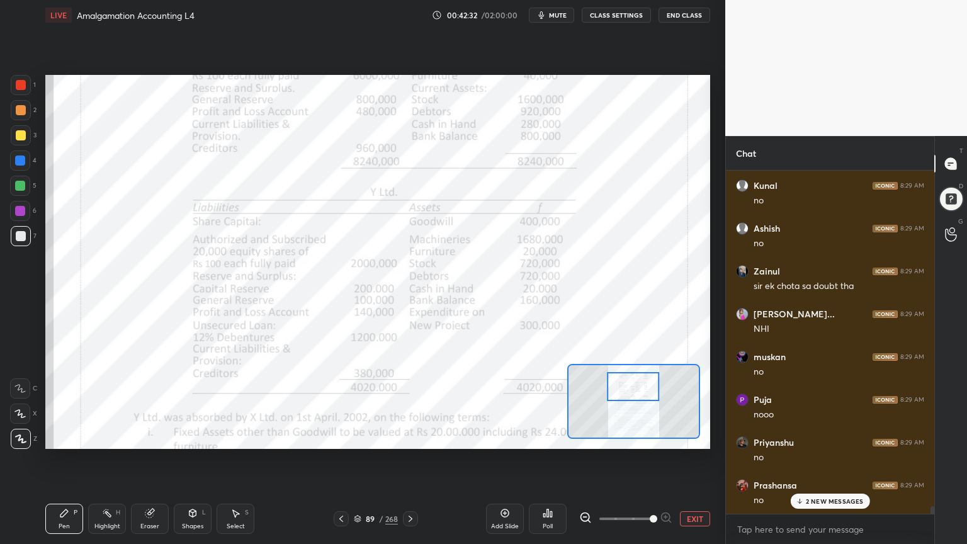
scroll to position [15677, 0]
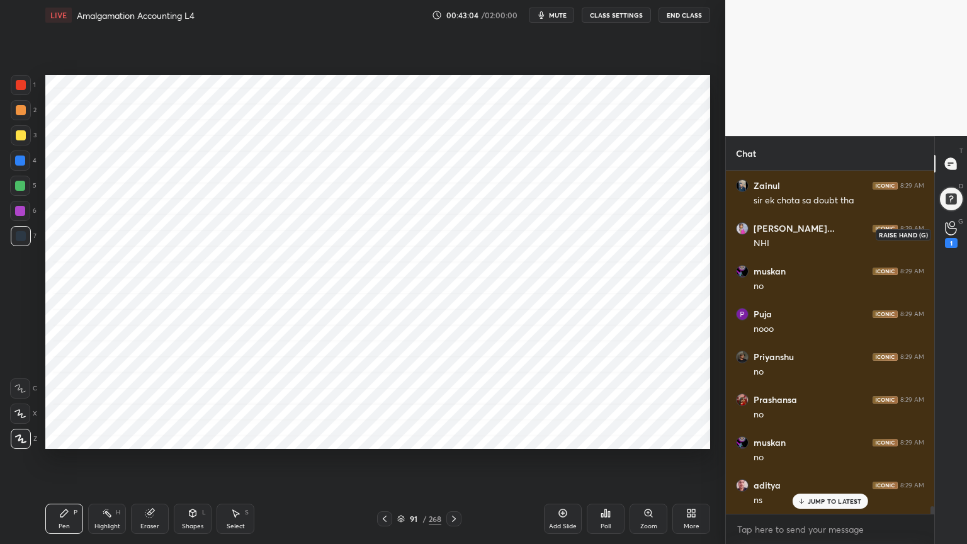
click at [945, 234] on div "1" at bounding box center [951, 234] width 13 height 27
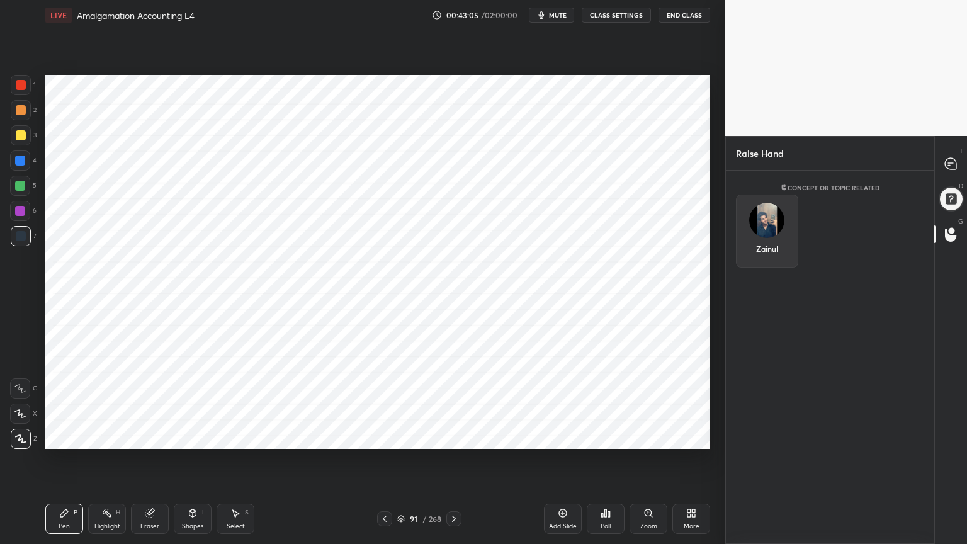
click at [766, 227] on img "grid" at bounding box center [766, 220] width 35 height 35
click at [765, 254] on button "INVITE" at bounding box center [767, 257] width 51 height 16
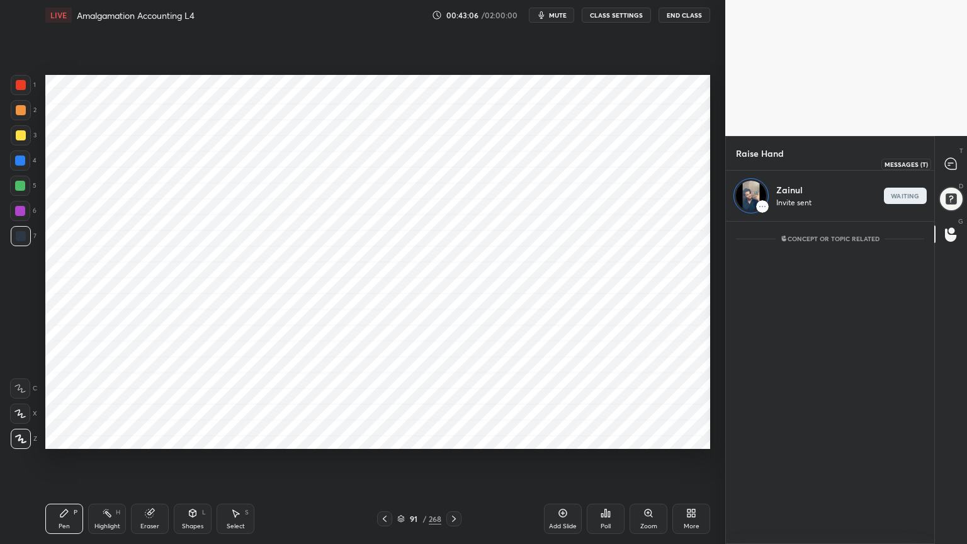
click at [953, 165] on icon at bounding box center [950, 163] width 11 height 11
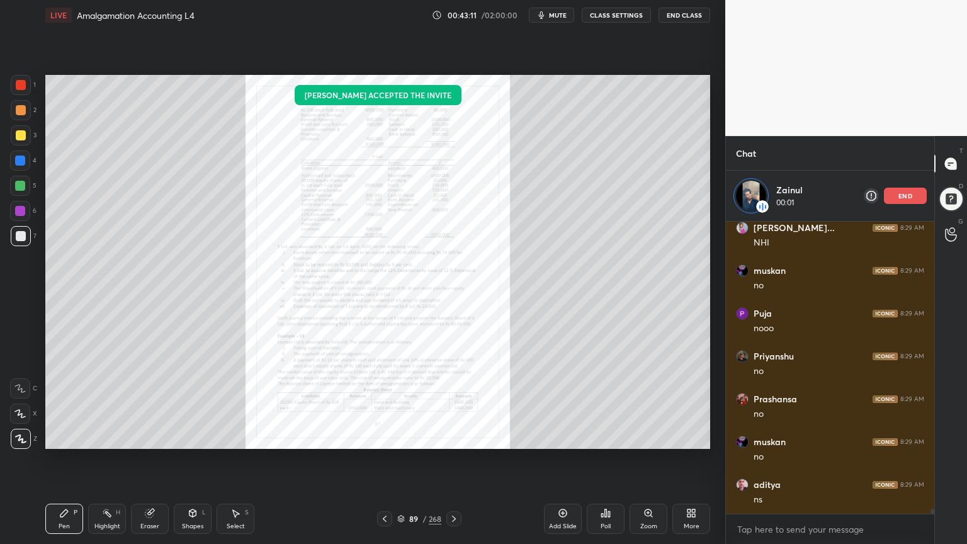
click at [650, 437] on icon at bounding box center [648, 513] width 7 height 7
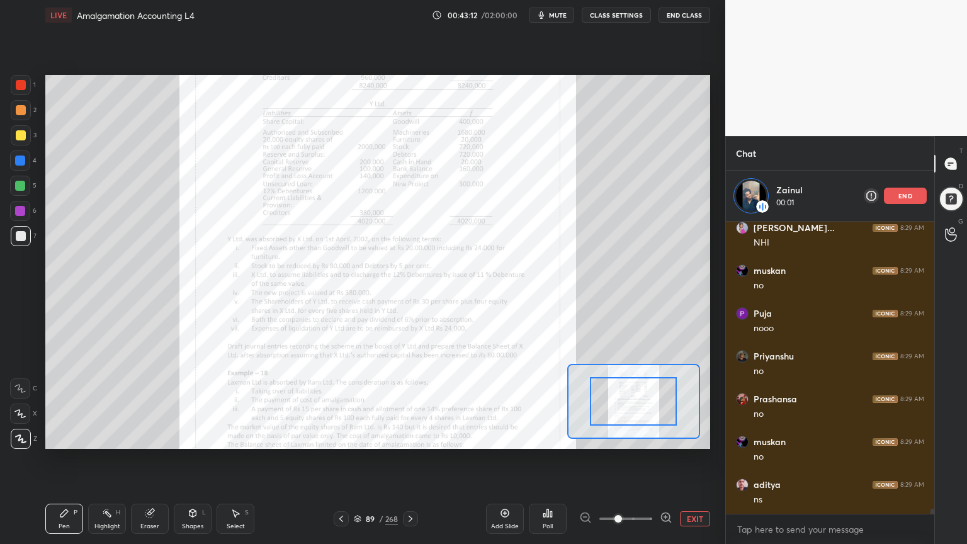
click at [622, 437] on span at bounding box center [619, 519] width 8 height 8
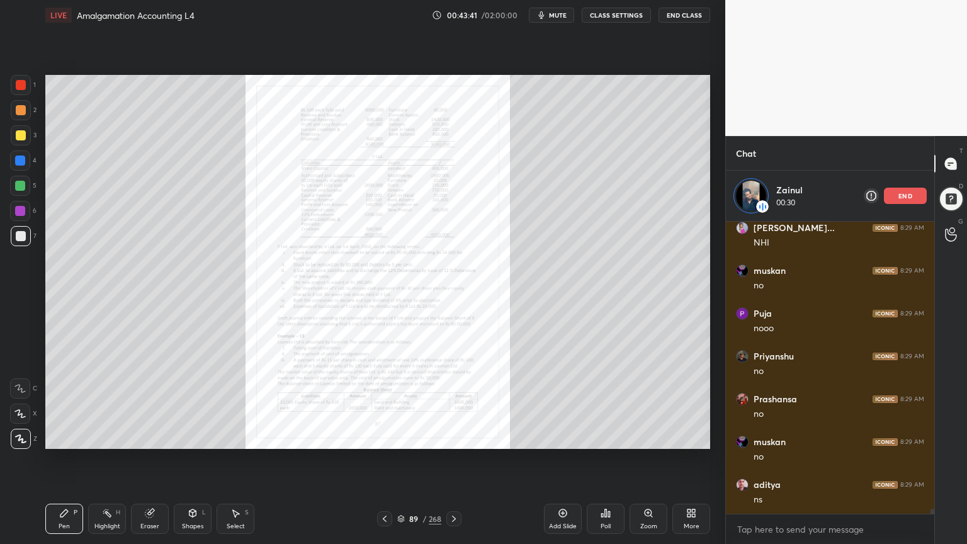
click at [648, 437] on icon at bounding box center [648, 513] width 7 height 7
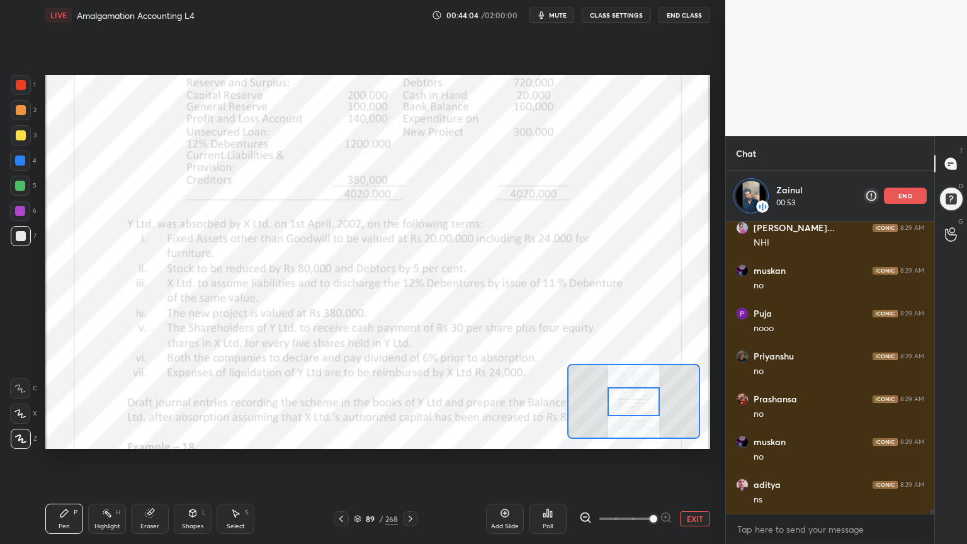
scroll to position [15957, 0]
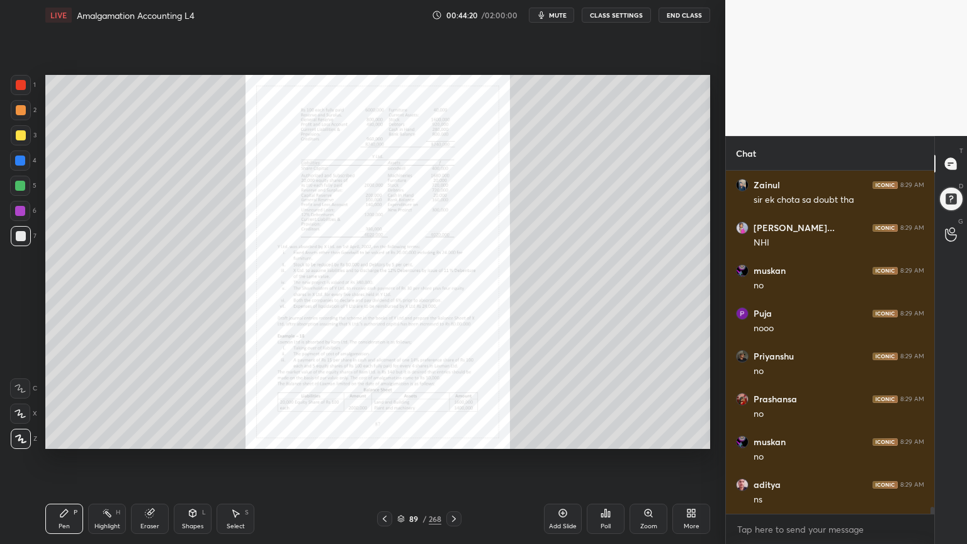
click at [646, 437] on icon at bounding box center [648, 513] width 7 height 7
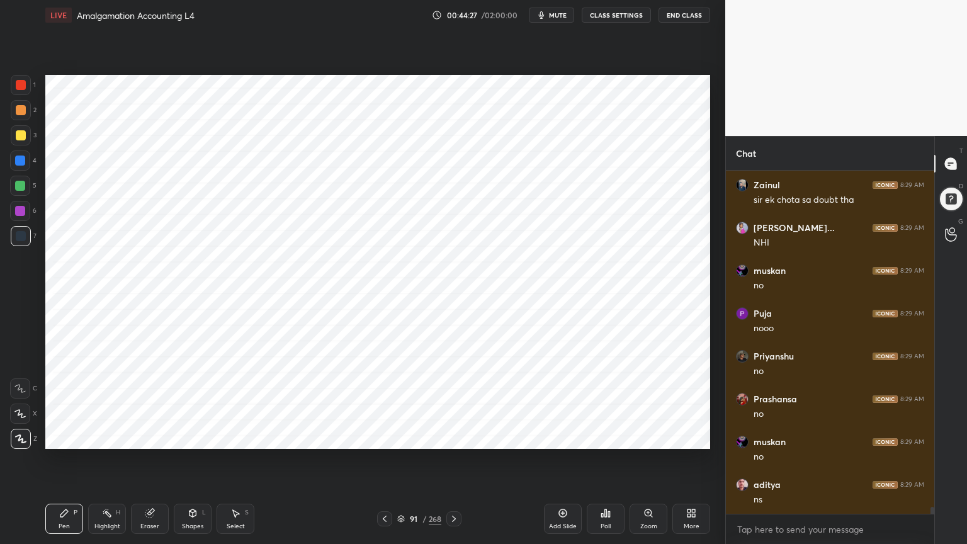
scroll to position [15999, 0]
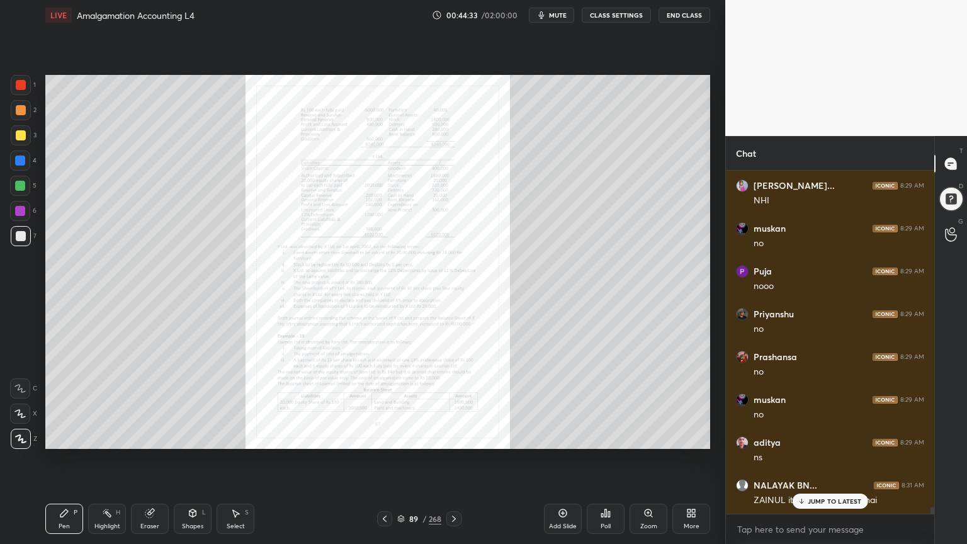
click at [646, 437] on icon at bounding box center [649, 513] width 10 height 10
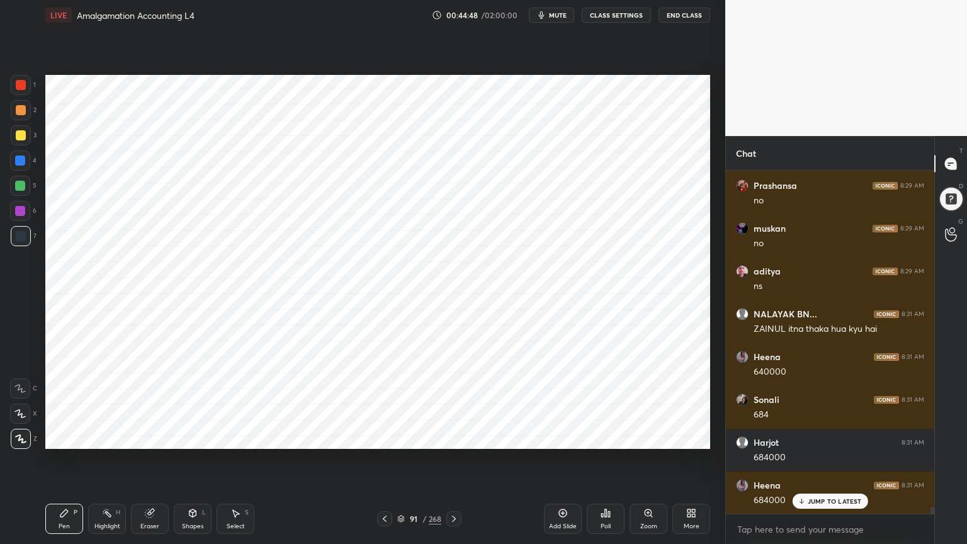
scroll to position [16213, 0]
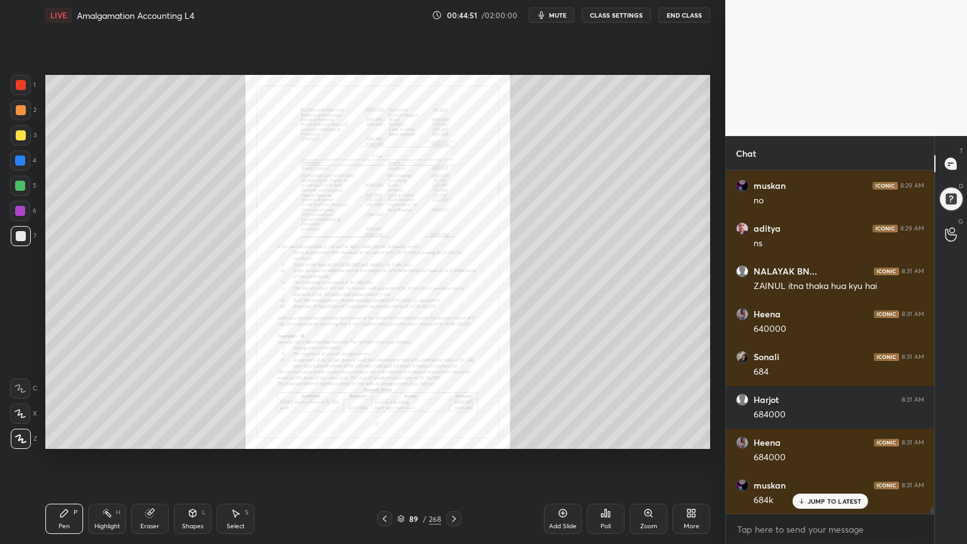
click at [646, 437] on icon at bounding box center [649, 513] width 10 height 10
click at [636, 437] on div "Zoom" at bounding box center [649, 519] width 38 height 30
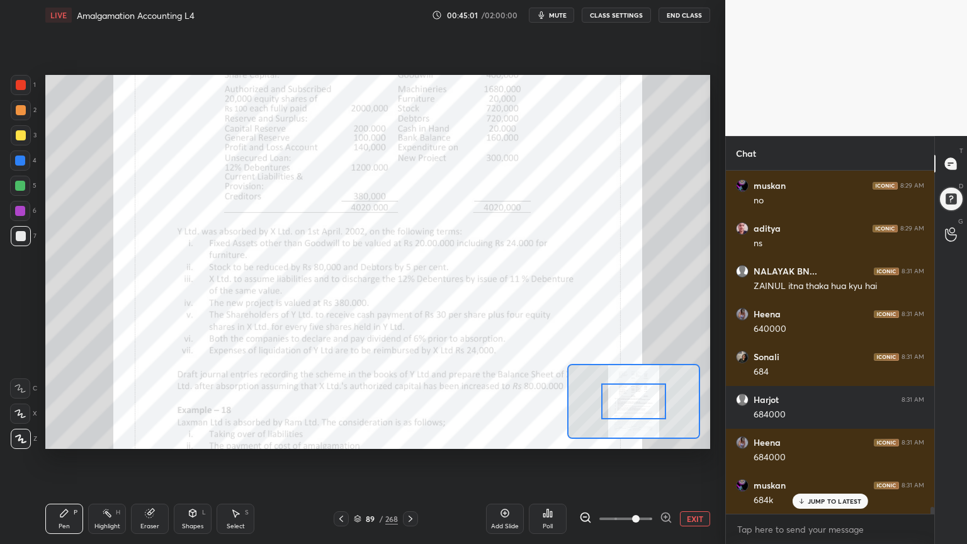
click at [668, 437] on icon at bounding box center [666, 517] width 13 height 13
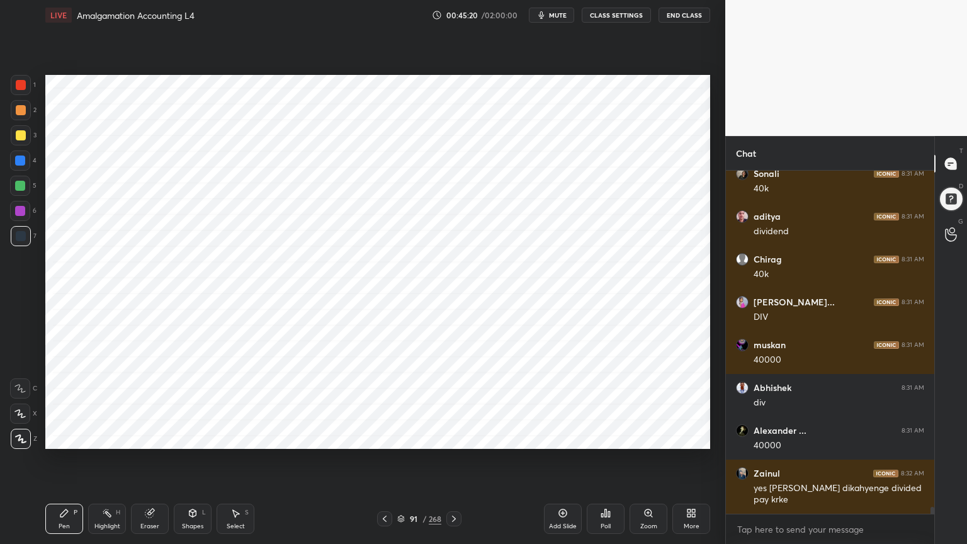
scroll to position [16696, 0]
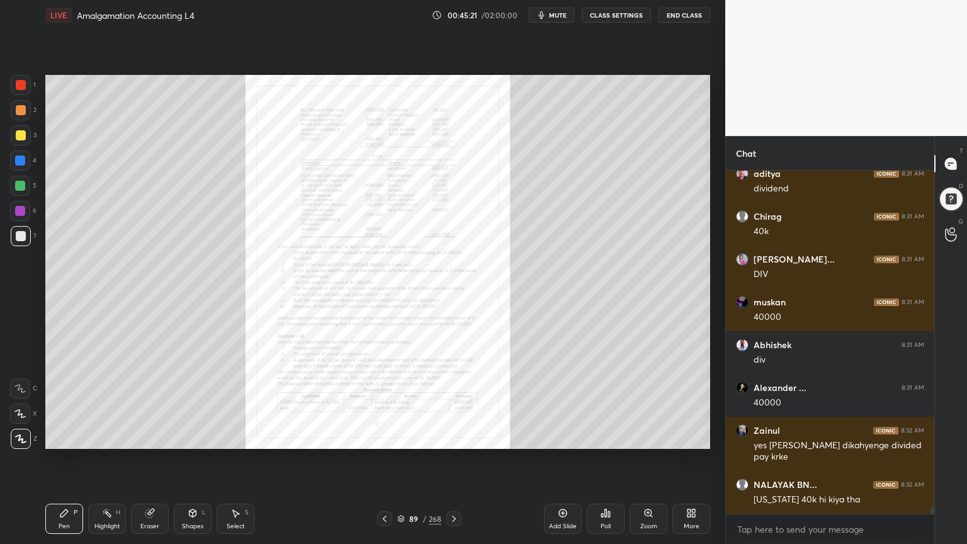
click at [646, 437] on icon at bounding box center [649, 513] width 10 height 10
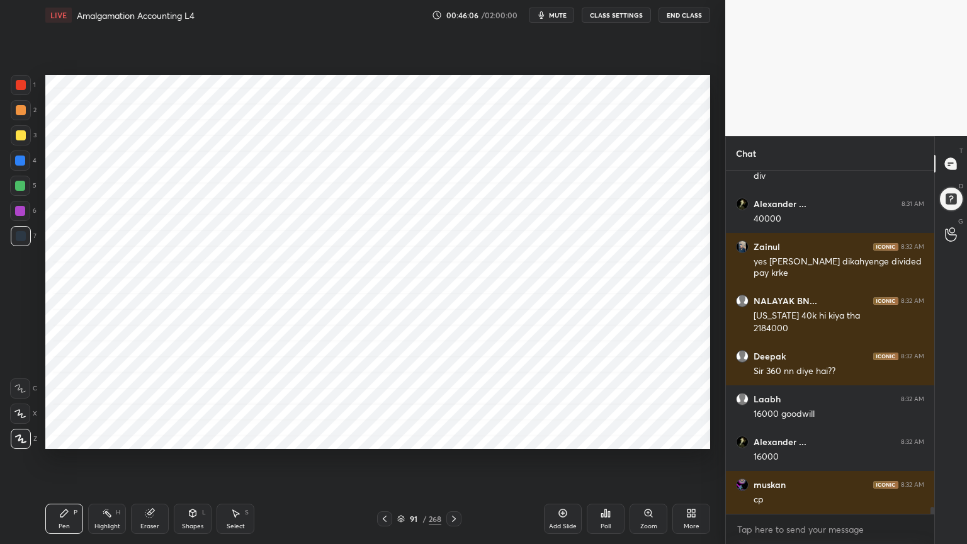
scroll to position [16934, 0]
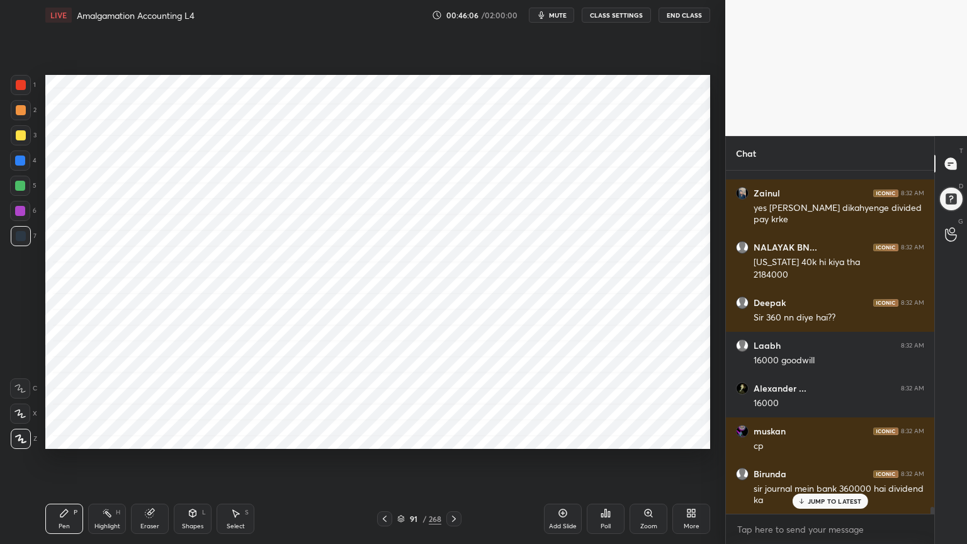
click at [18, 212] on div at bounding box center [20, 211] width 10 height 10
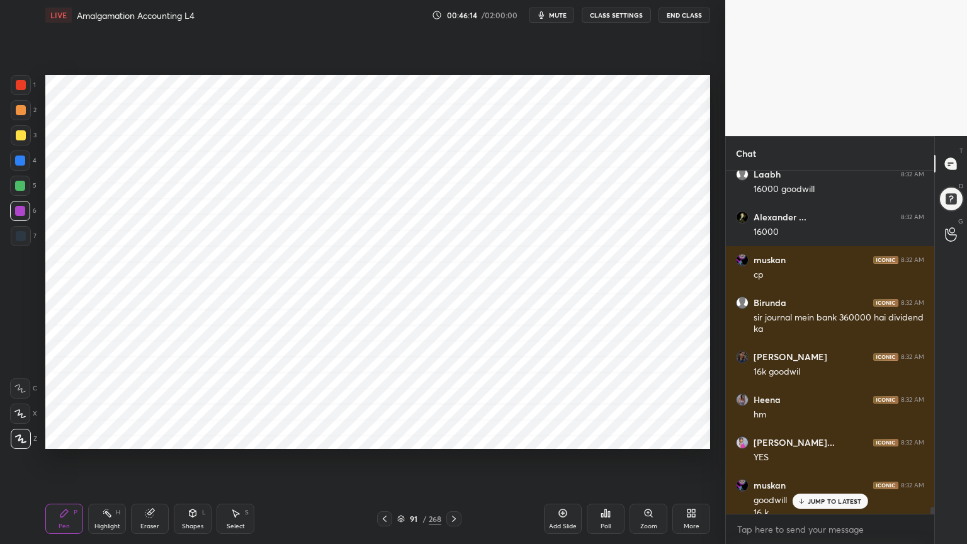
scroll to position [17118, 0]
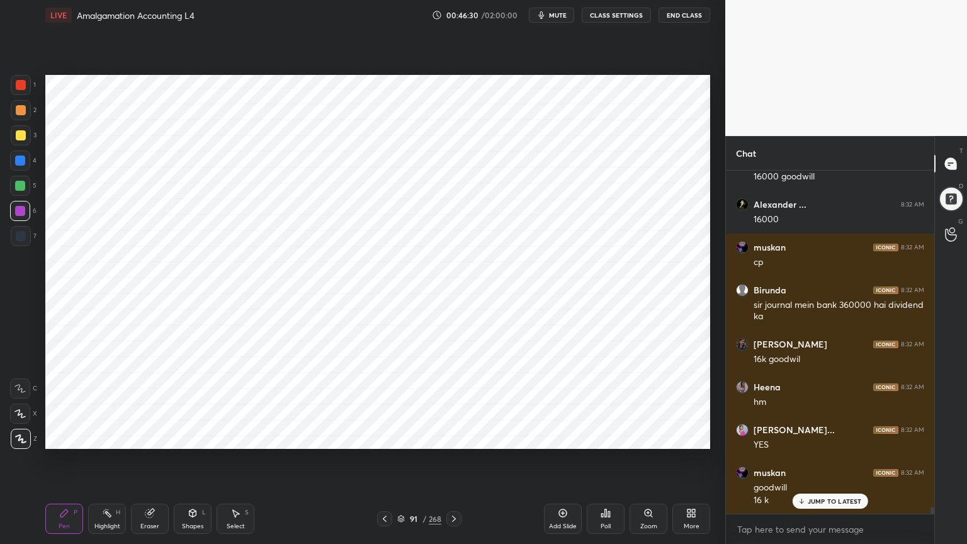
click at [23, 161] on div at bounding box center [20, 161] width 10 height 10
click at [22, 229] on div at bounding box center [21, 236] width 20 height 20
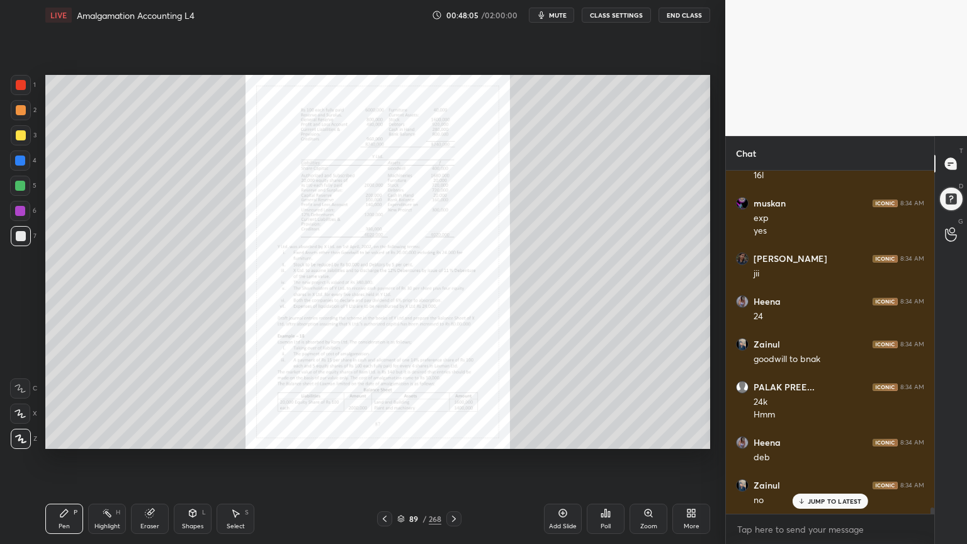
scroll to position [17669, 0]
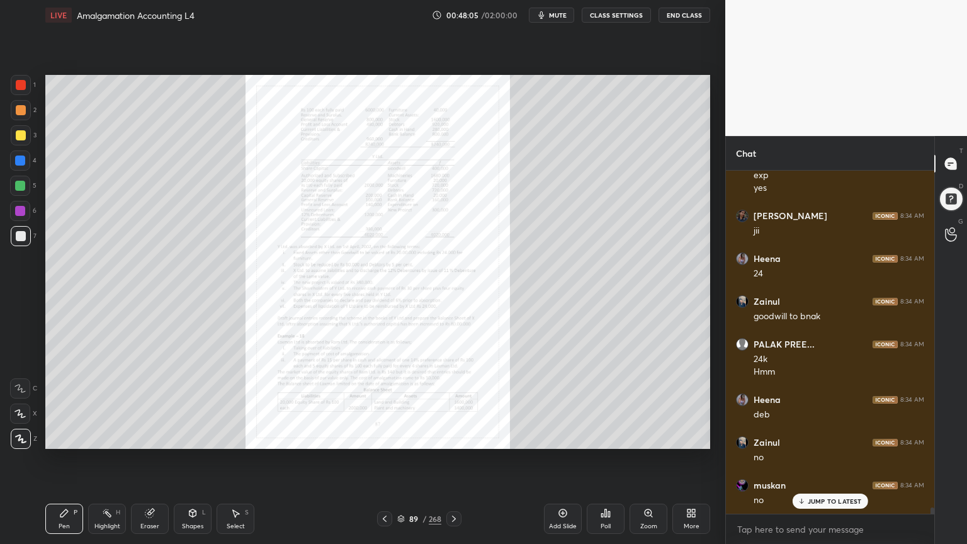
click at [644, 437] on icon at bounding box center [649, 513] width 10 height 10
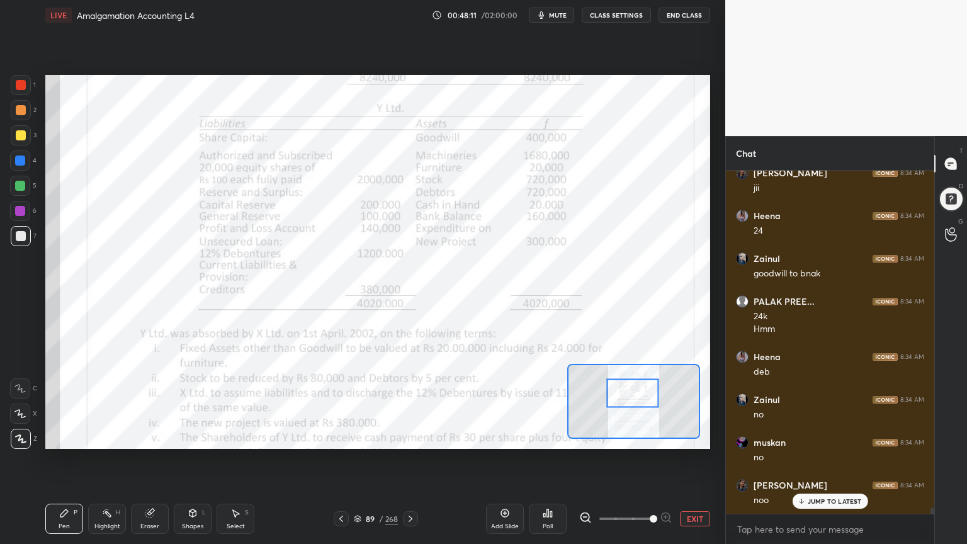
scroll to position [17755, 0]
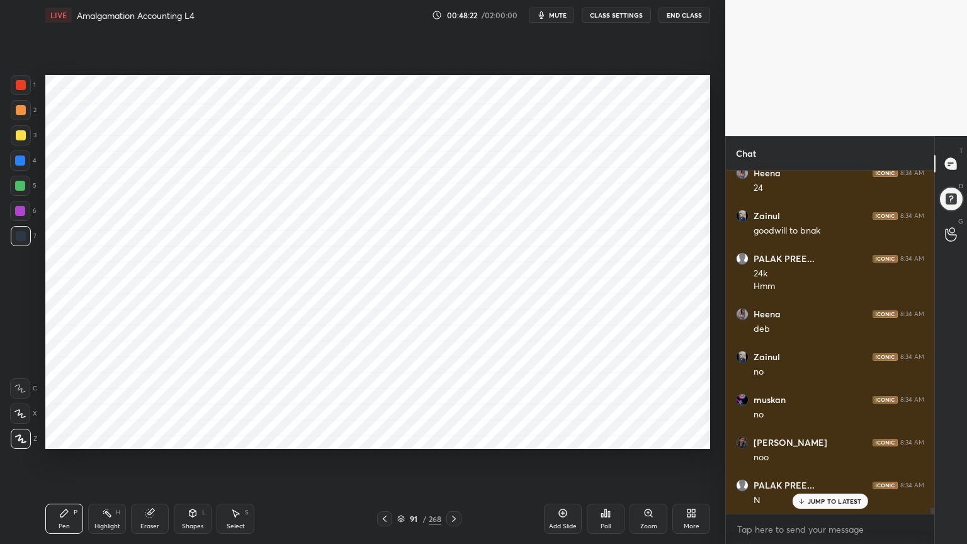
click at [118, 437] on div "Highlight H" at bounding box center [107, 519] width 38 height 30
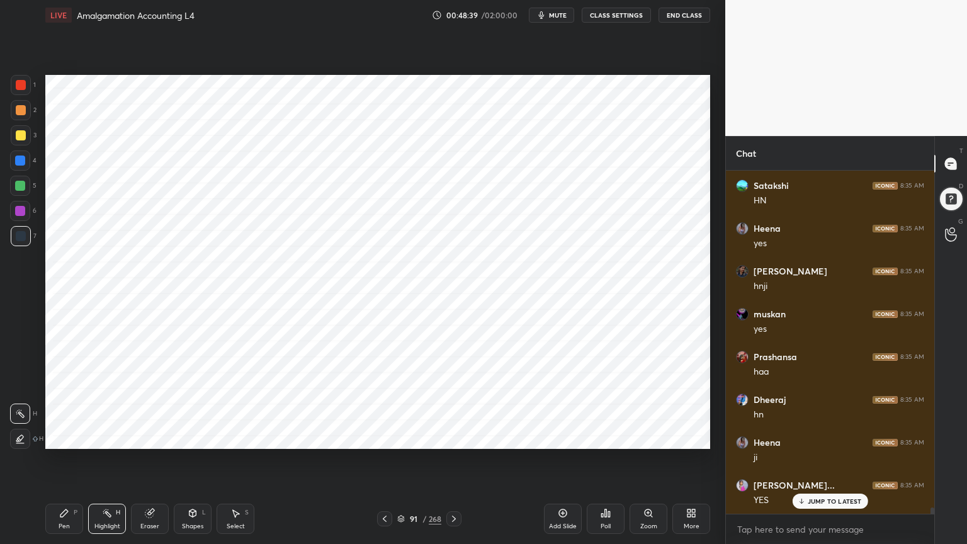
scroll to position [18226, 0]
click at [559, 437] on icon at bounding box center [563, 513] width 10 height 10
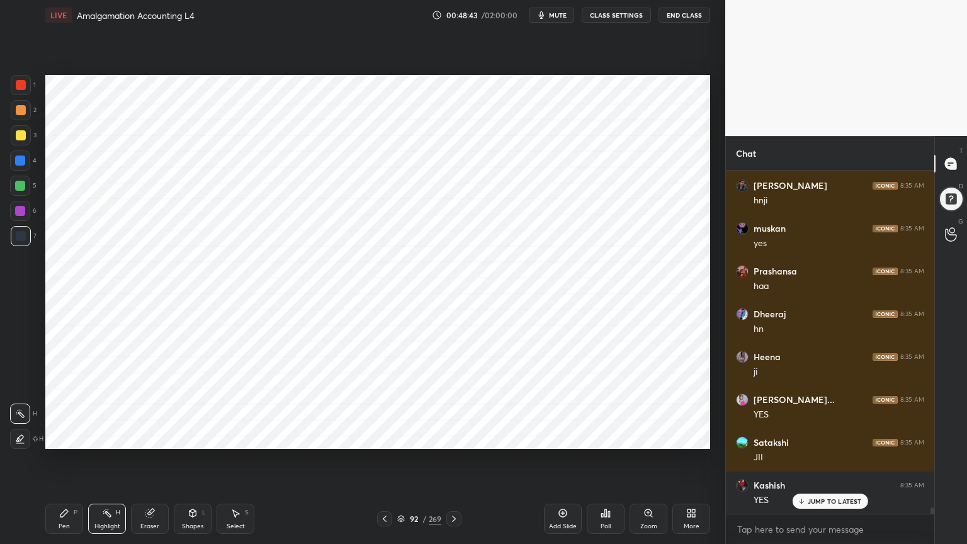
scroll to position [18312, 0]
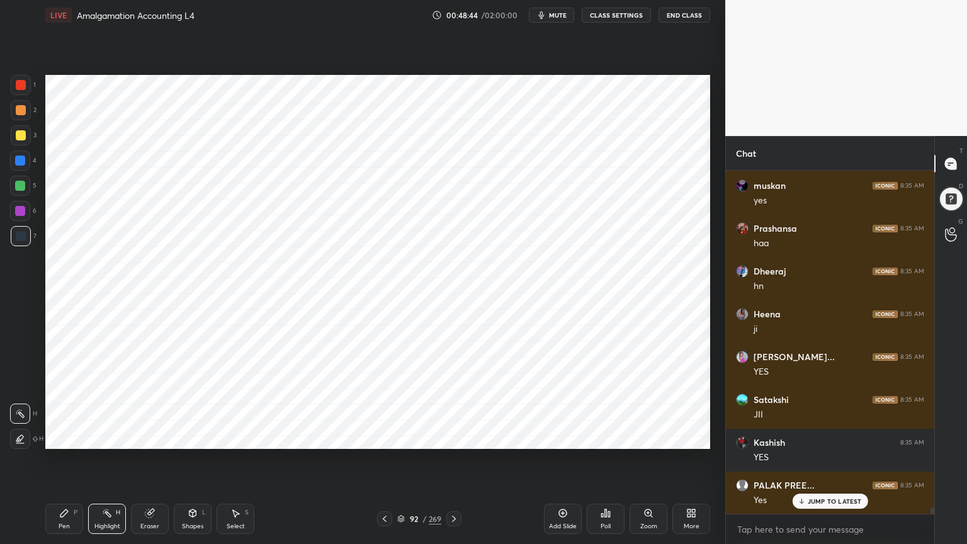
click at [21, 162] on div at bounding box center [20, 161] width 10 height 10
click at [62, 437] on div "Pen" at bounding box center [64, 526] width 11 height 6
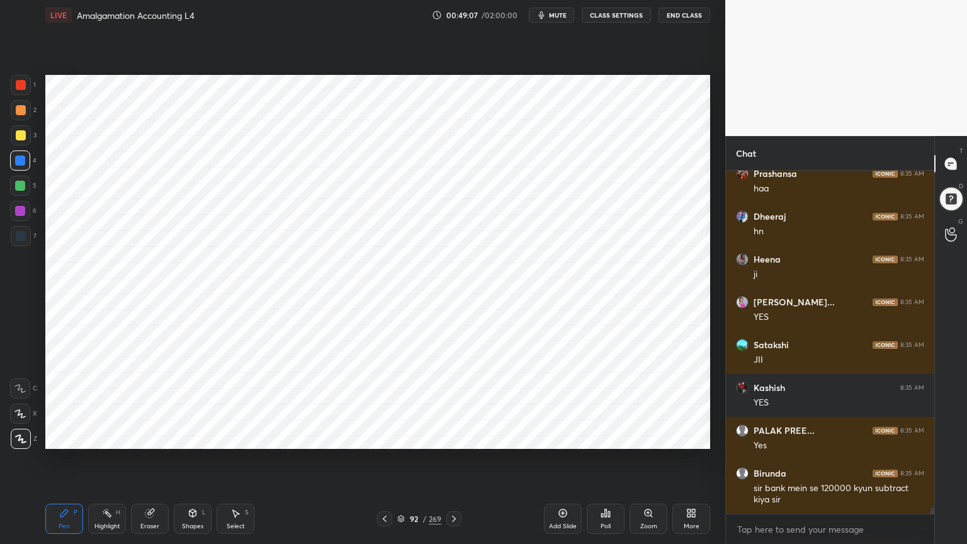
click at [21, 246] on div at bounding box center [21, 236] width 20 height 20
click at [23, 162] on div at bounding box center [20, 161] width 10 height 10
click at [22, 234] on div at bounding box center [21, 236] width 10 height 10
click at [20, 156] on div at bounding box center [20, 161] width 10 height 10
click at [191, 437] on div "Shapes L" at bounding box center [193, 519] width 38 height 30
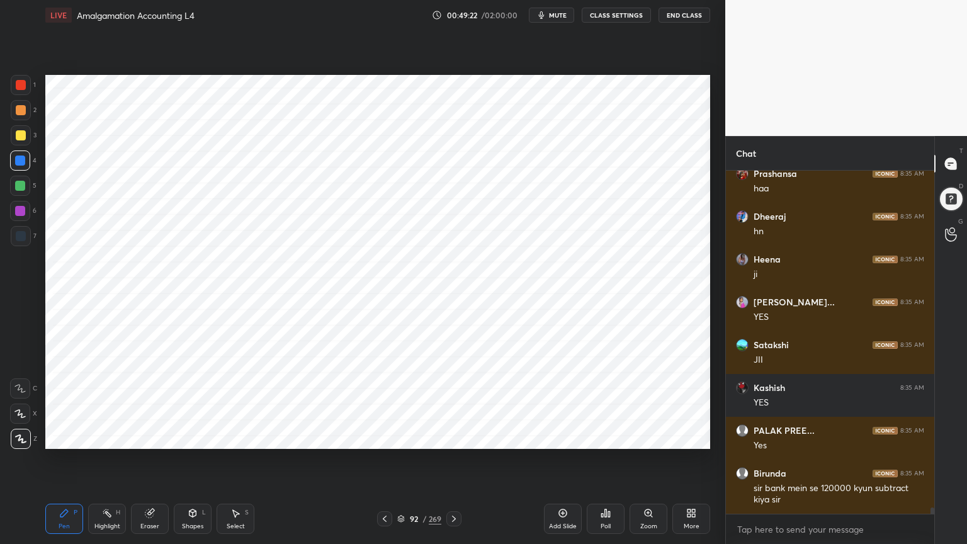
click at [194, 437] on icon at bounding box center [193, 513] width 10 height 10
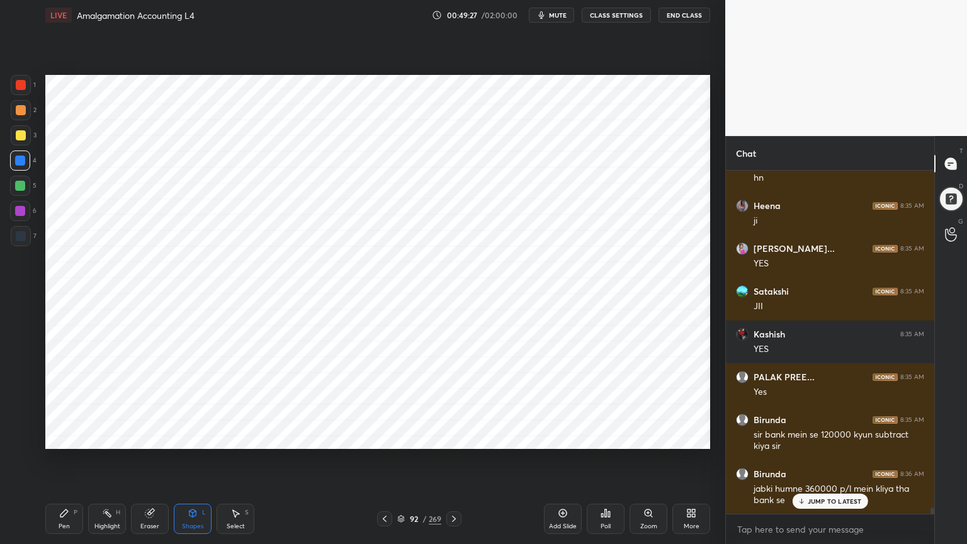
click at [67, 437] on div "Pen" at bounding box center [64, 526] width 11 height 6
click at [20, 227] on div at bounding box center [21, 236] width 20 height 20
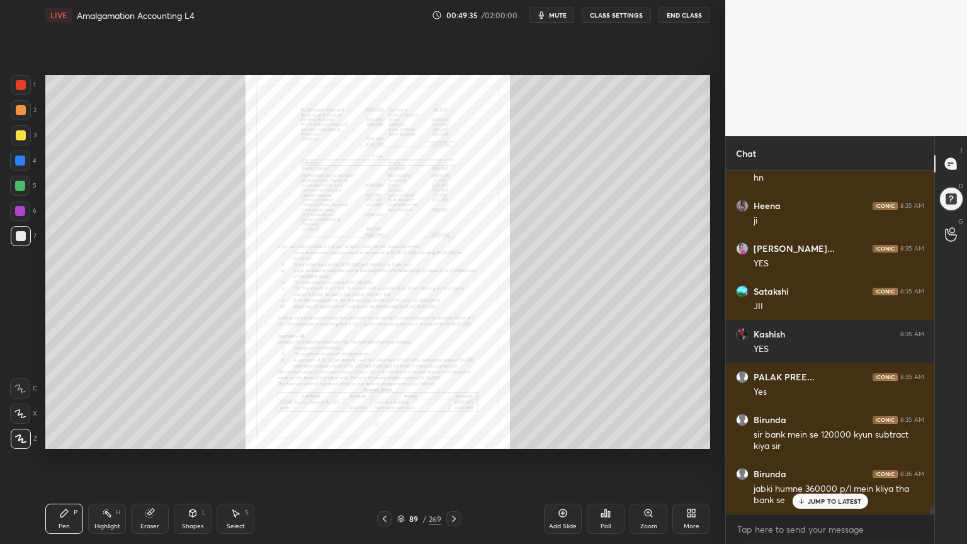
click at [645, 437] on icon at bounding box center [649, 513] width 10 height 10
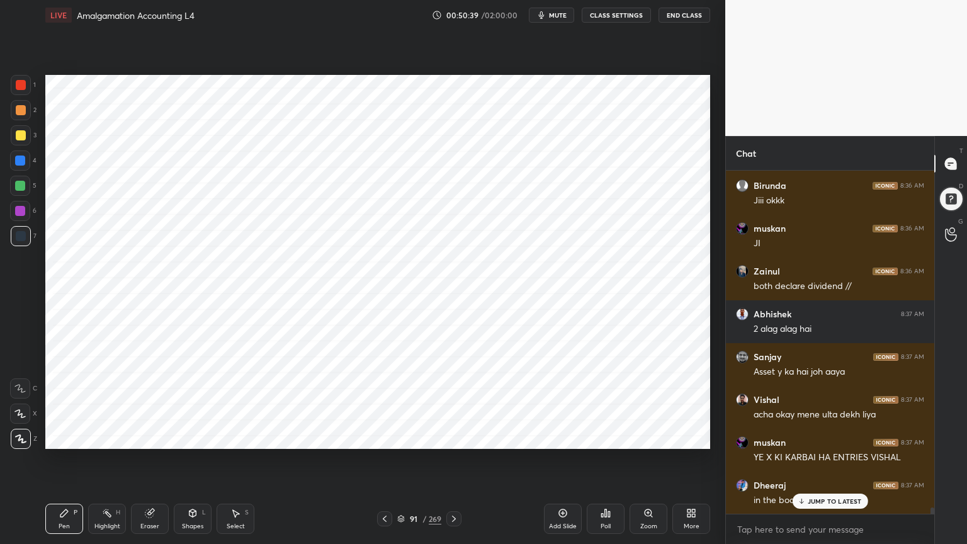
scroll to position [18871, 0]
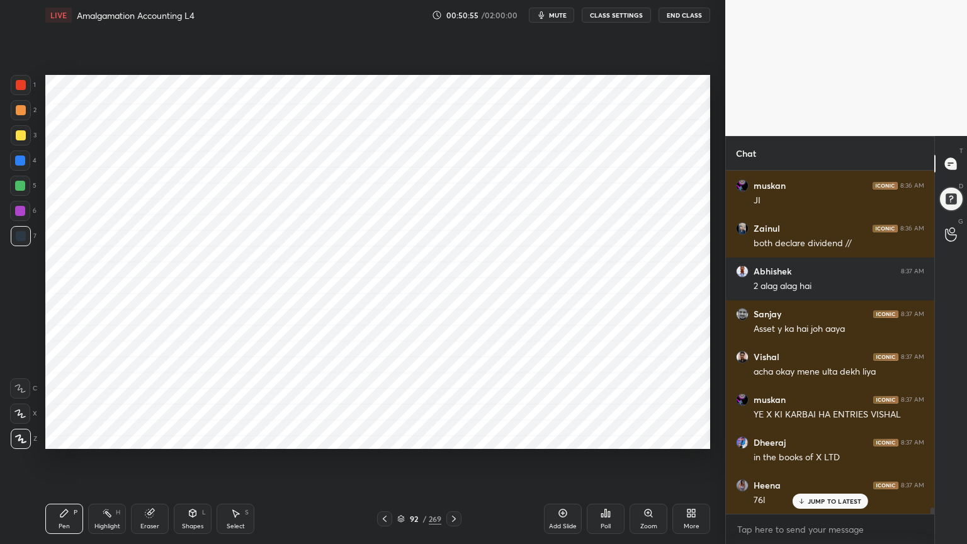
click at [20, 164] on div at bounding box center [20, 161] width 10 height 10
click at [188, 437] on div "Shapes L" at bounding box center [193, 519] width 38 height 30
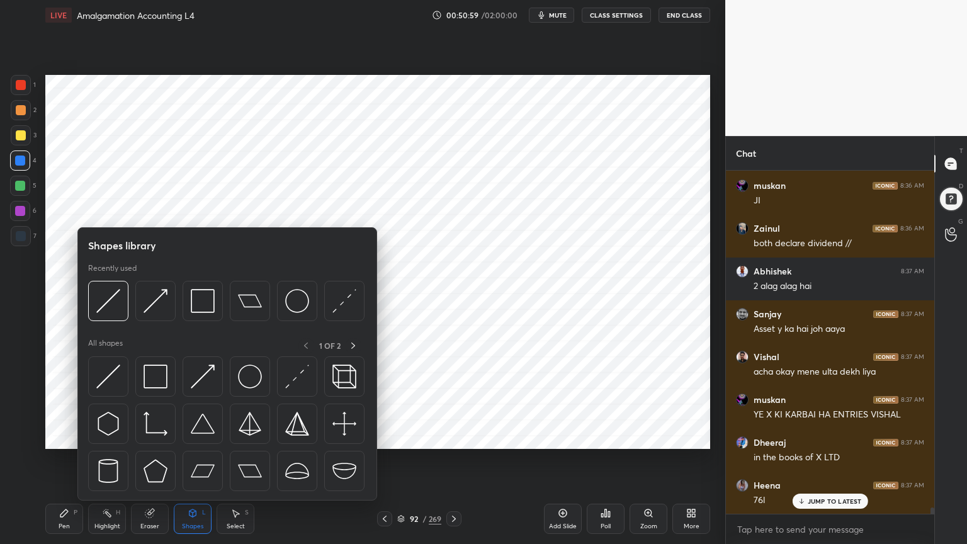
click at [190, 437] on div "Shapes L" at bounding box center [193, 519] width 38 height 30
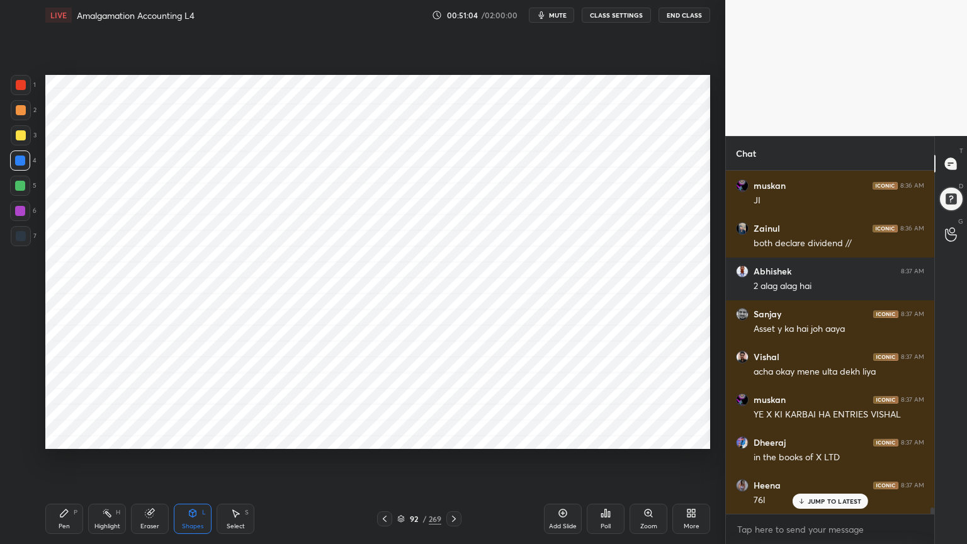
click at [81, 437] on div "Pen P" at bounding box center [64, 519] width 38 height 30
click at [18, 239] on div at bounding box center [21, 236] width 10 height 10
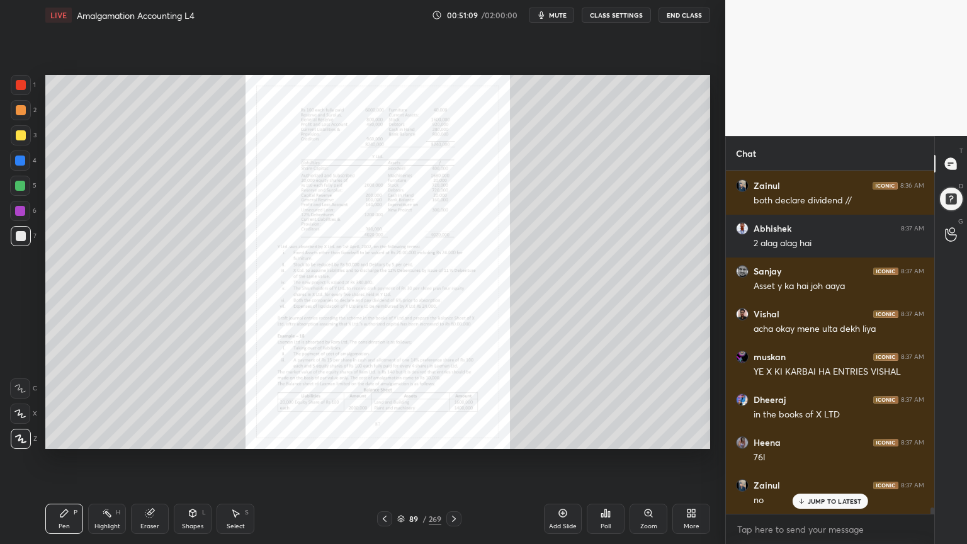
click at [644, 437] on div "Zoom" at bounding box center [649, 519] width 38 height 30
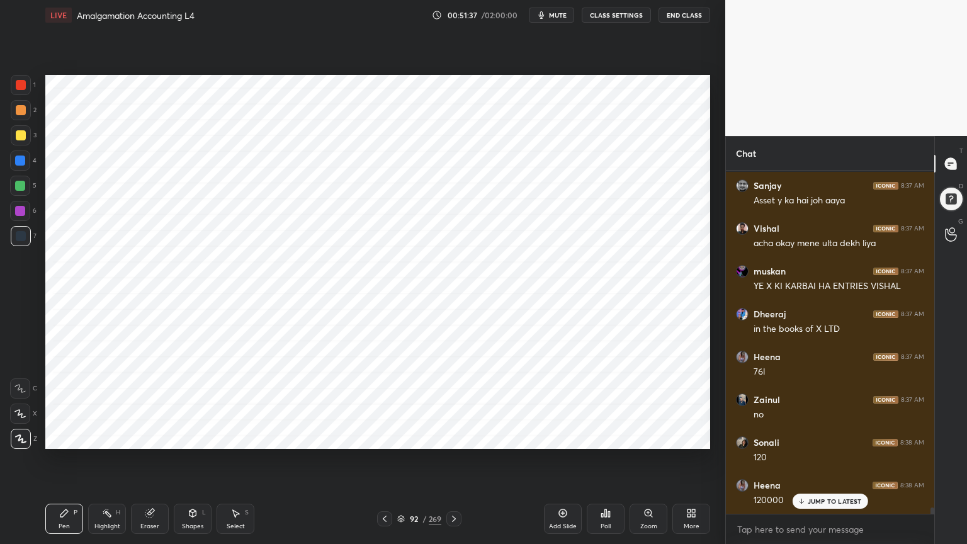
scroll to position [19042, 0]
click at [26, 161] on div at bounding box center [20, 161] width 20 height 20
click at [186, 437] on div "Shapes L" at bounding box center [193, 519] width 38 height 30
click at [190, 437] on div "Shapes L" at bounding box center [193, 519] width 38 height 30
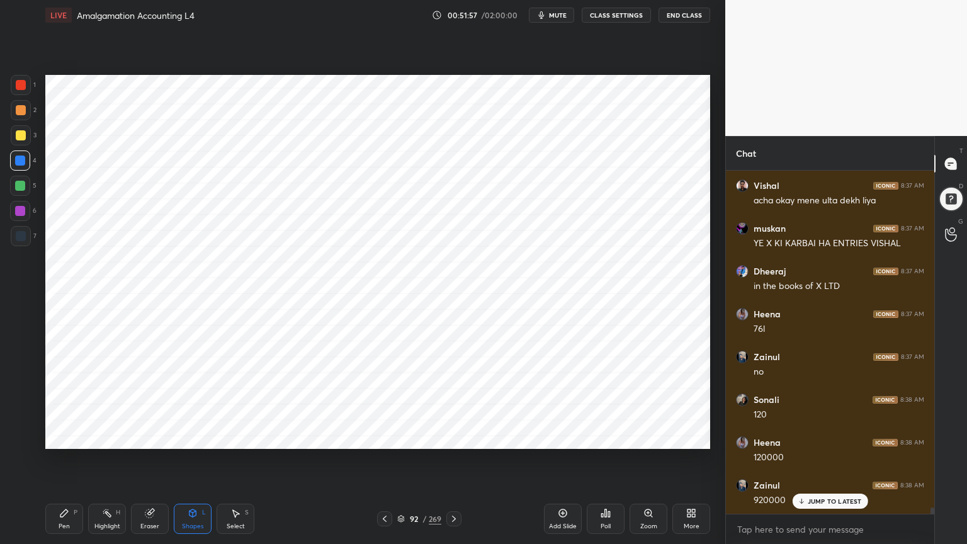
click at [68, 437] on icon at bounding box center [64, 513] width 10 height 10
click at [13, 237] on div at bounding box center [21, 236] width 20 height 20
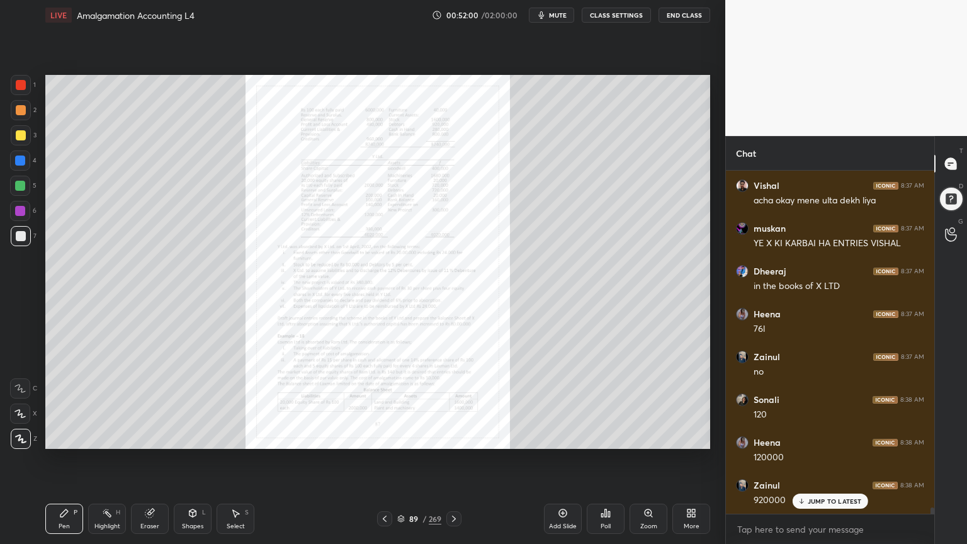
click at [655, 437] on div "Zoom" at bounding box center [649, 519] width 38 height 30
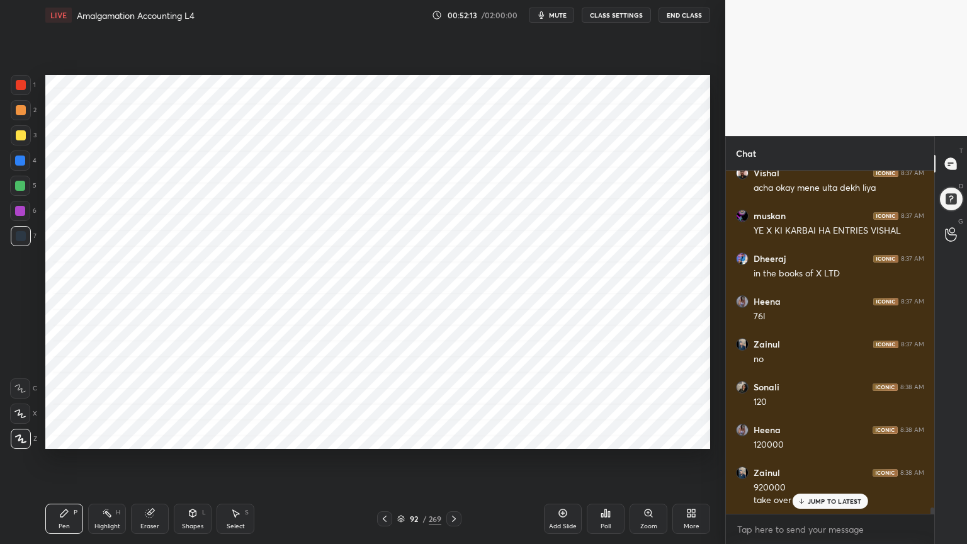
scroll to position [19098, 0]
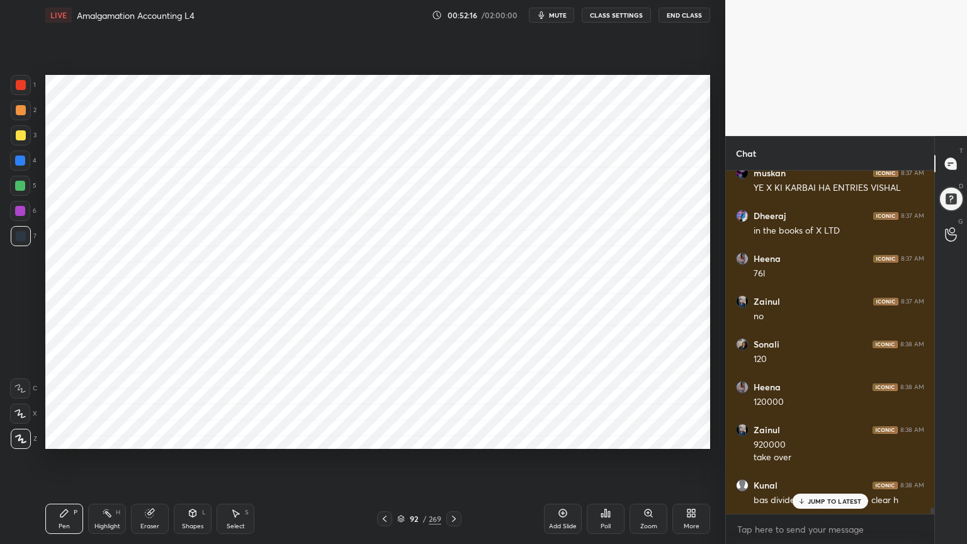
click at [20, 164] on div at bounding box center [20, 161] width 10 height 10
click at [186, 437] on div "Shapes L" at bounding box center [193, 519] width 38 height 30
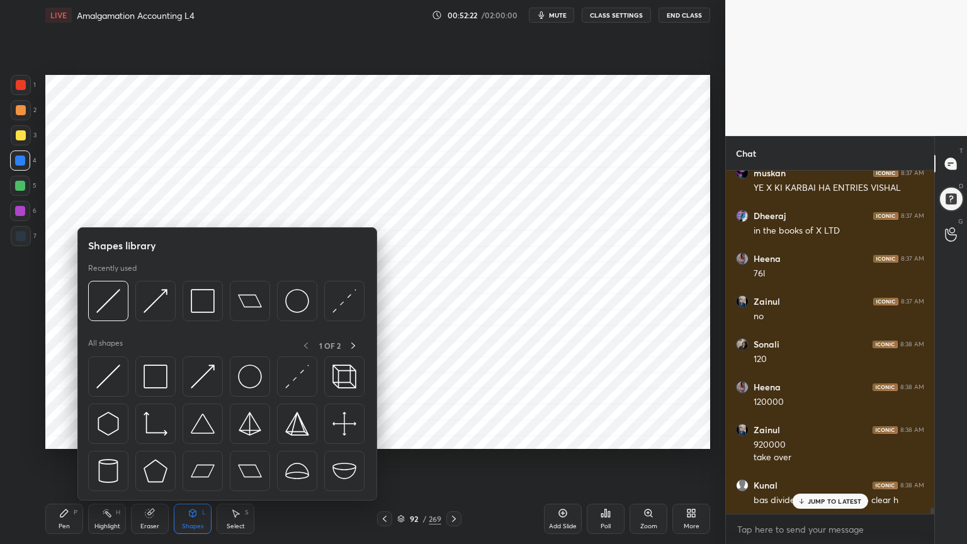
click at [187, 437] on div "Shapes L" at bounding box center [193, 519] width 38 height 30
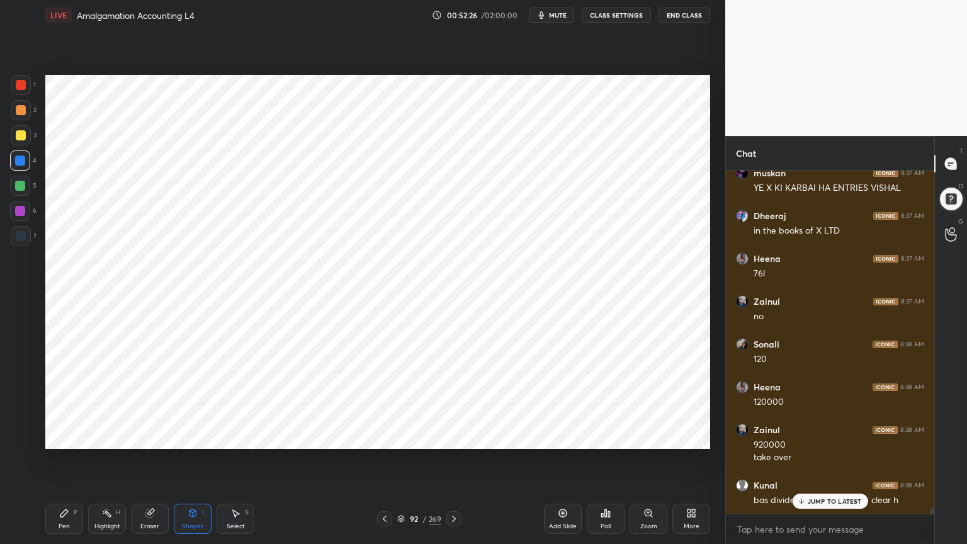
click at [64, 437] on icon at bounding box center [64, 513] width 10 height 10
click at [14, 233] on div at bounding box center [21, 236] width 20 height 20
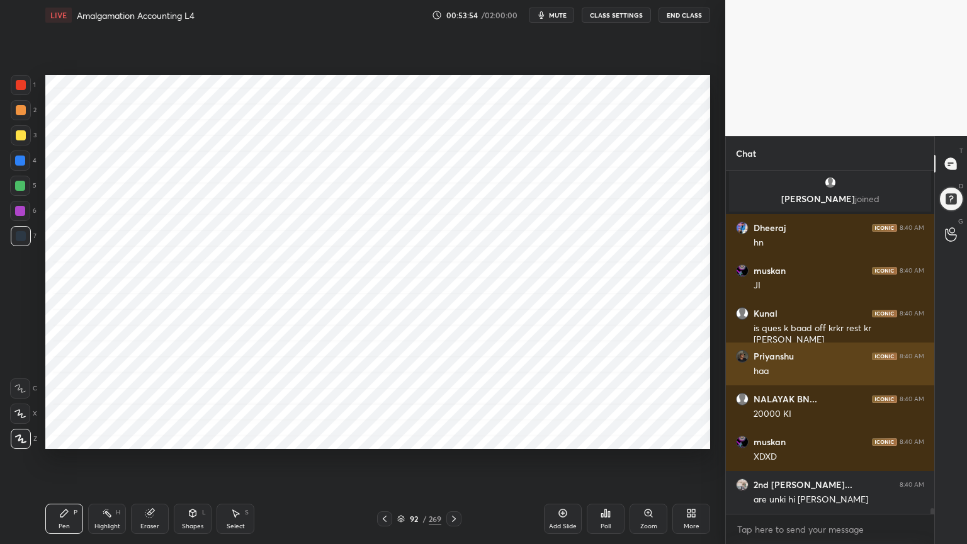
scroll to position [20171, 0]
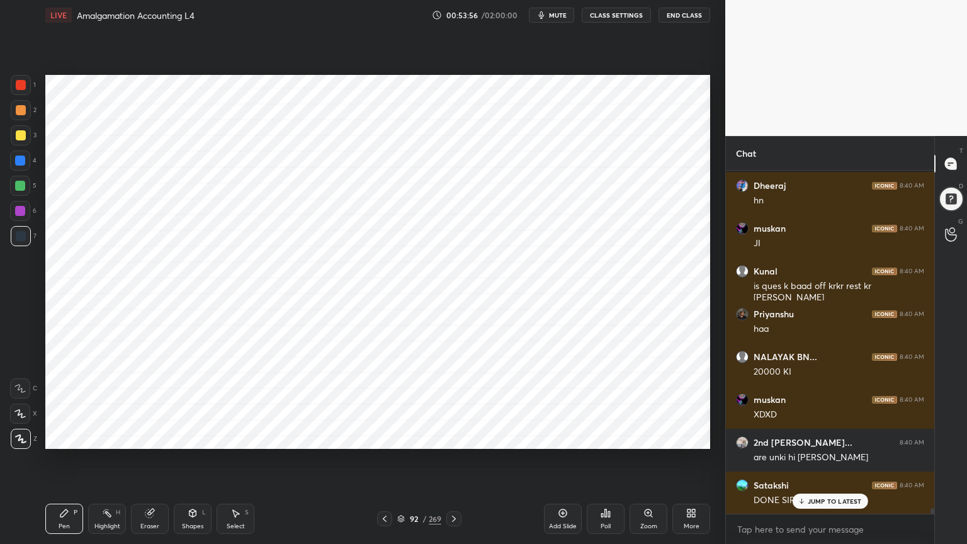
click at [561, 437] on icon at bounding box center [563, 513] width 4 height 4
click at [25, 172] on div "4" at bounding box center [23, 163] width 26 height 25
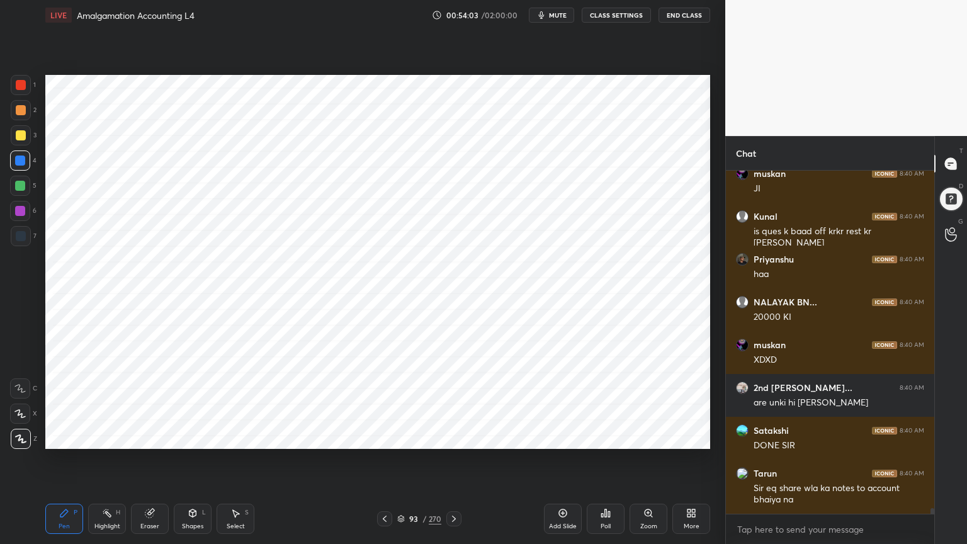
scroll to position [20269, 0]
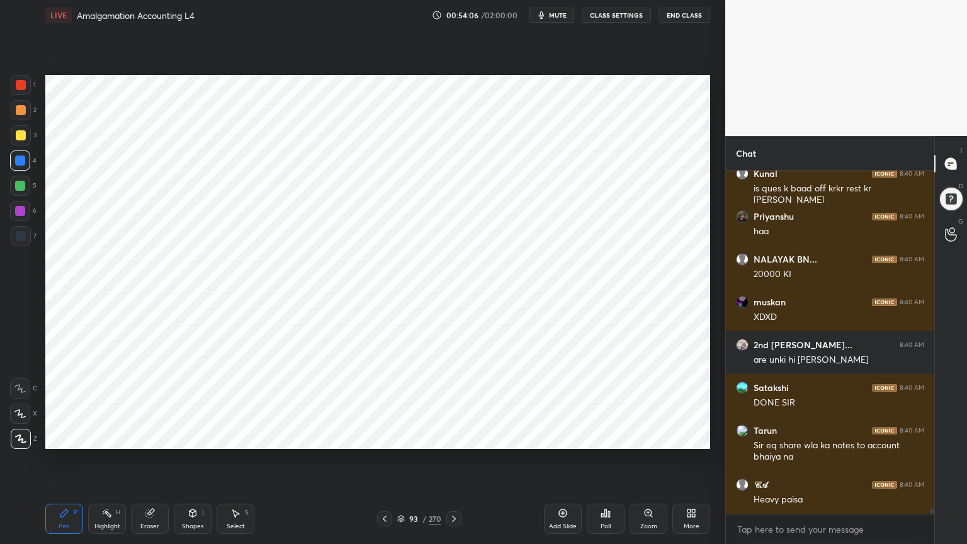
click at [186, 437] on div "Shapes" at bounding box center [192, 526] width 21 height 6
click at [190, 437] on div "Shapes" at bounding box center [192, 526] width 21 height 6
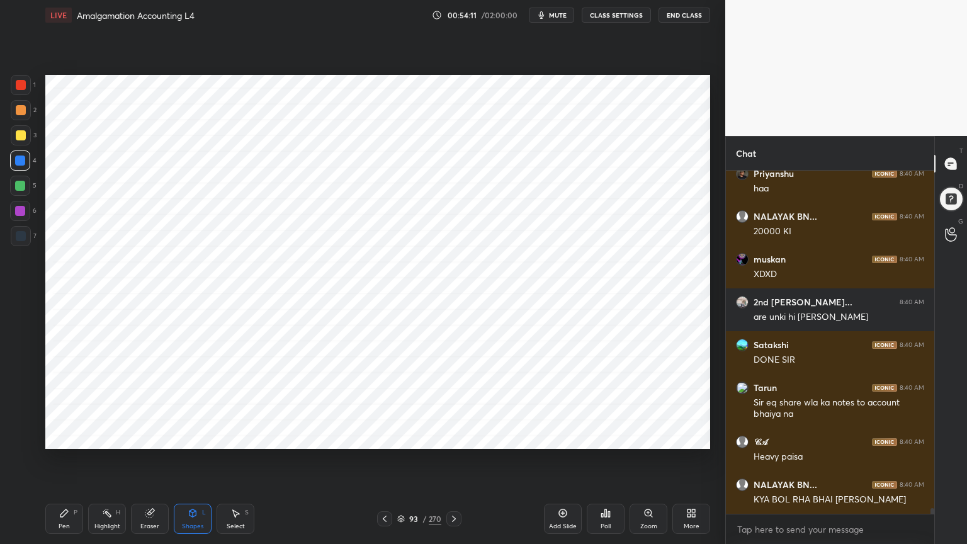
click at [77, 437] on div "Pen P" at bounding box center [64, 519] width 38 height 30
click at [18, 214] on div at bounding box center [20, 211] width 10 height 10
click at [16, 236] on div at bounding box center [21, 236] width 10 height 10
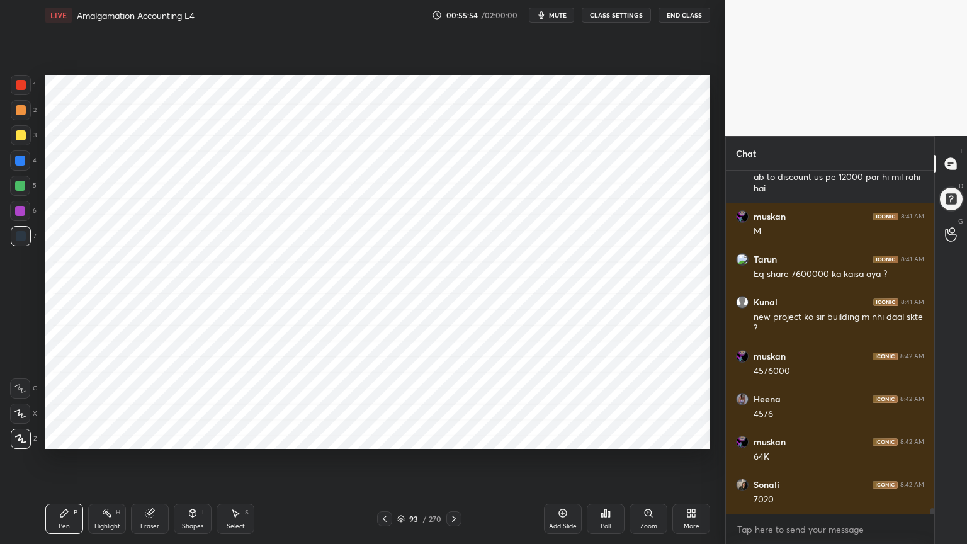
scroll to position [20720, 0]
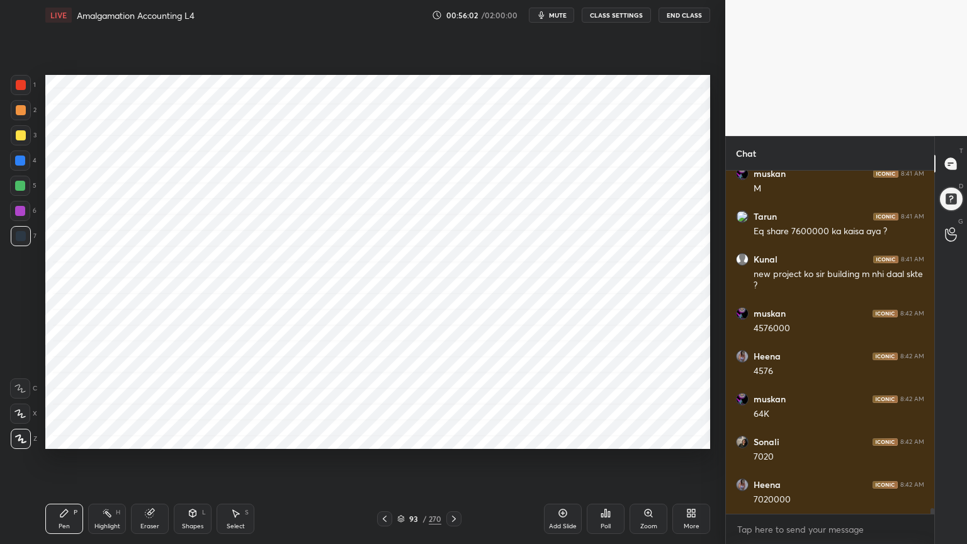
click at [20, 169] on div at bounding box center [20, 161] width 20 height 20
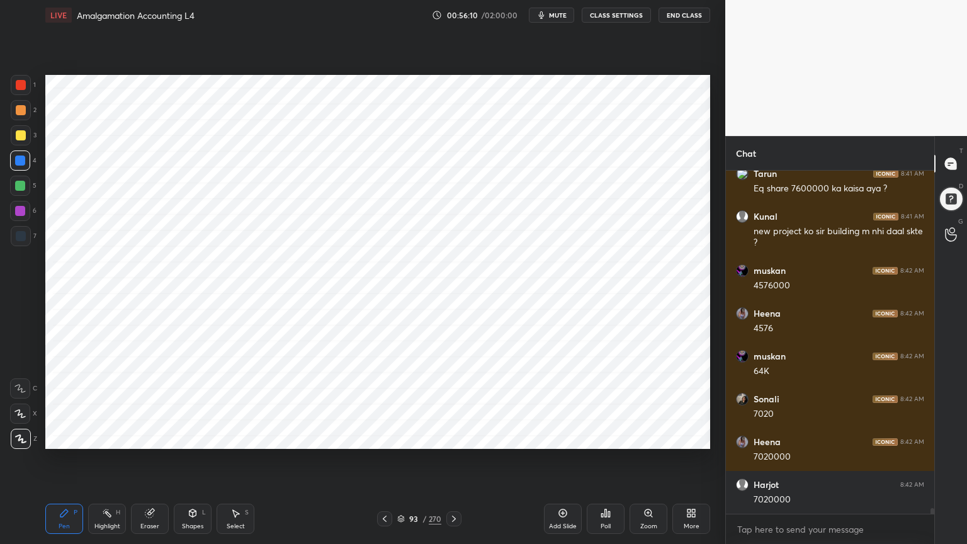
click at [193, 437] on div "Shapes L" at bounding box center [193, 519] width 38 height 30
click at [194, 437] on icon at bounding box center [193, 514] width 7 height 8
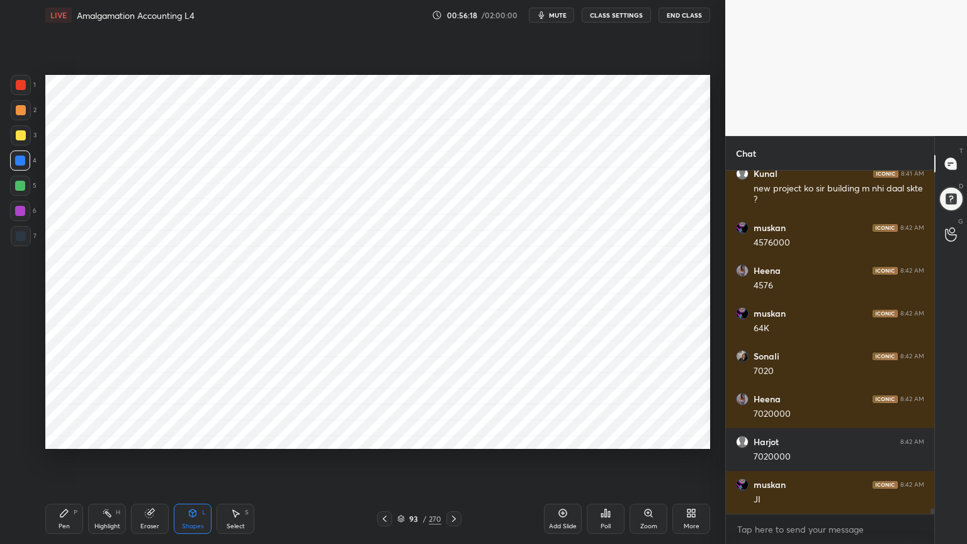
click at [76, 437] on div "Pen P" at bounding box center [64, 519] width 38 height 30
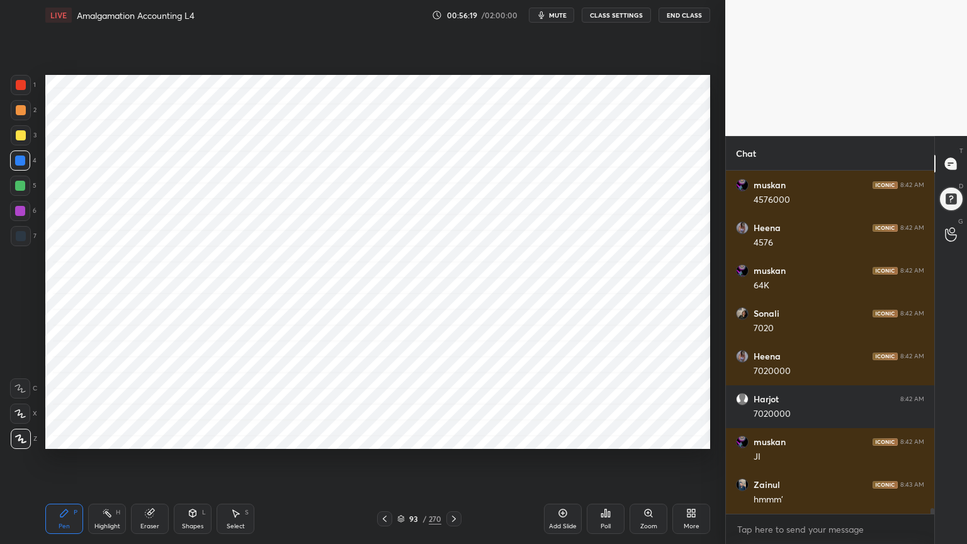
click at [23, 229] on div at bounding box center [21, 236] width 20 height 20
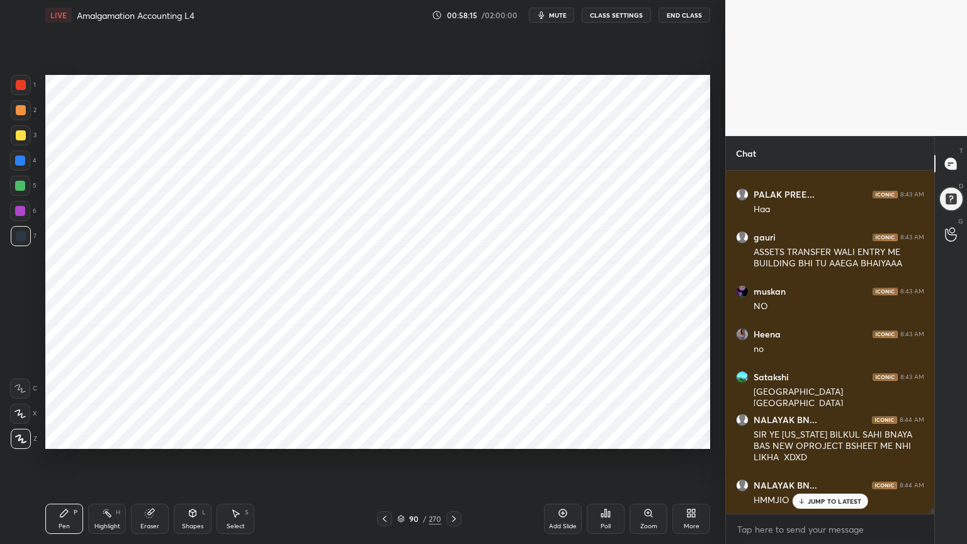
scroll to position [21224, 0]
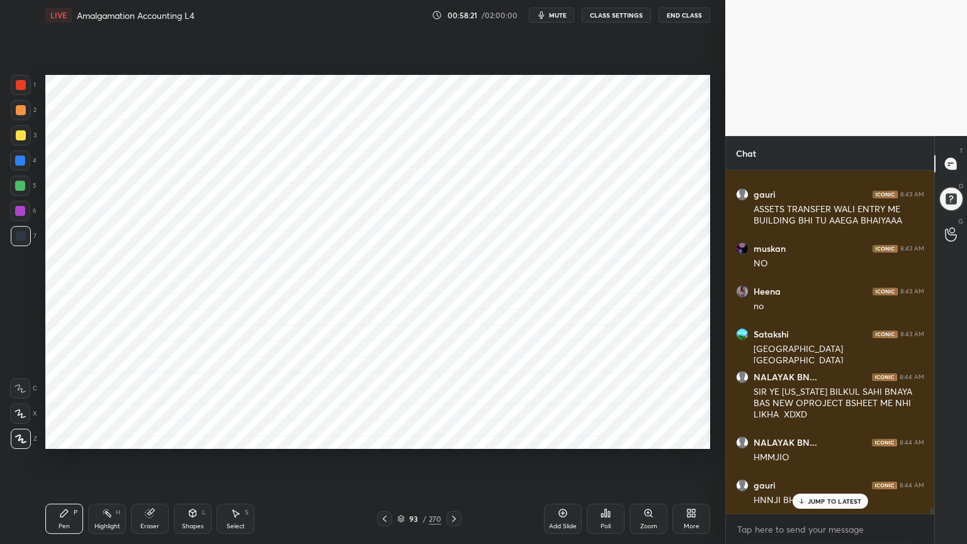
click at [23, 164] on div at bounding box center [20, 161] width 10 height 10
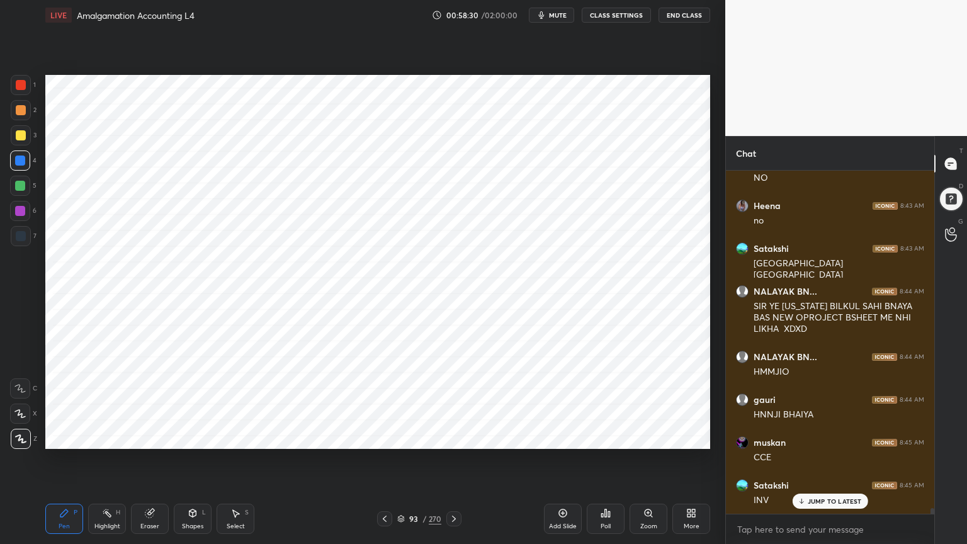
scroll to position [21353, 0]
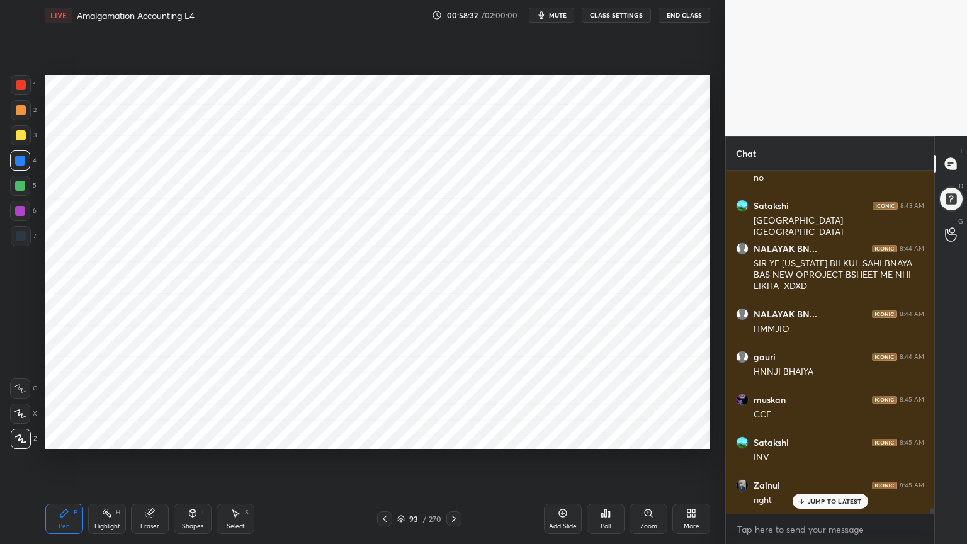
click at [199, 437] on div "Shapes L" at bounding box center [193, 519] width 38 height 30
click at [201, 437] on div "Shapes" at bounding box center [192, 526] width 21 height 6
click at [57, 437] on div "Pen P" at bounding box center [64, 519] width 38 height 30
click at [22, 234] on div at bounding box center [21, 236] width 10 height 10
click at [23, 164] on div at bounding box center [20, 161] width 10 height 10
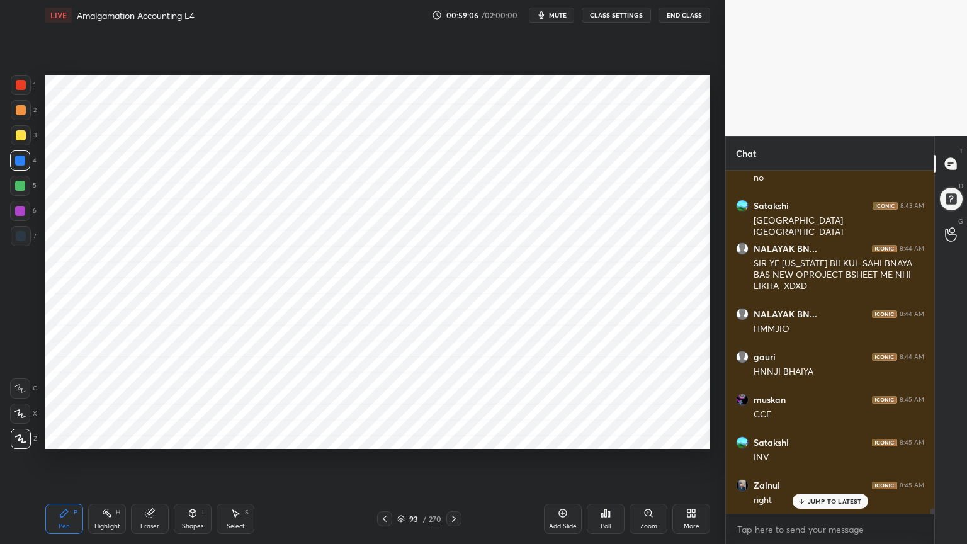
click at [183, 437] on div "Shapes L" at bounding box center [193, 519] width 38 height 30
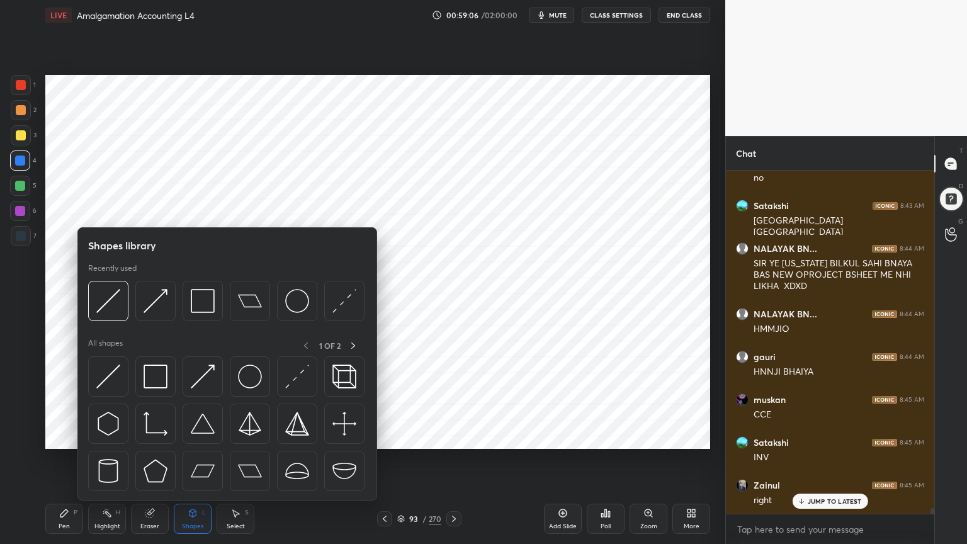
click at [189, 437] on div "Shapes L" at bounding box center [193, 519] width 38 height 30
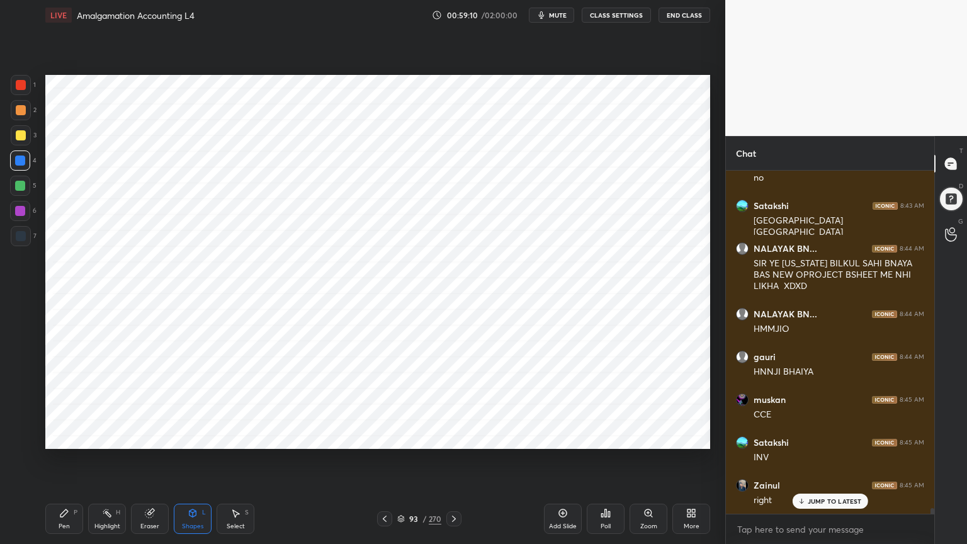
click at [65, 437] on div "Pen" at bounding box center [64, 526] width 11 height 6
click at [18, 237] on div at bounding box center [21, 236] width 10 height 10
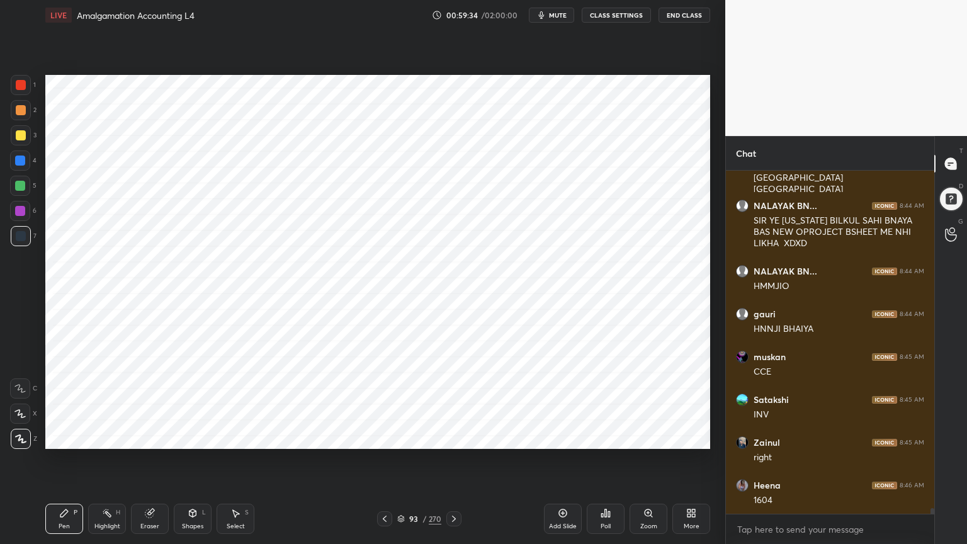
click at [20, 159] on div at bounding box center [20, 161] width 10 height 10
click at [189, 437] on div "Shapes" at bounding box center [192, 526] width 21 height 6
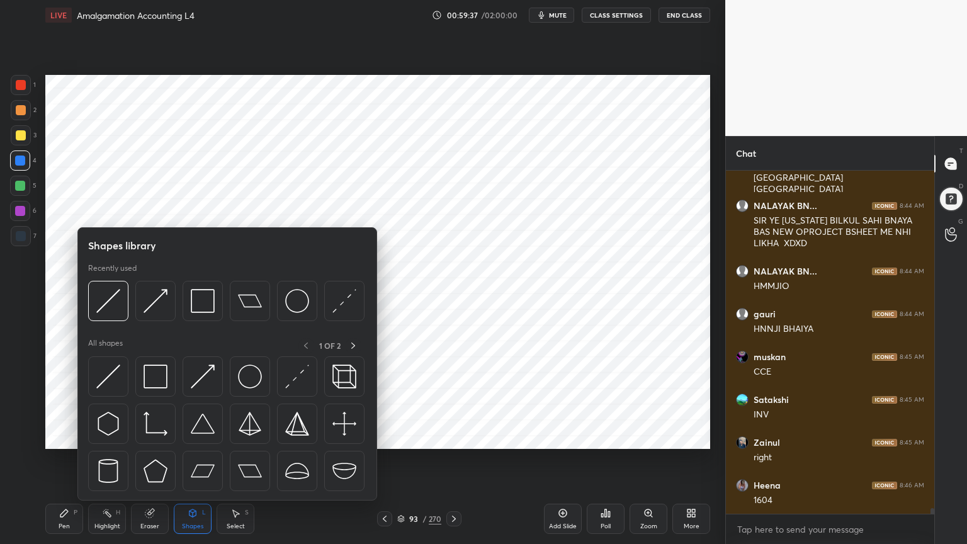
click at [194, 437] on div "Shapes L" at bounding box center [193, 519] width 38 height 30
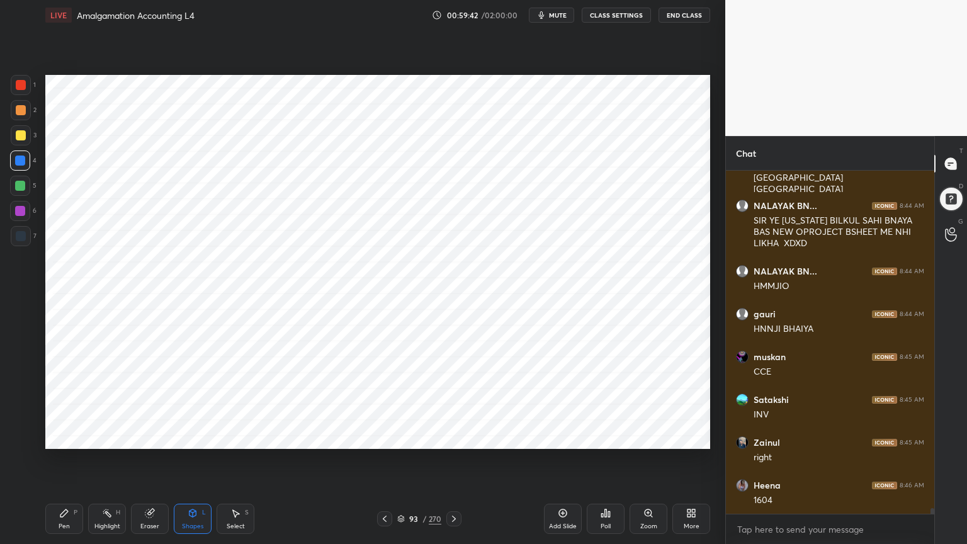
click at [63, 437] on div "Pen" at bounding box center [64, 526] width 11 height 6
click at [15, 229] on div at bounding box center [21, 236] width 20 height 20
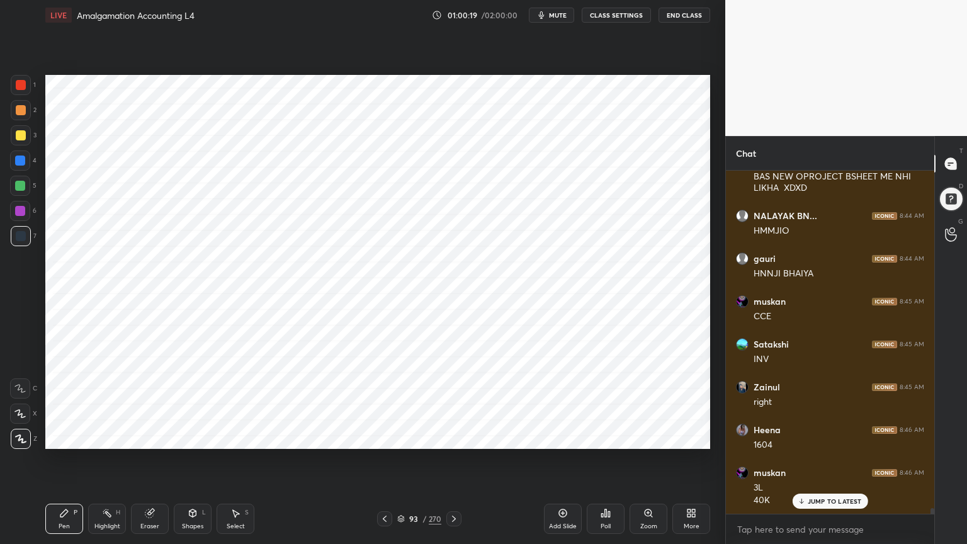
scroll to position [21494, 0]
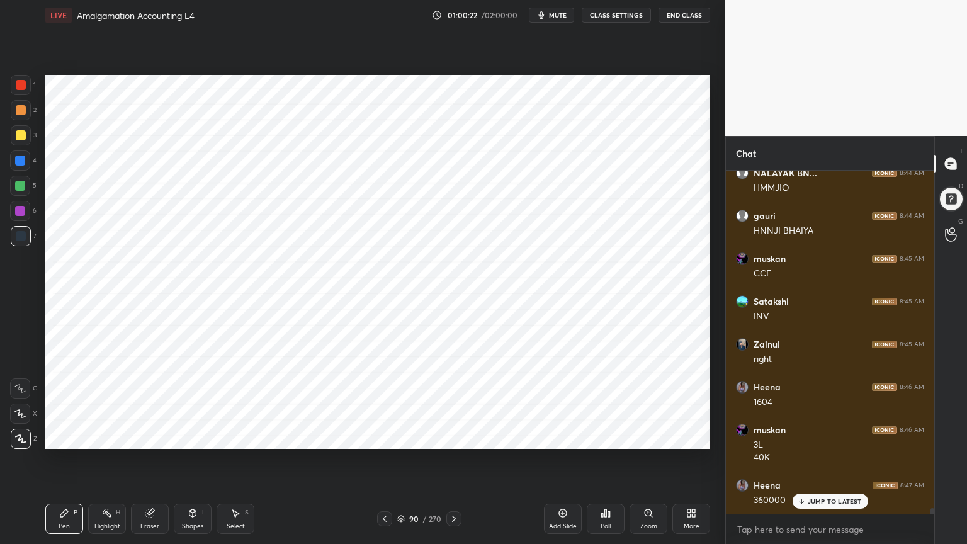
click at [114, 437] on div "Highlight H" at bounding box center [107, 519] width 38 height 30
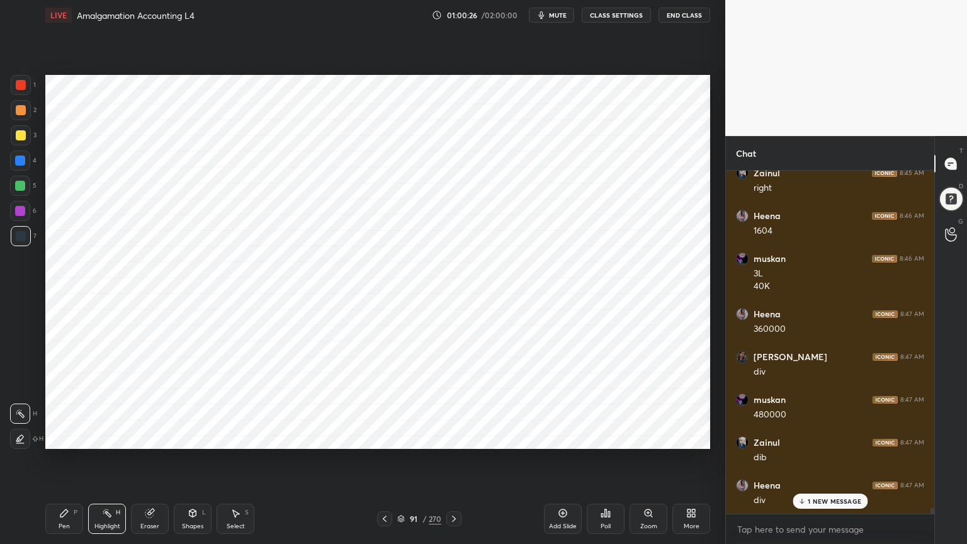
scroll to position [21708, 0]
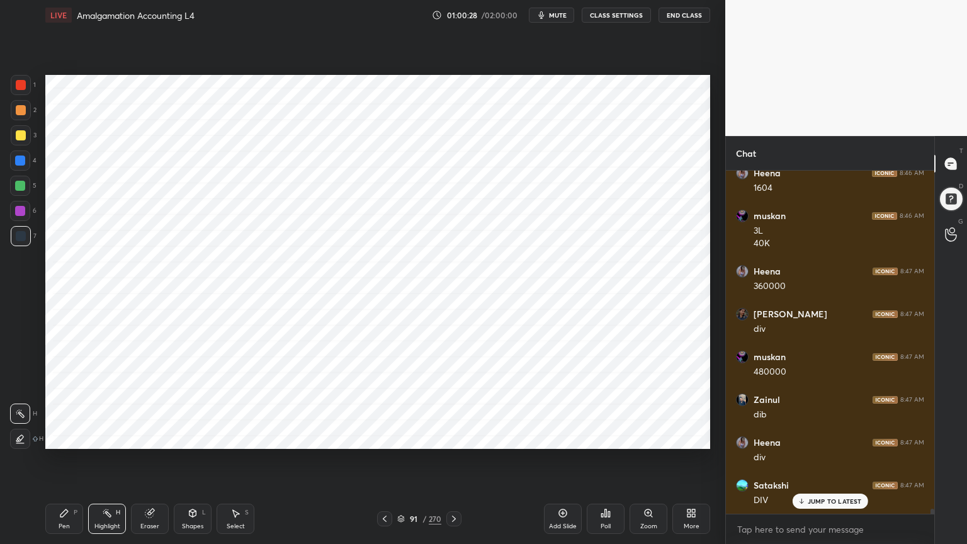
click at [66, 437] on div "Pen P" at bounding box center [64, 519] width 38 height 30
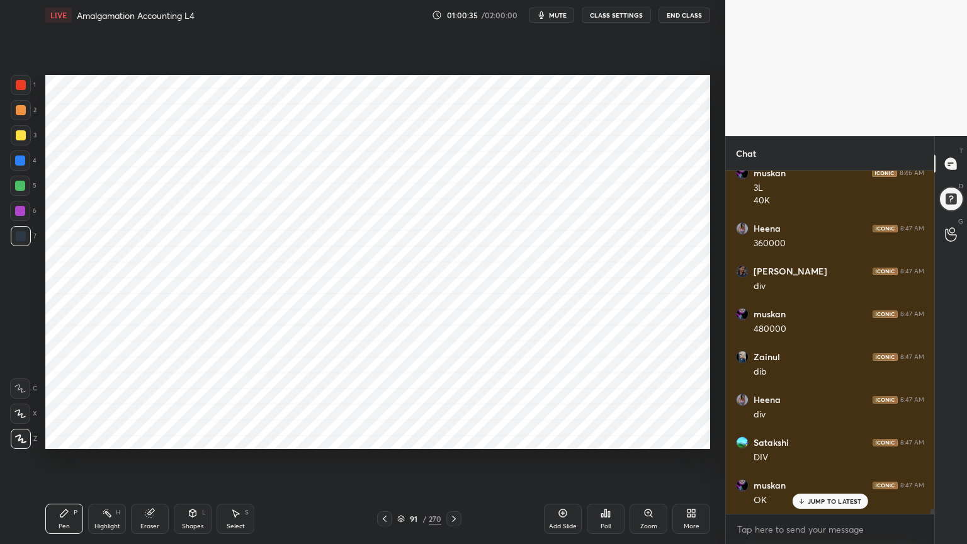
click at [114, 437] on div "Highlight H" at bounding box center [107, 519] width 38 height 30
click at [76, 437] on div "Pen P" at bounding box center [64, 519] width 38 height 30
click at [152, 437] on icon at bounding box center [150, 513] width 10 height 10
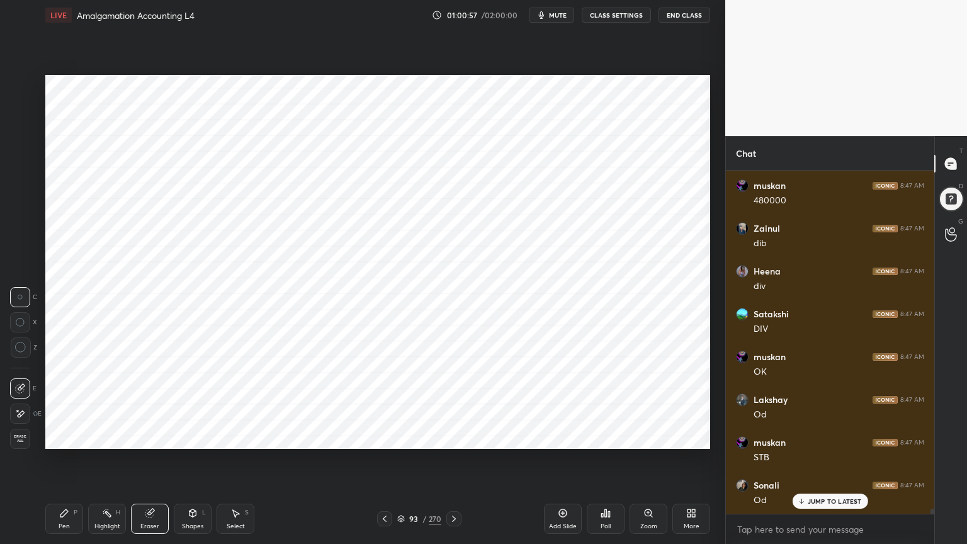
scroll to position [21922, 0]
click at [55, 437] on div "Pen P" at bounding box center [64, 519] width 38 height 30
click at [62, 437] on div "Pen P" at bounding box center [64, 519] width 38 height 30
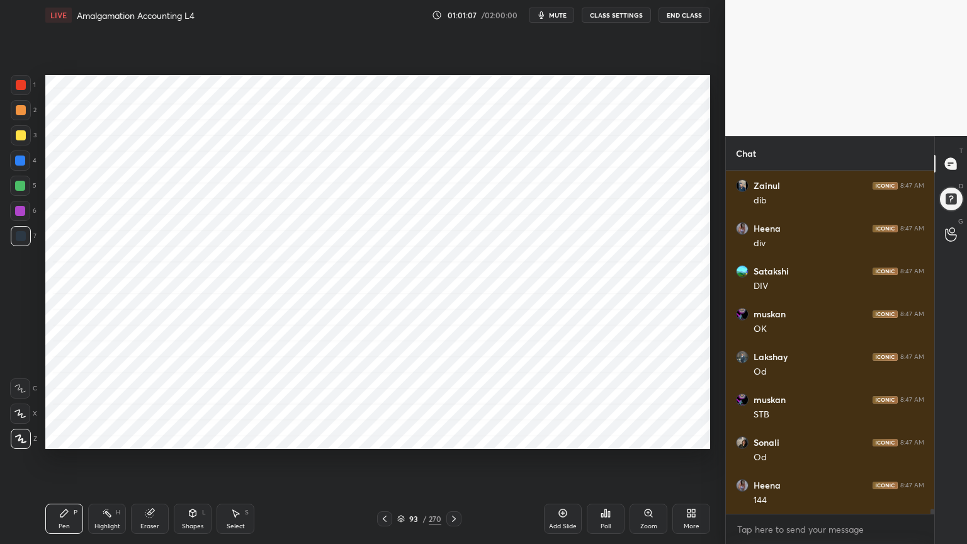
click at [25, 165] on div at bounding box center [20, 161] width 20 height 20
click at [236, 437] on div "Select S" at bounding box center [236, 519] width 38 height 30
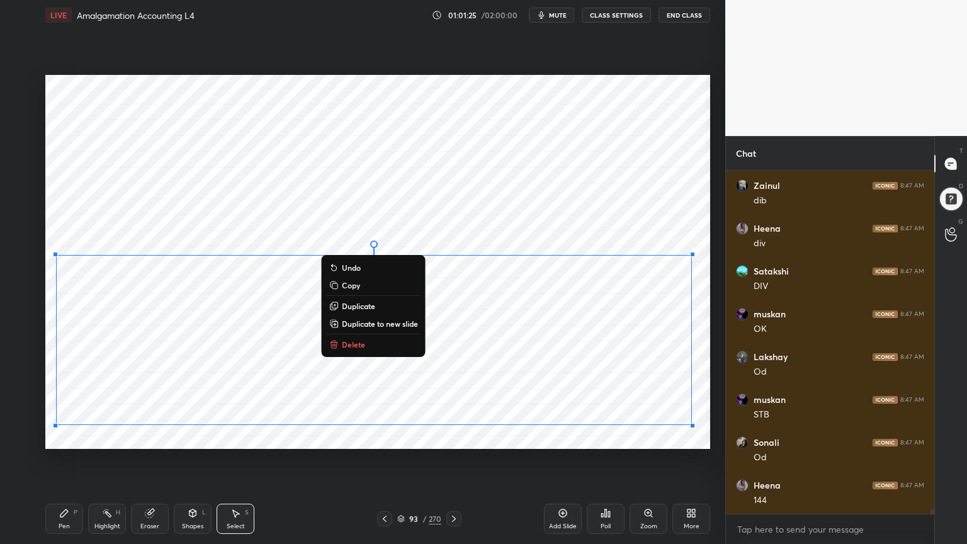
click at [63, 437] on icon at bounding box center [64, 513] width 10 height 10
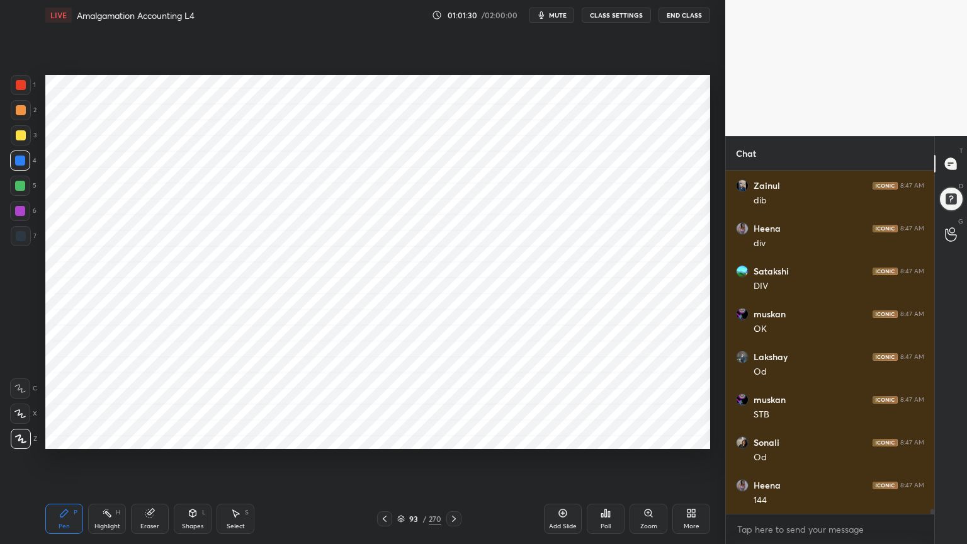
click at [189, 437] on div "Shapes" at bounding box center [192, 526] width 21 height 6
click at [191, 437] on div "Shapes" at bounding box center [192, 526] width 21 height 6
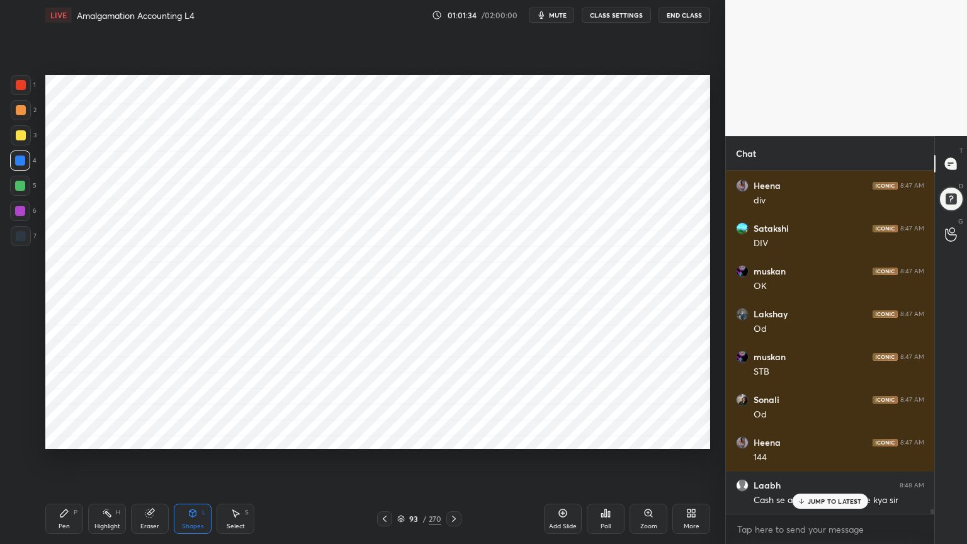
scroll to position [22008, 0]
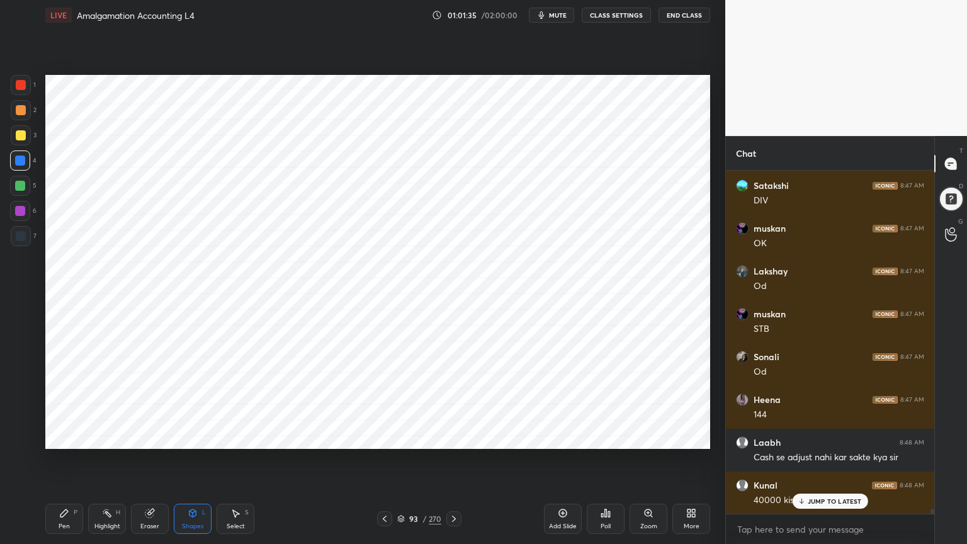
click at [60, 437] on div "Pen P" at bounding box center [64, 519] width 38 height 30
click at [25, 232] on div at bounding box center [21, 236] width 10 height 10
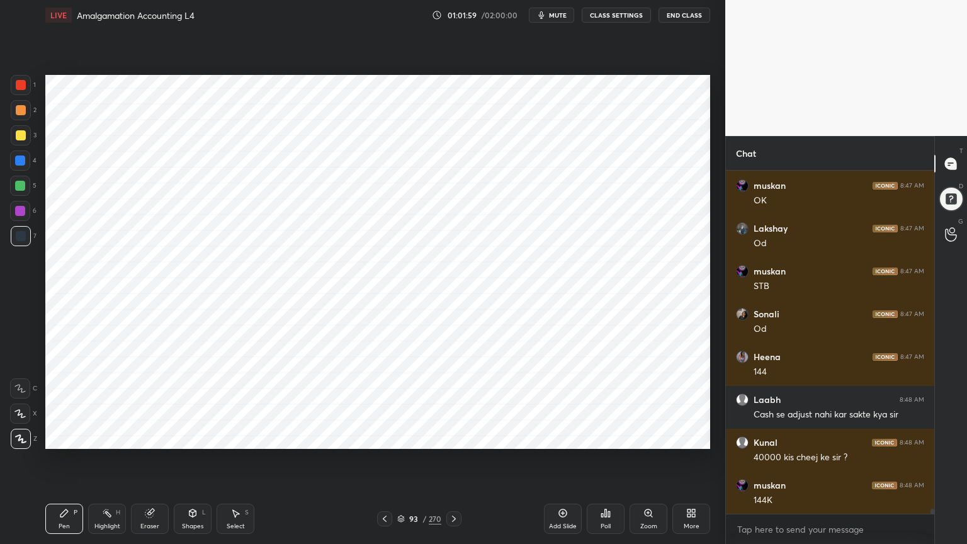
scroll to position [22093, 0]
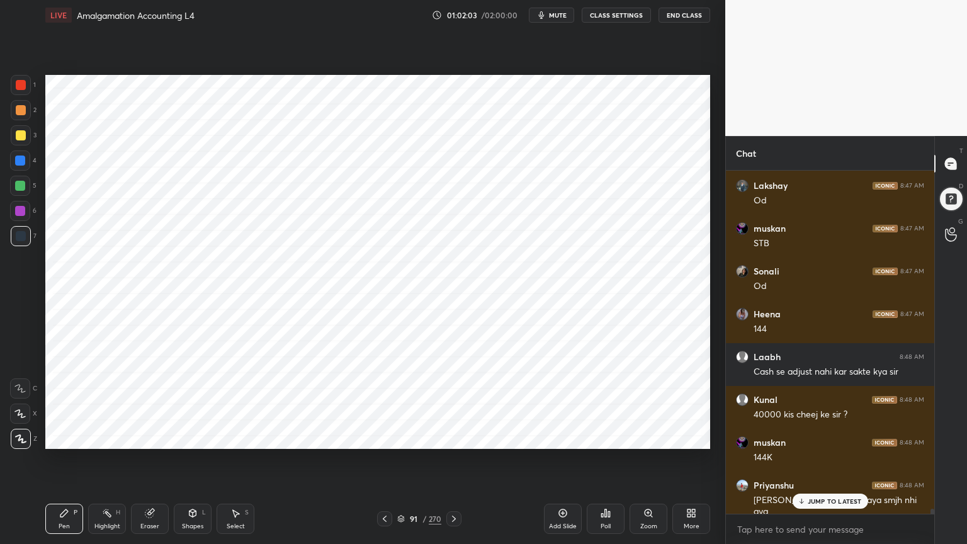
click at [106, 437] on icon at bounding box center [107, 513] width 10 height 10
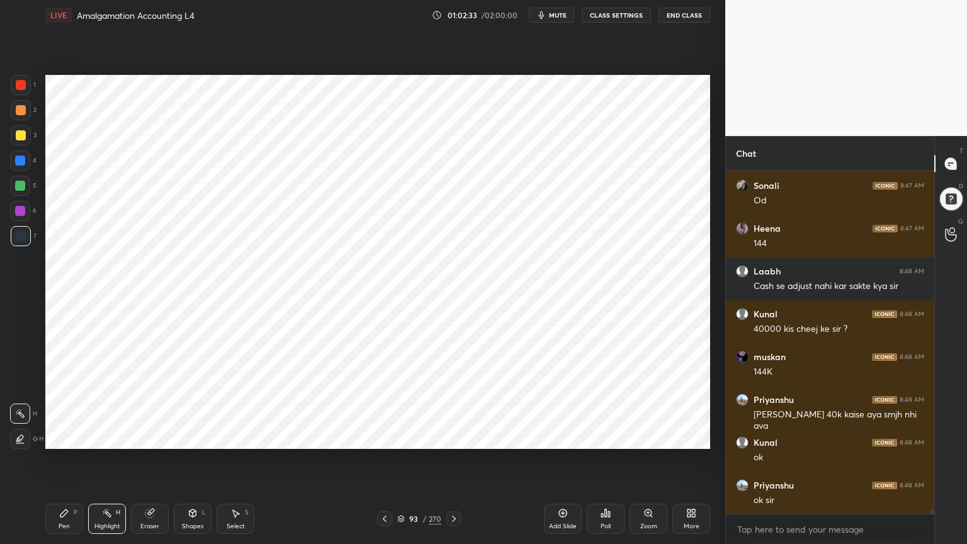
scroll to position [22222, 0]
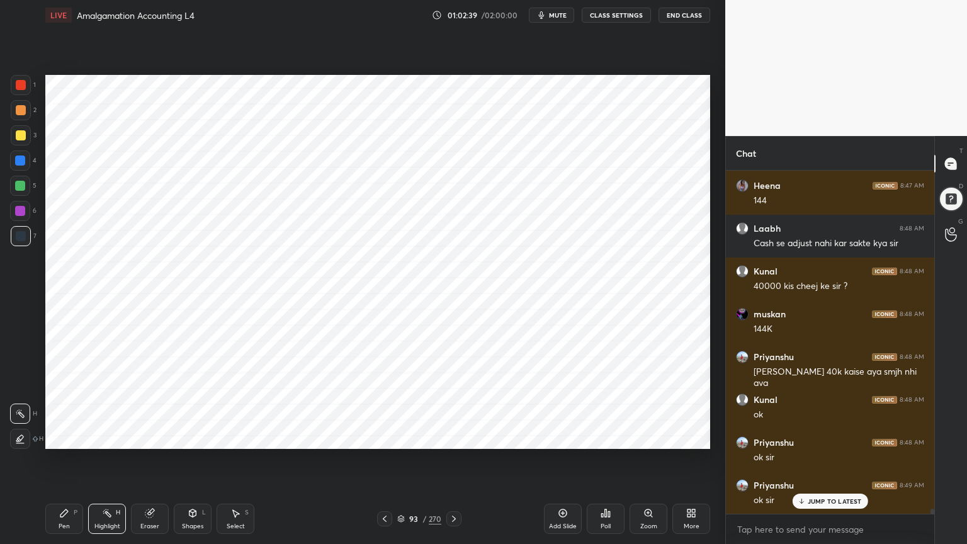
click at [571, 437] on div "Add Slide" at bounding box center [563, 519] width 38 height 30
click at [21, 162] on div at bounding box center [20, 161] width 10 height 10
click at [73, 437] on div "Pen P" at bounding box center [64, 519] width 38 height 30
click at [183, 437] on div "Shapes L" at bounding box center [193, 519] width 38 height 30
click at [60, 437] on icon at bounding box center [64, 513] width 10 height 10
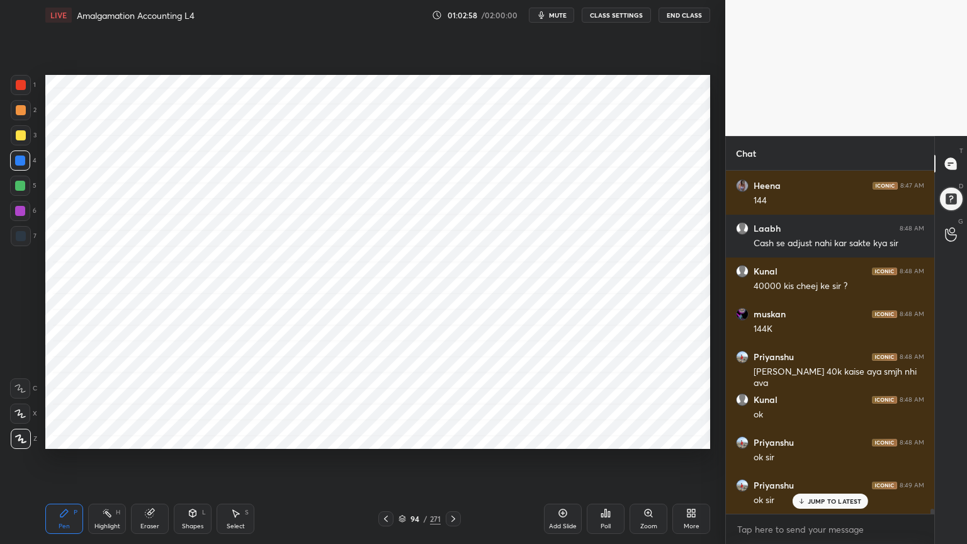
click at [22, 243] on div at bounding box center [21, 236] width 20 height 20
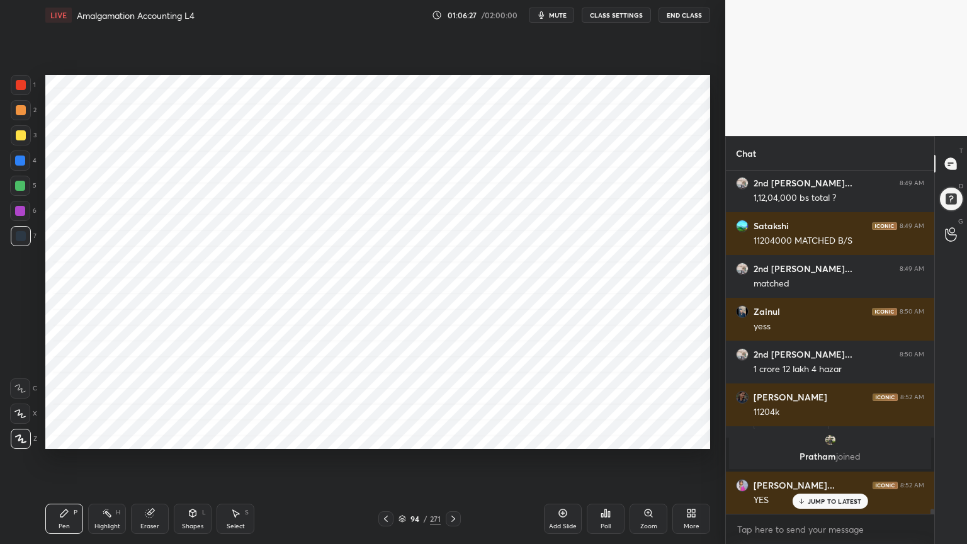
scroll to position [22610, 0]
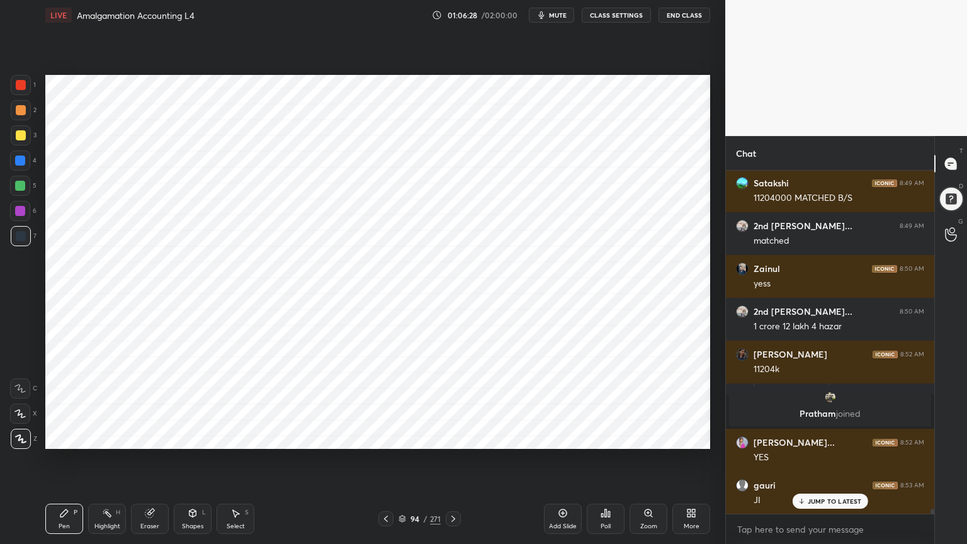
click at [15, 162] on div at bounding box center [20, 161] width 10 height 10
click at [191, 437] on div "Shapes L" at bounding box center [193, 519] width 38 height 30
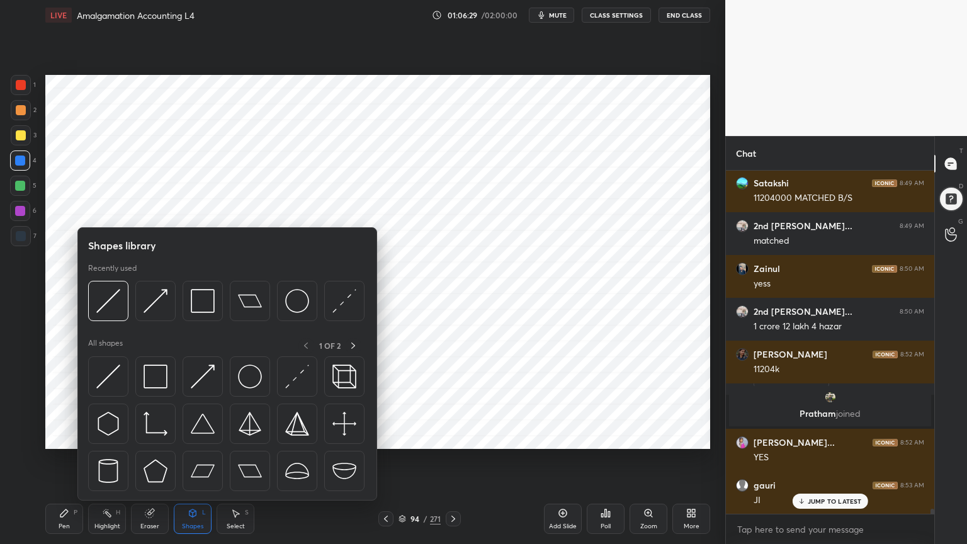
click at [195, 437] on div "Shapes L" at bounding box center [193, 519] width 38 height 30
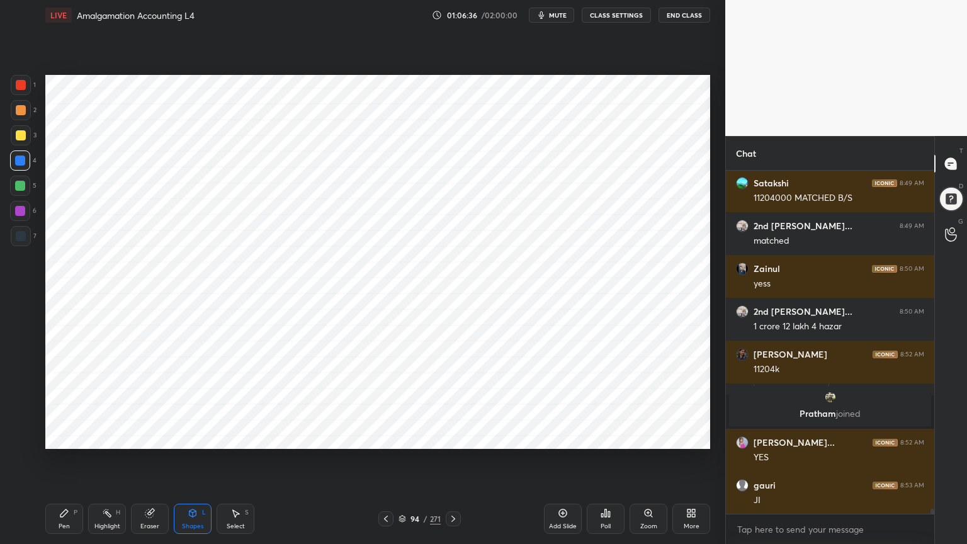
scroll to position [22652, 0]
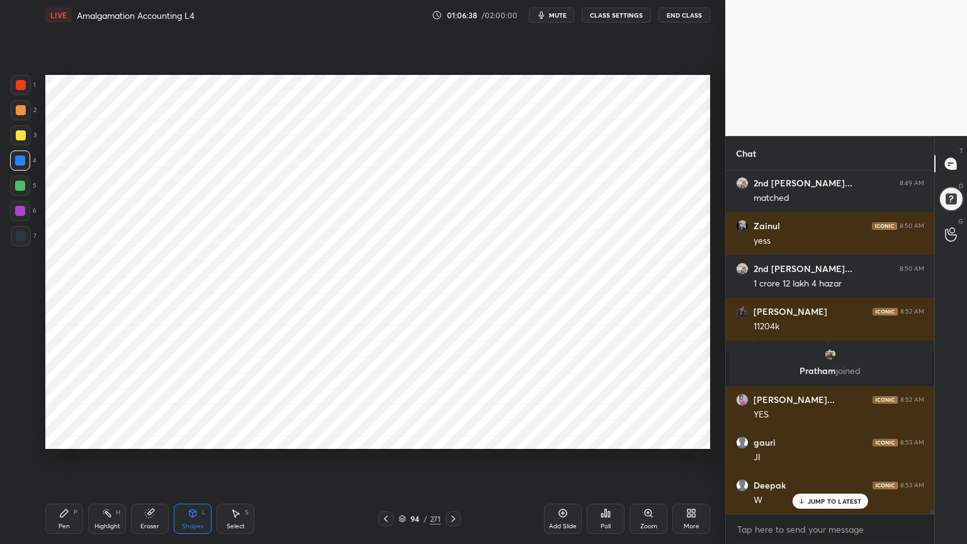
click at [74, 437] on div "Pen P" at bounding box center [64, 519] width 38 height 30
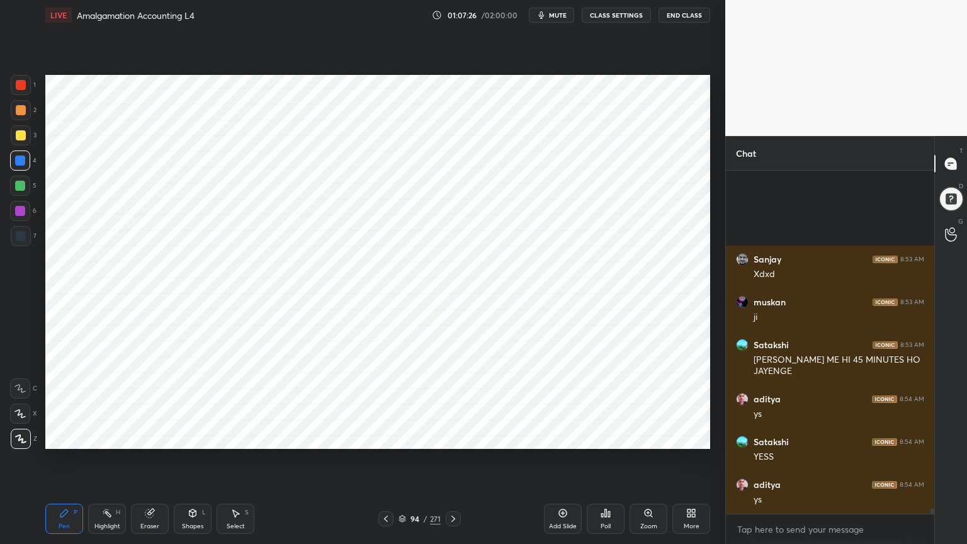
scroll to position [23405, 0]
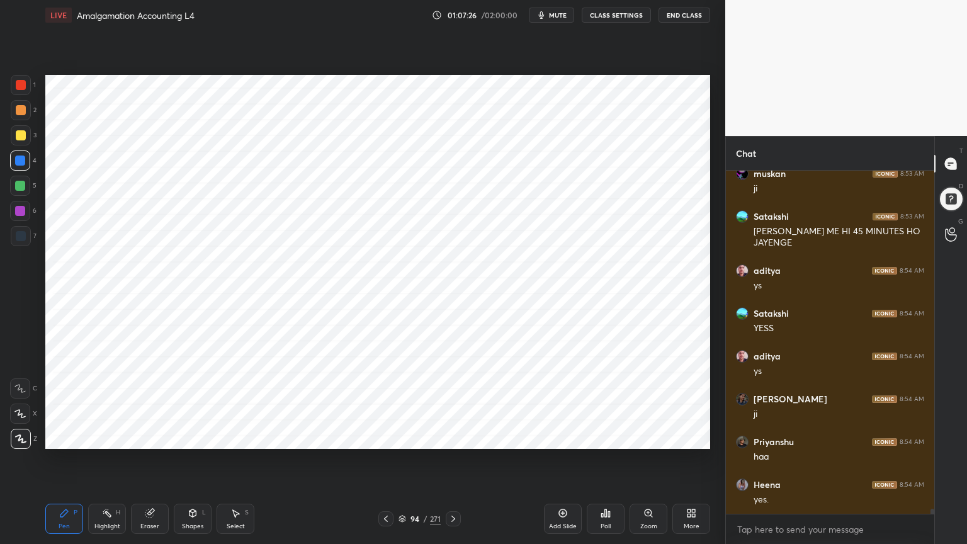
click at [562, 437] on icon at bounding box center [563, 514] width 8 height 8
click at [191, 437] on icon at bounding box center [193, 514] width 7 height 8
click at [193, 437] on icon at bounding box center [193, 515] width 0 height 4
click at [61, 437] on div "Pen" at bounding box center [64, 526] width 11 height 6
click at [190, 437] on div "Shapes L" at bounding box center [193, 519] width 38 height 30
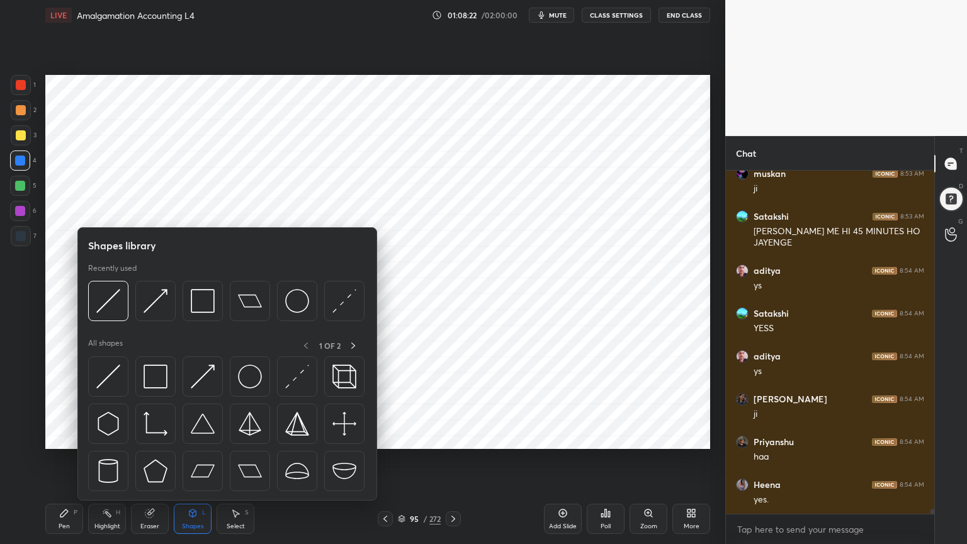
click at [198, 437] on div "Shapes L" at bounding box center [193, 519] width 38 height 30
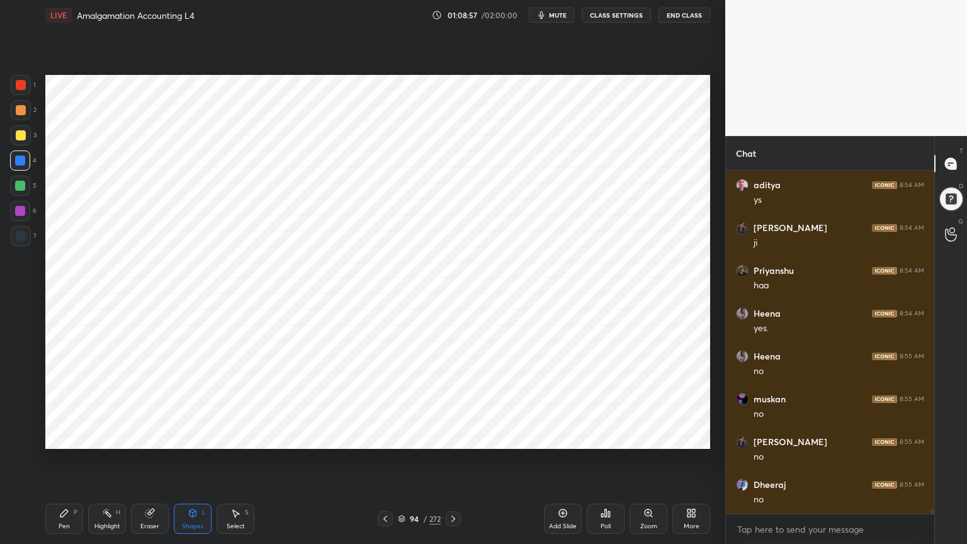
scroll to position [23619, 0]
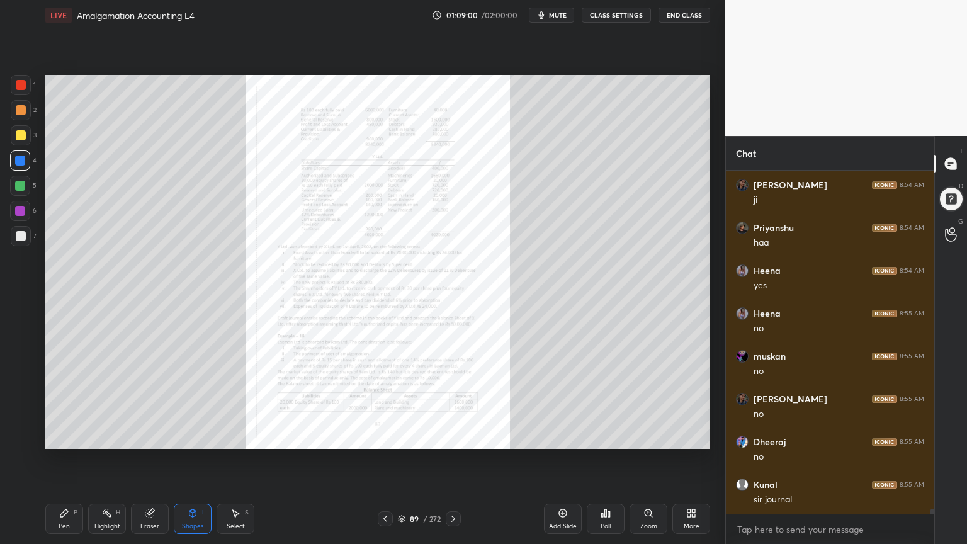
click at [645, 437] on div "Zoom" at bounding box center [649, 519] width 38 height 30
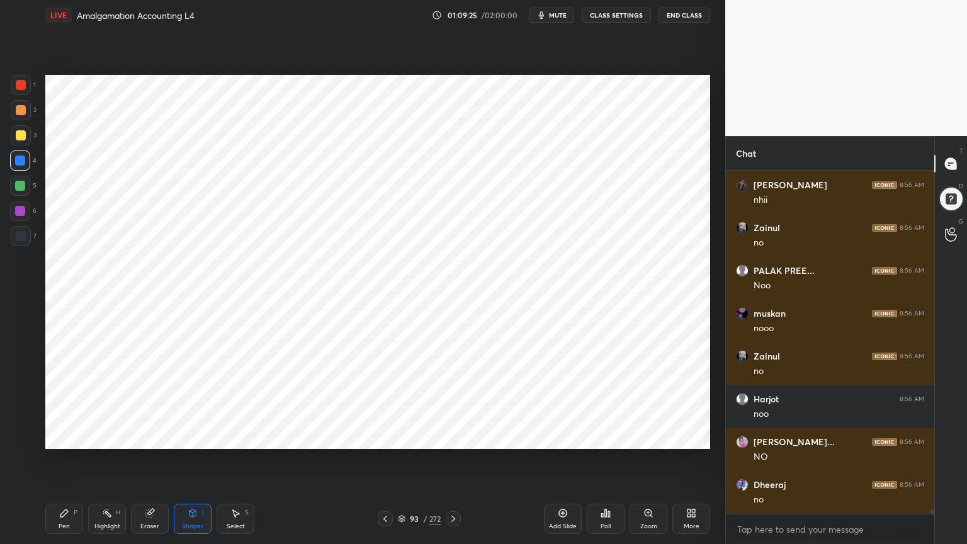
scroll to position [24304, 0]
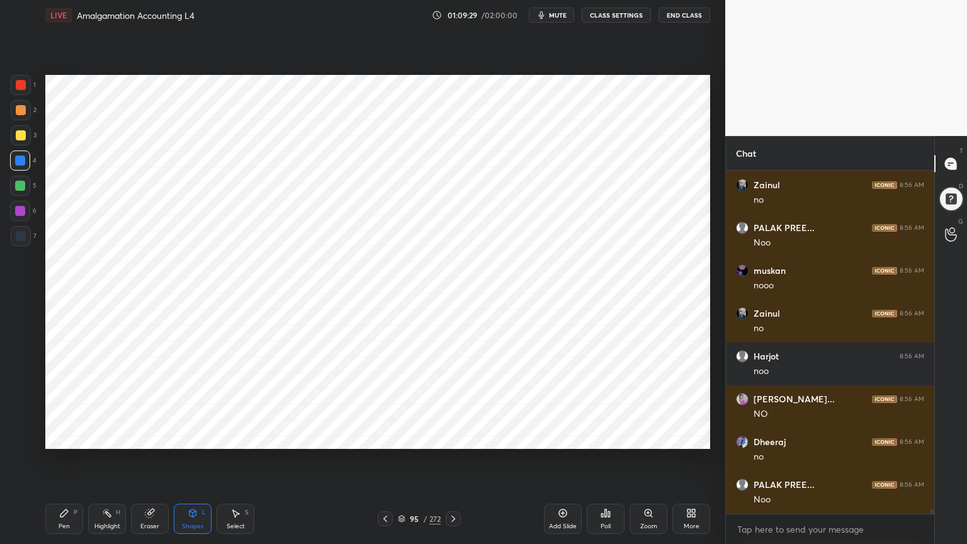
click at [564, 437] on icon at bounding box center [563, 513] width 10 height 10
click at [64, 437] on div "Pen" at bounding box center [64, 526] width 11 height 6
click at [189, 437] on div "Shapes L" at bounding box center [193, 519] width 38 height 30
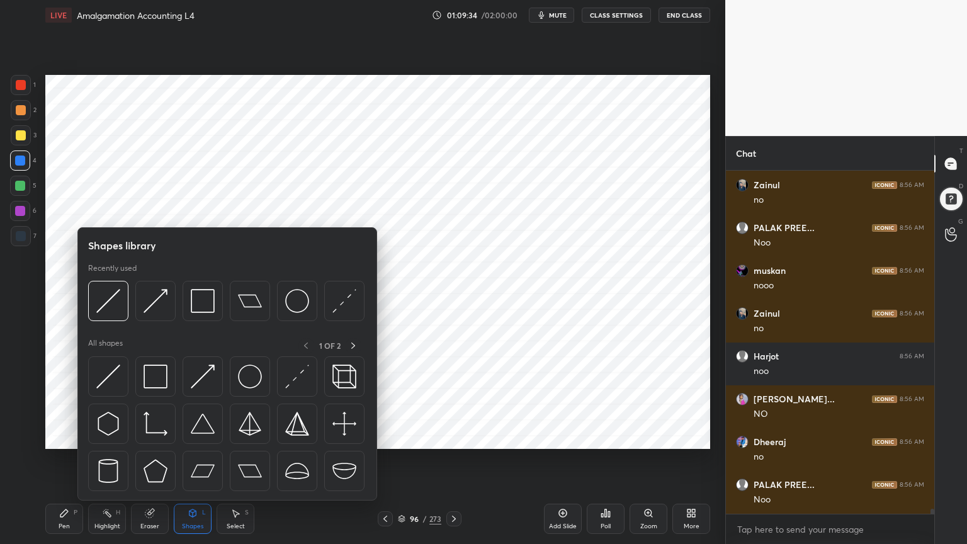
click at [191, 437] on div "Shapes" at bounding box center [192, 526] width 21 height 6
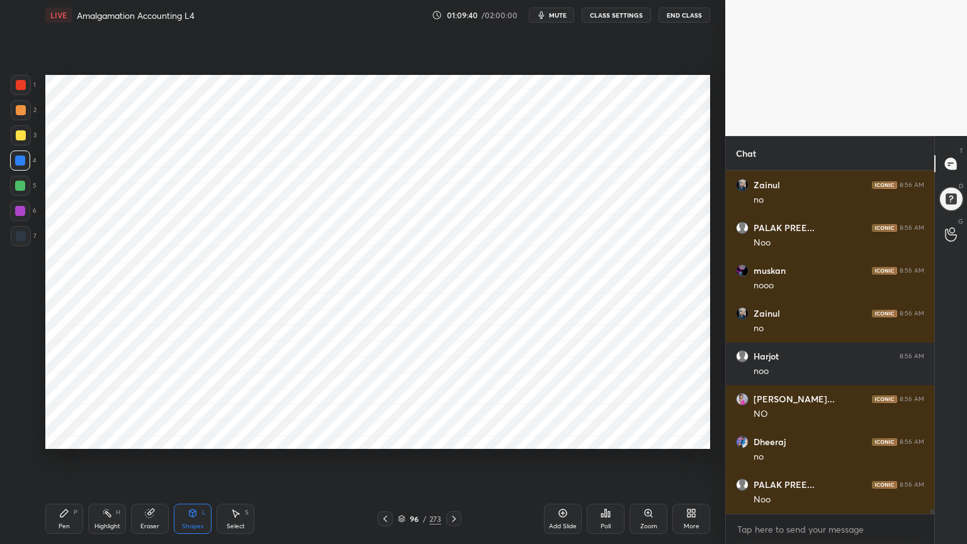
click at [71, 437] on div "Pen P" at bounding box center [64, 519] width 38 height 30
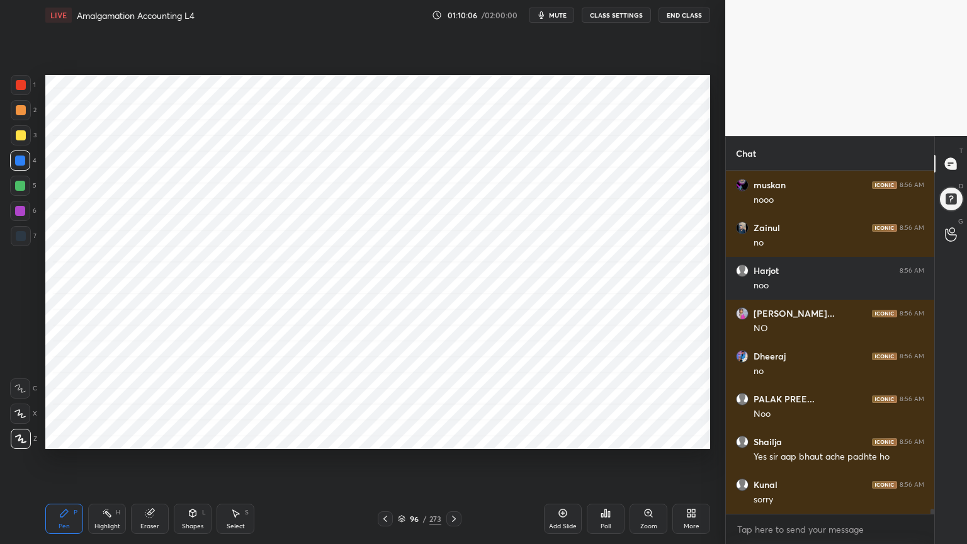
scroll to position [24433, 0]
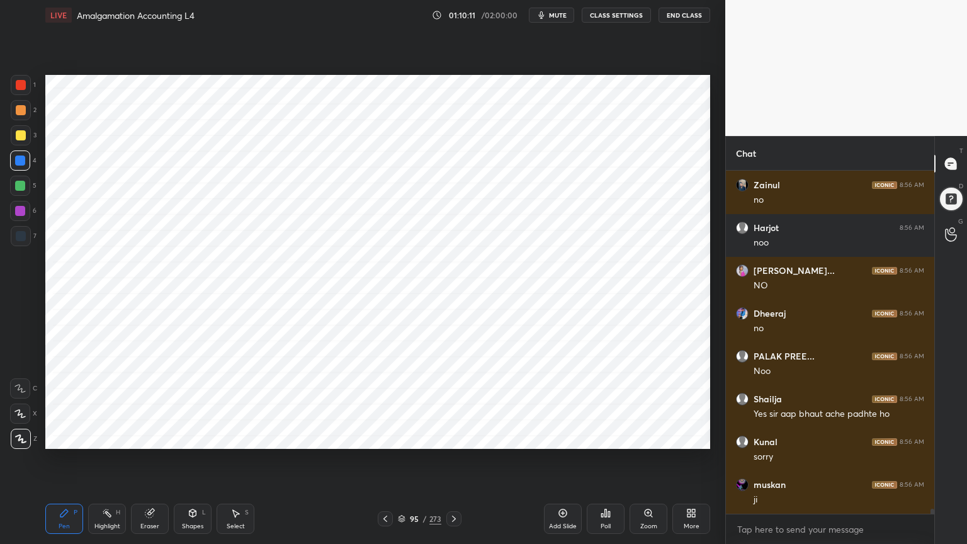
click at [19, 242] on div at bounding box center [21, 236] width 20 height 20
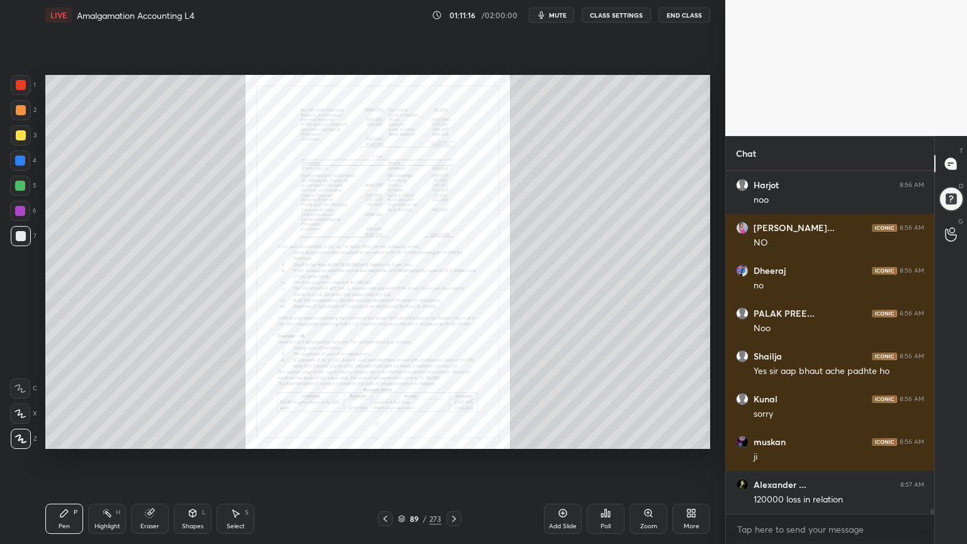
click at [649, 437] on icon at bounding box center [648, 513] width 7 height 7
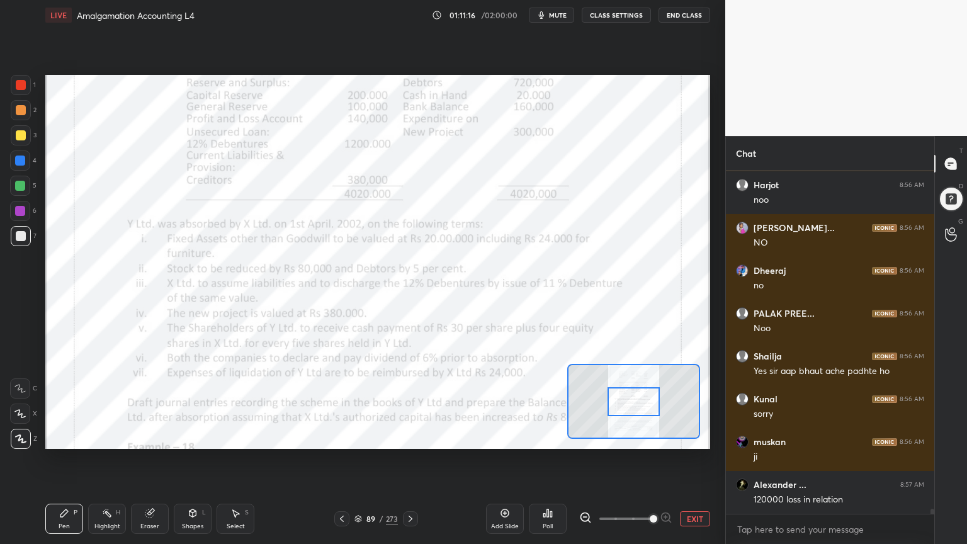
click at [652, 437] on span at bounding box center [654, 519] width 8 height 8
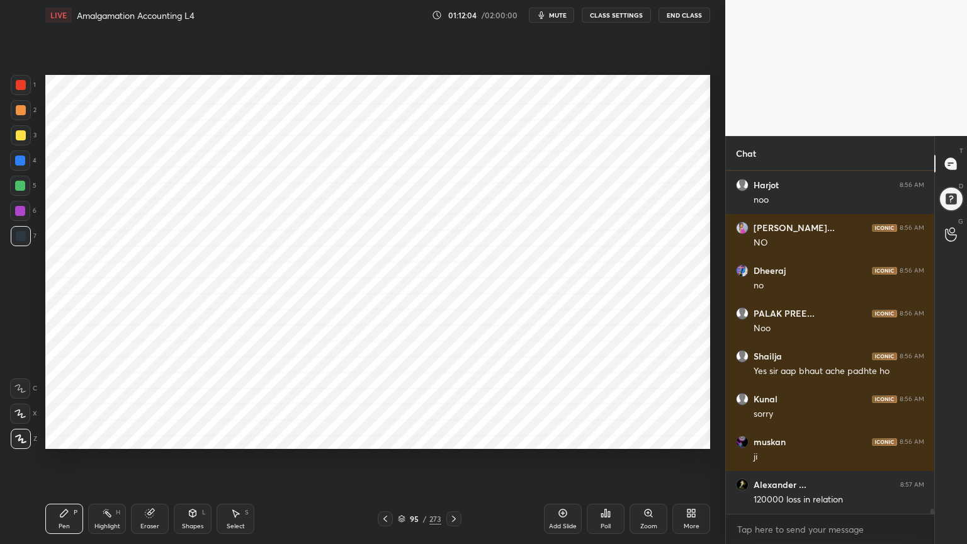
scroll to position [24518, 0]
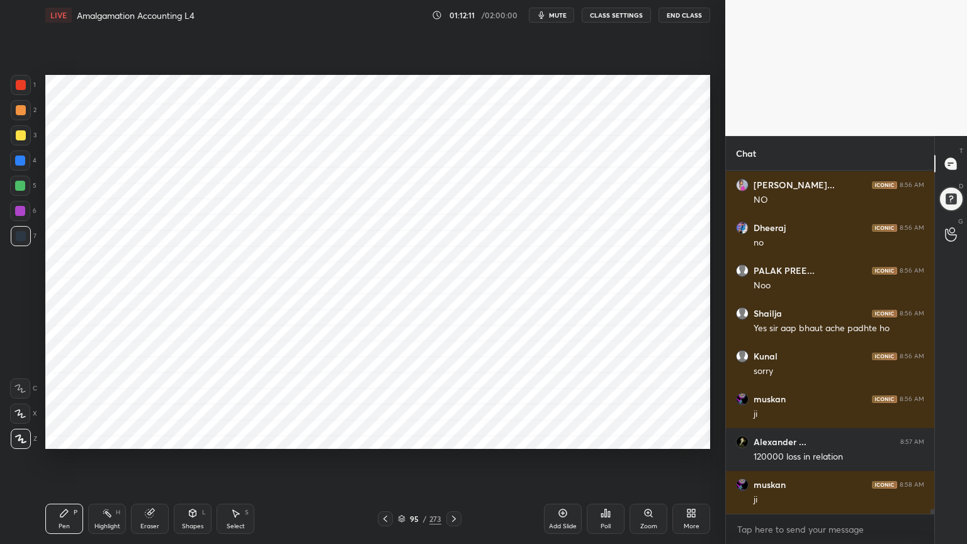
click at [113, 437] on div "Highlight H" at bounding box center [107, 519] width 38 height 30
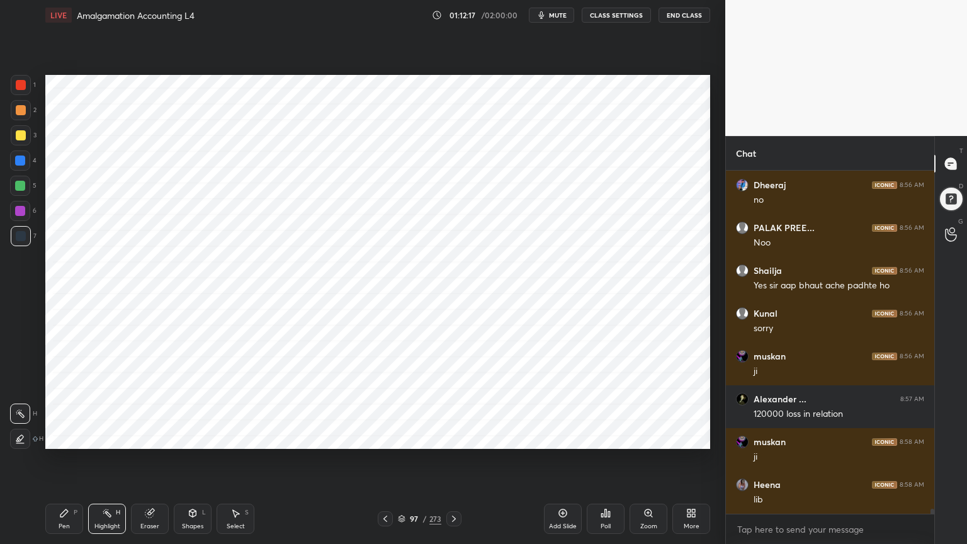
click at [63, 437] on icon at bounding box center [64, 513] width 10 height 10
click at [117, 437] on div "H" at bounding box center [118, 513] width 4 height 6
click at [68, 437] on div "Pen P" at bounding box center [64, 519] width 38 height 30
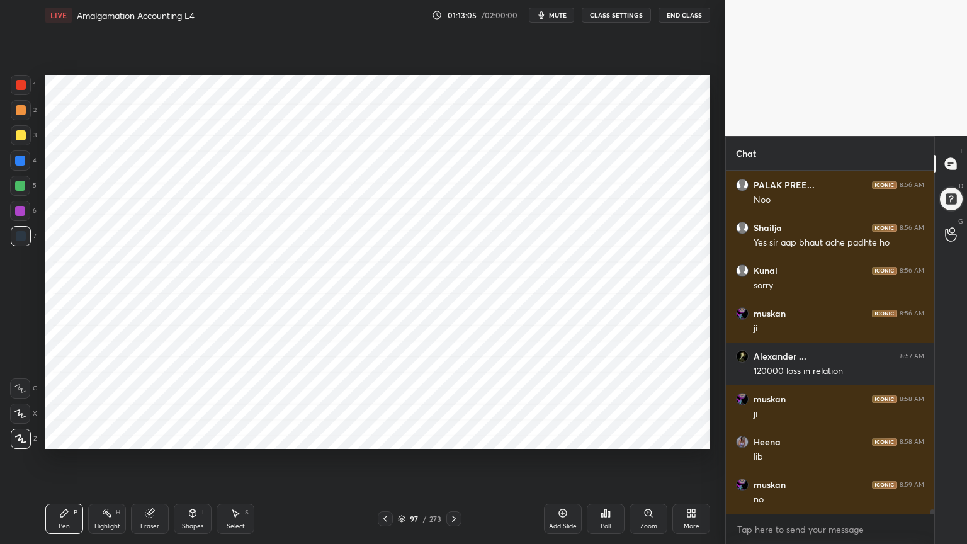
click at [103, 437] on icon at bounding box center [107, 513] width 10 height 10
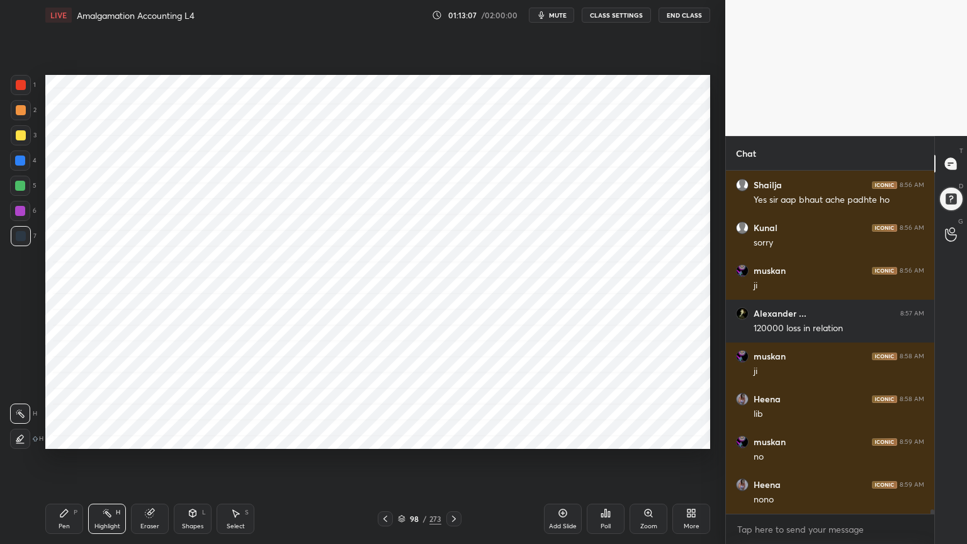
scroll to position [24690, 0]
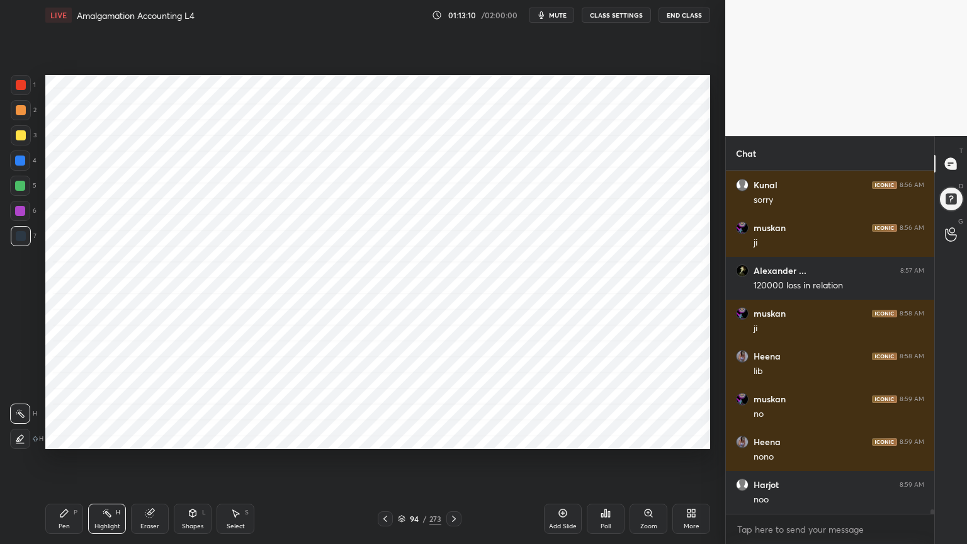
click at [67, 437] on div "Pen P" at bounding box center [64, 519] width 38 height 30
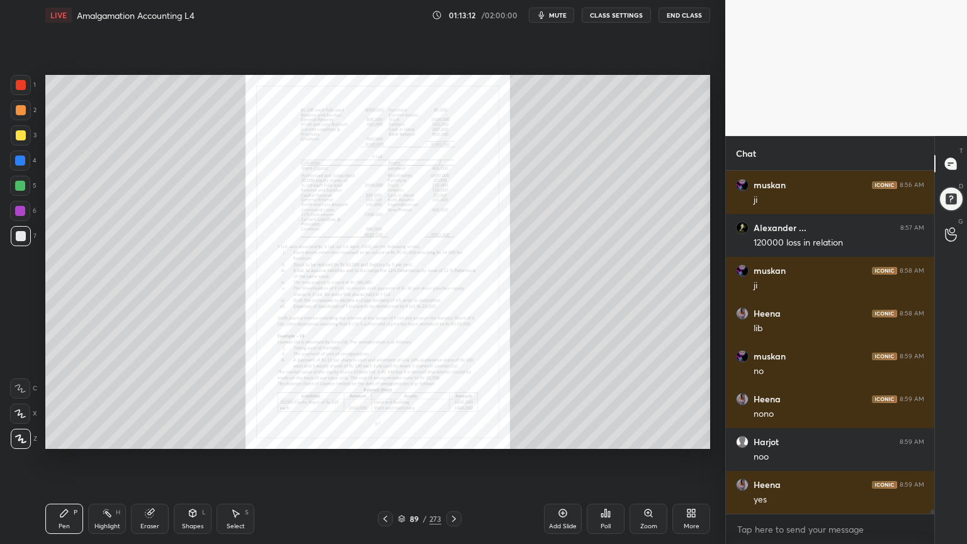
click at [647, 437] on icon at bounding box center [648, 513] width 7 height 7
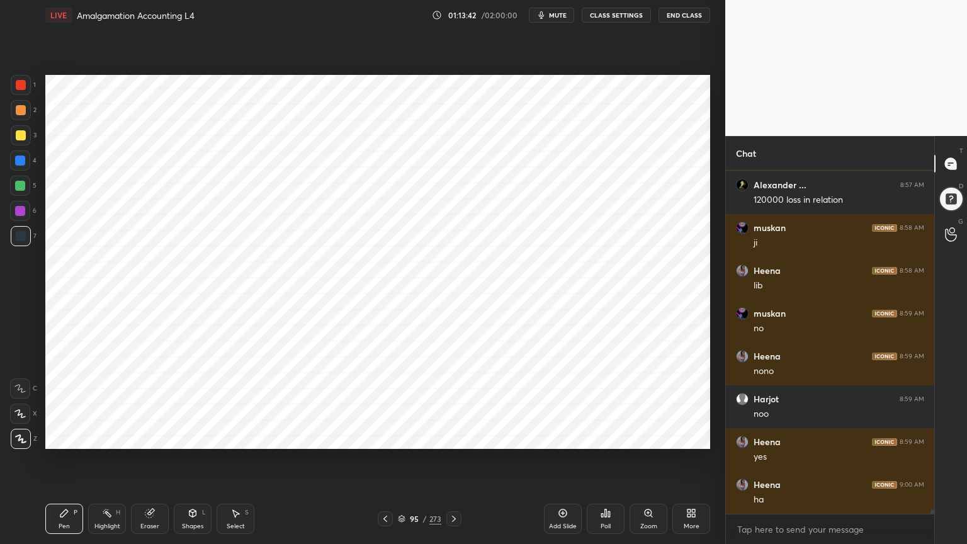
scroll to position [24818, 0]
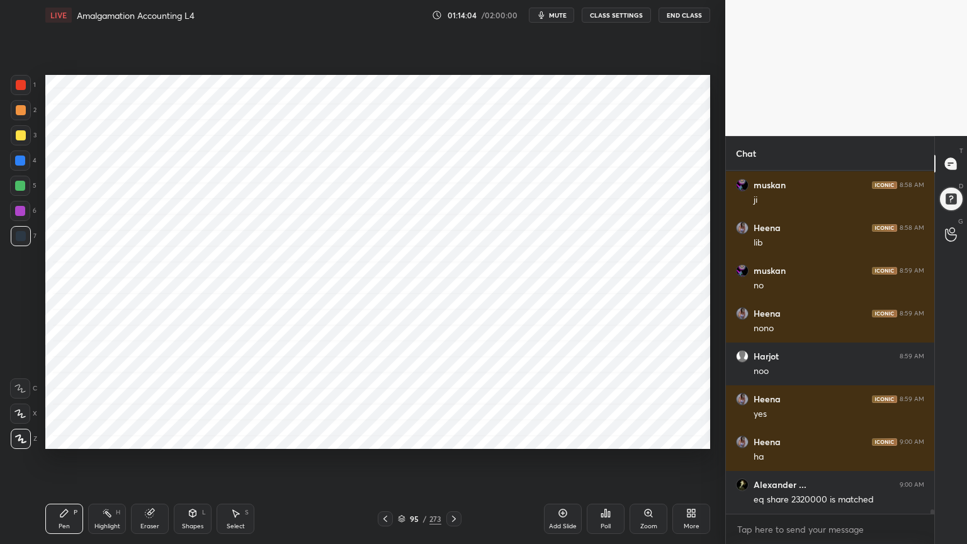
click at [105, 437] on icon at bounding box center [107, 513] width 10 height 10
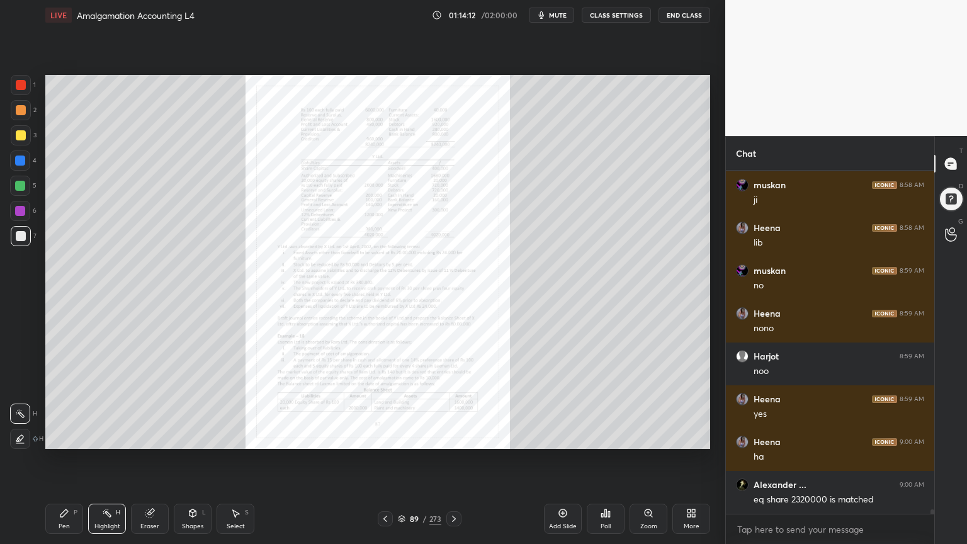
click at [645, 437] on div "Zoom" at bounding box center [649, 519] width 38 height 30
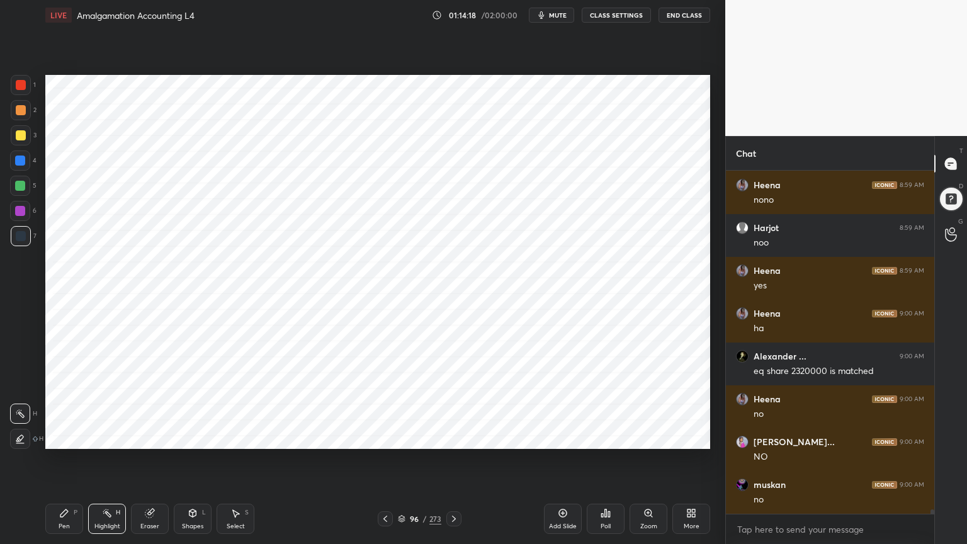
scroll to position [24990, 0]
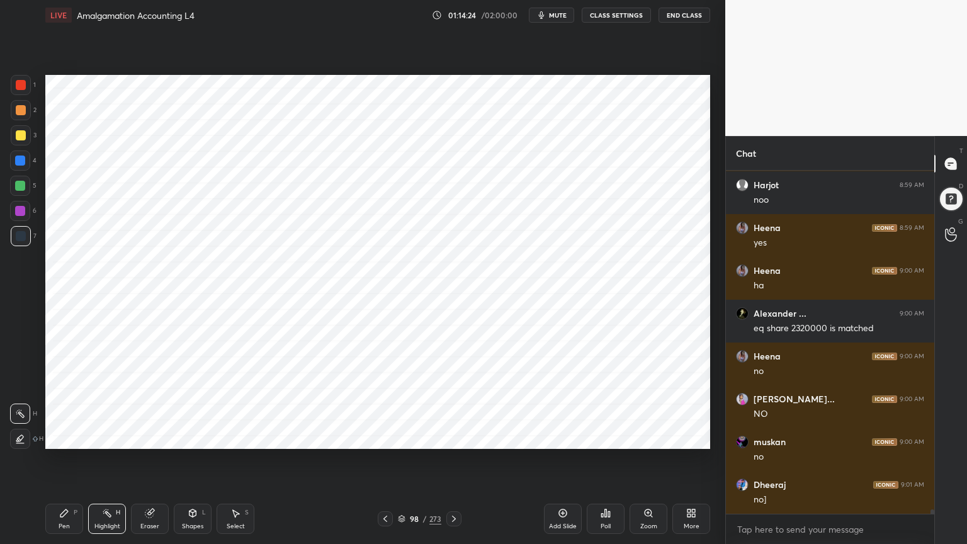
click at [67, 437] on icon at bounding box center [64, 513] width 10 height 10
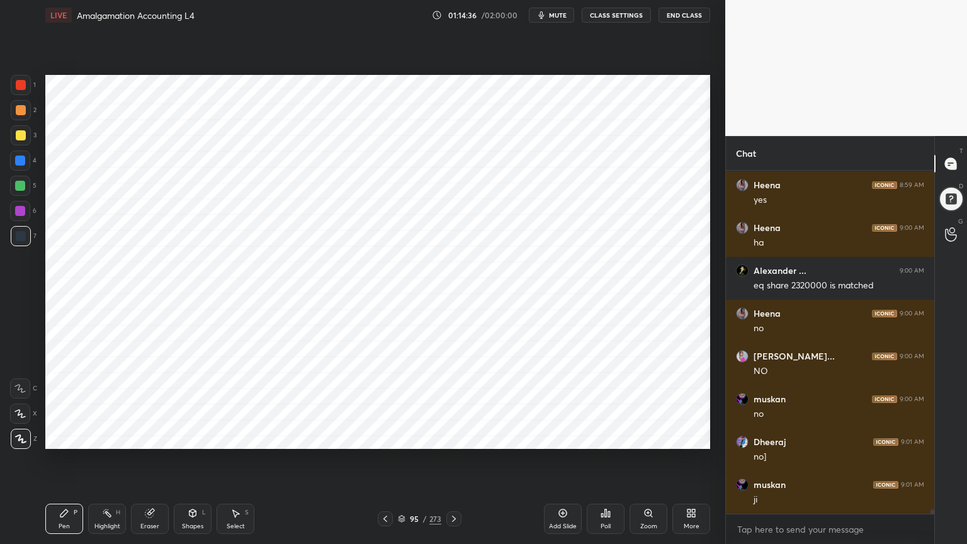
click at [113, 437] on div "Highlight" at bounding box center [107, 526] width 26 height 6
click at [73, 437] on div "Pen P" at bounding box center [64, 519] width 38 height 30
click at [107, 437] on div "Highlight" at bounding box center [107, 526] width 26 height 6
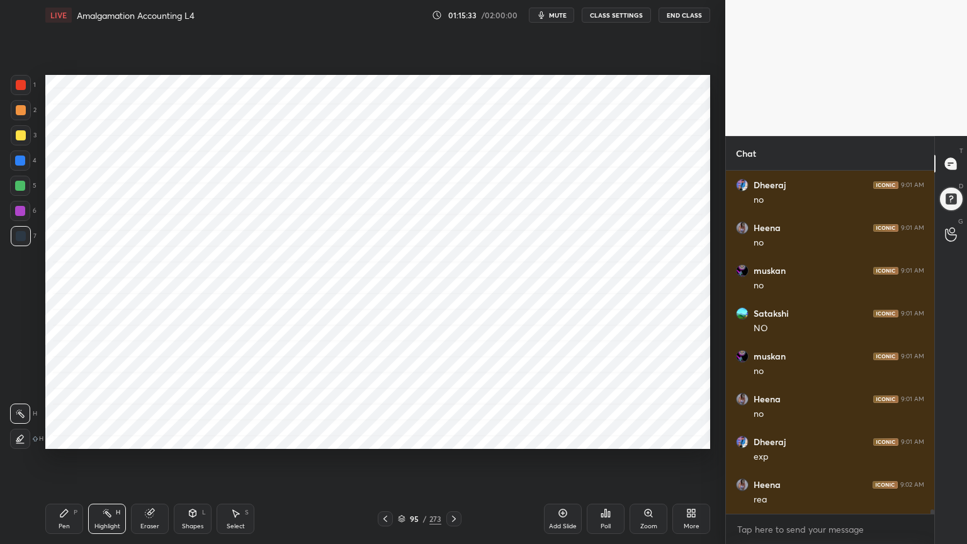
scroll to position [25632, 0]
click at [55, 437] on div "Pen P" at bounding box center [64, 519] width 38 height 30
click at [23, 214] on div at bounding box center [20, 211] width 10 height 10
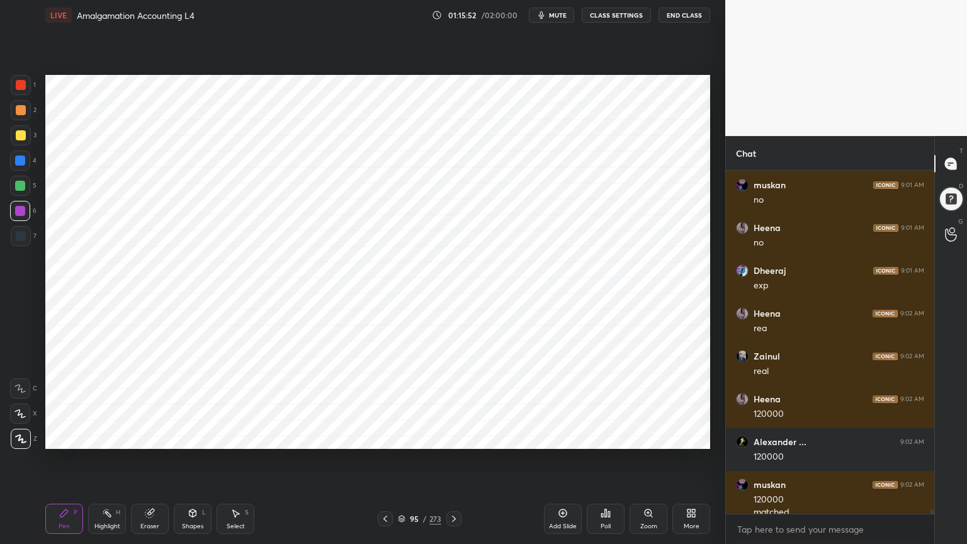
scroll to position [25773, 0]
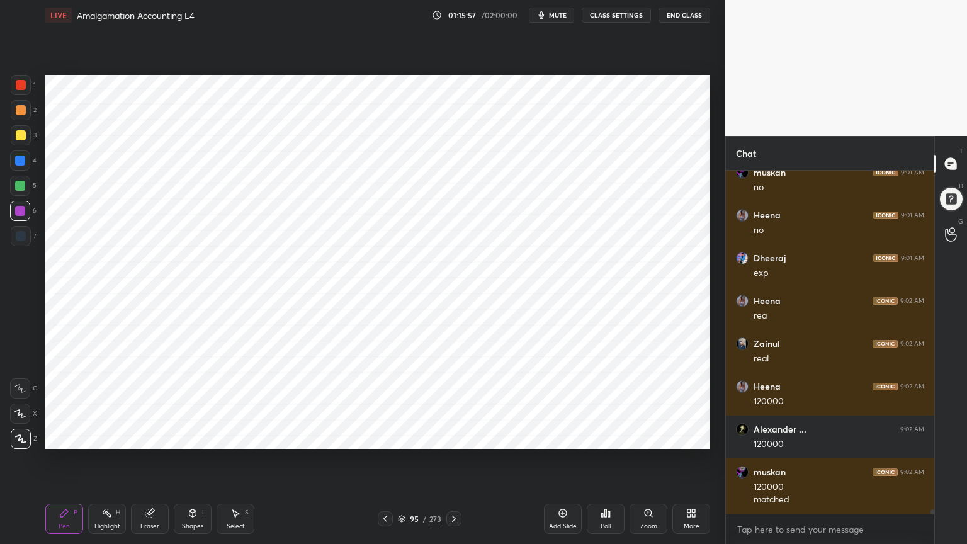
click at [25, 242] on div at bounding box center [21, 236] width 20 height 20
click at [25, 218] on div at bounding box center [20, 211] width 20 height 20
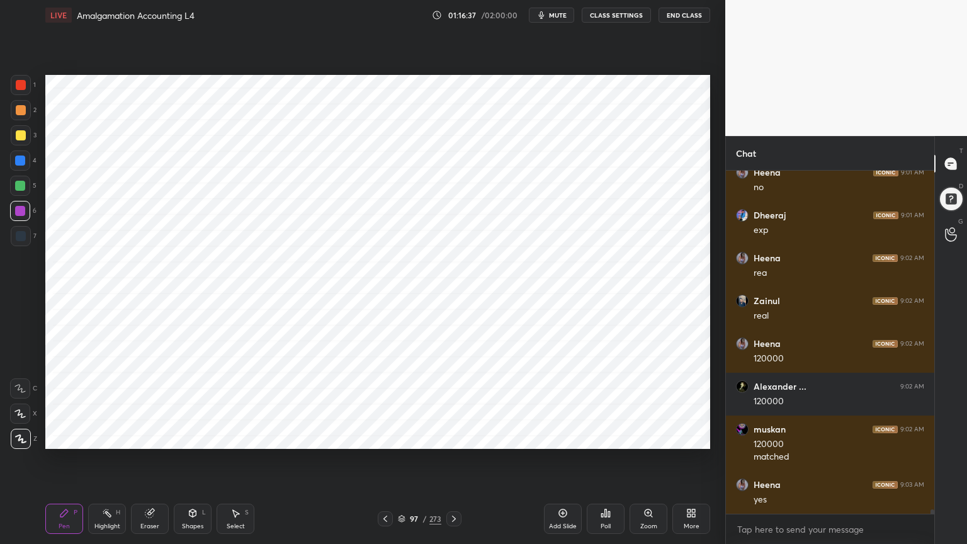
click at [112, 437] on div "Highlight H" at bounding box center [107, 519] width 38 height 30
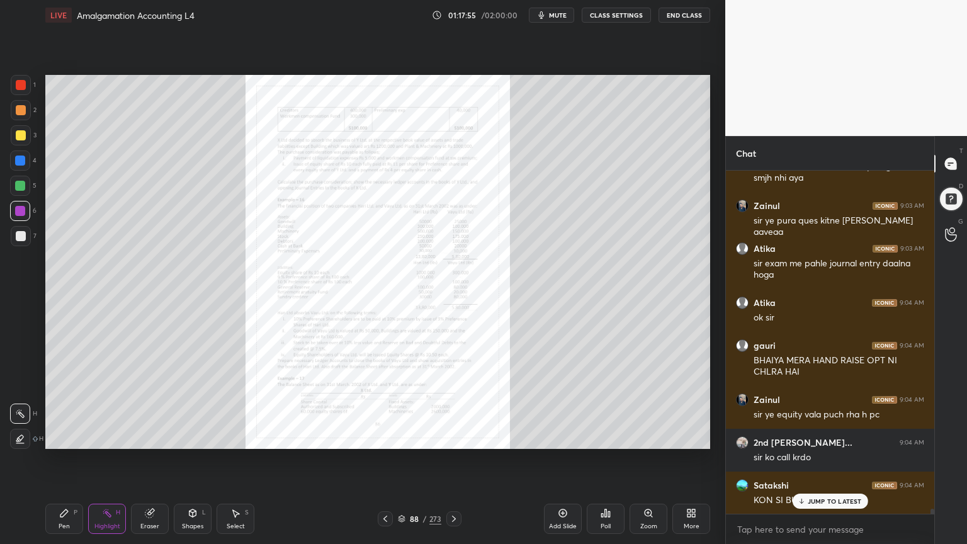
scroll to position [22862, 0]
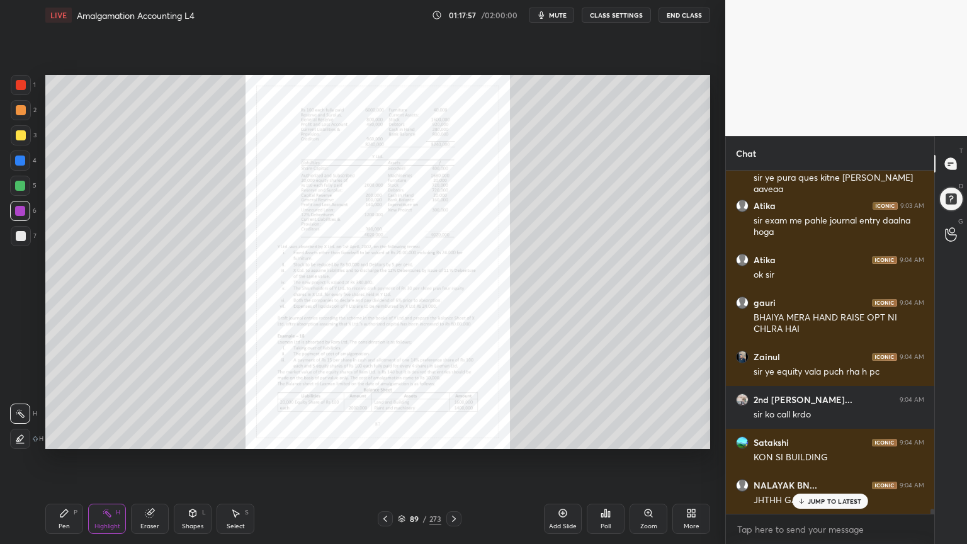
click at [647, 437] on div "Zoom" at bounding box center [649, 519] width 38 height 30
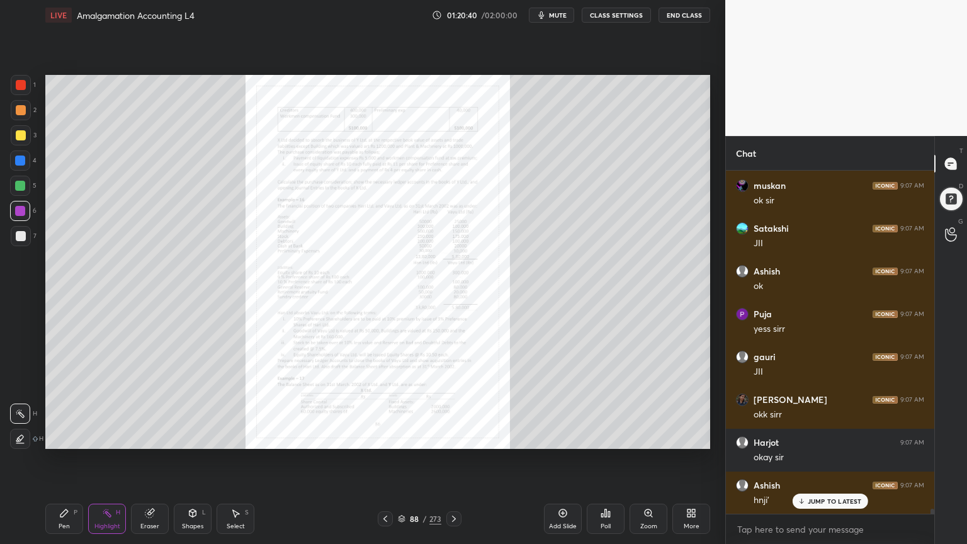
scroll to position [24106, 0]
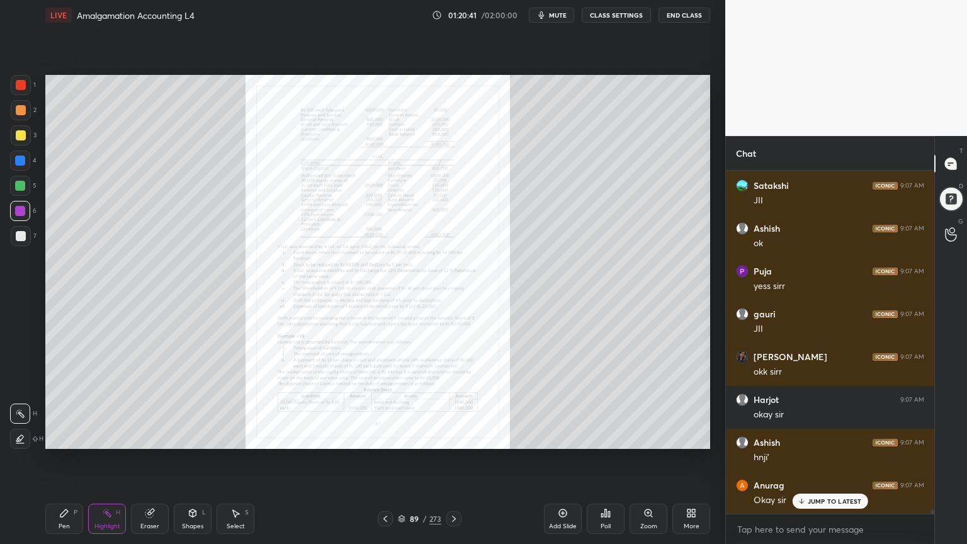
click at [661, 437] on div "Zoom" at bounding box center [649, 519] width 38 height 30
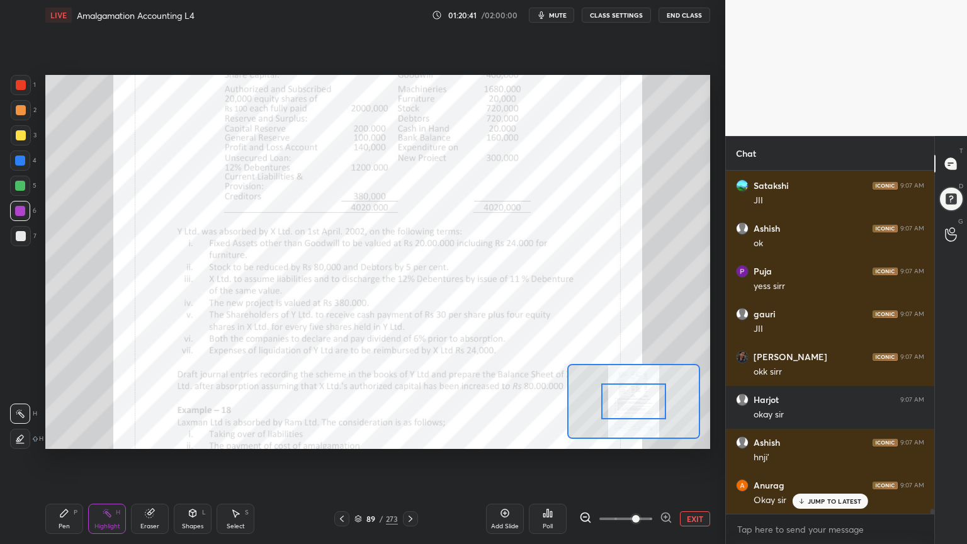
click at [662, 437] on div at bounding box center [666, 518] width 13 height 15
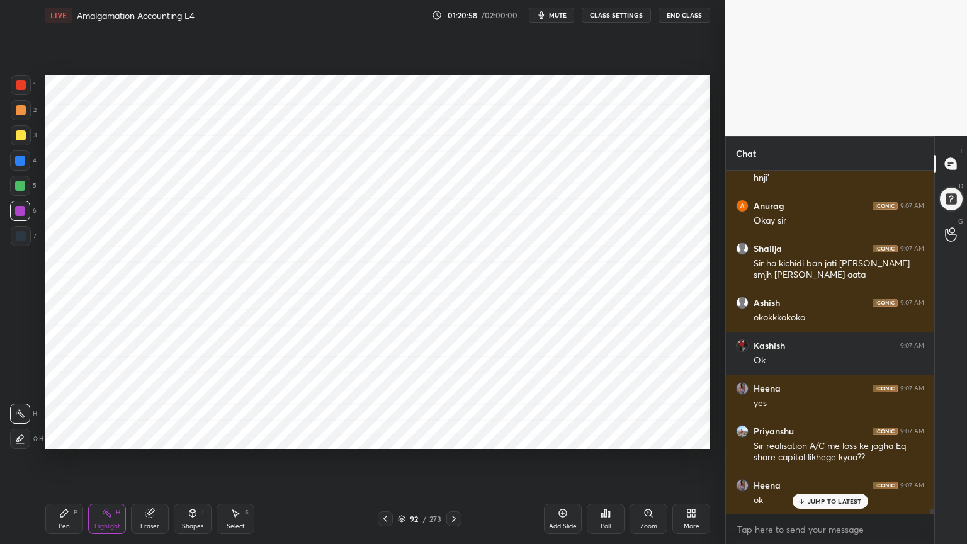
scroll to position [24428, 0]
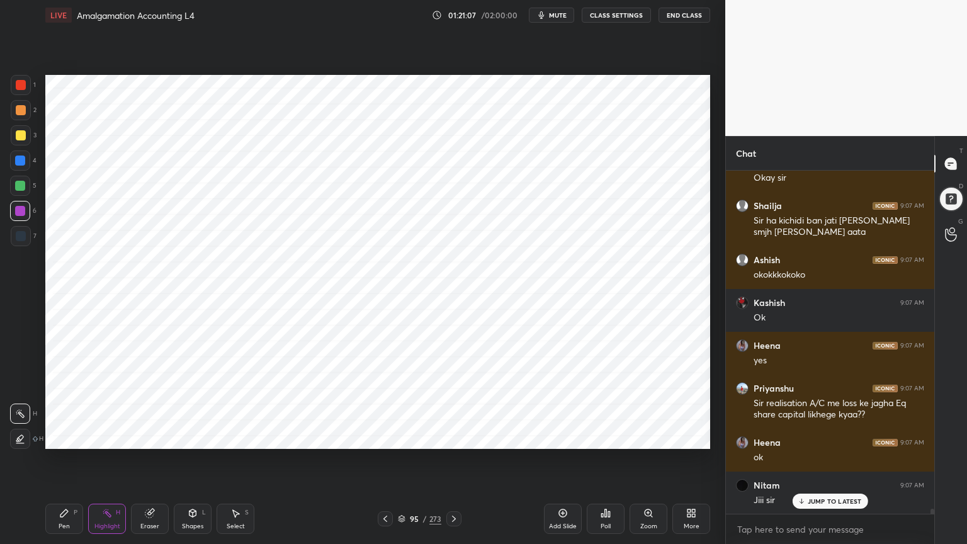
click at [149, 437] on icon at bounding box center [149, 514] width 8 height 8
click at [60, 437] on icon at bounding box center [64, 514] width 8 height 8
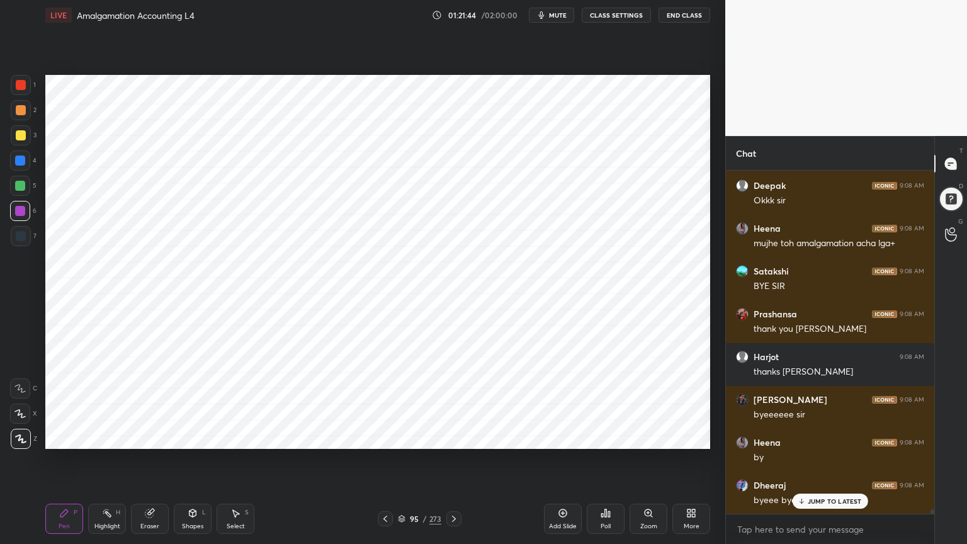
scroll to position [25242, 0]
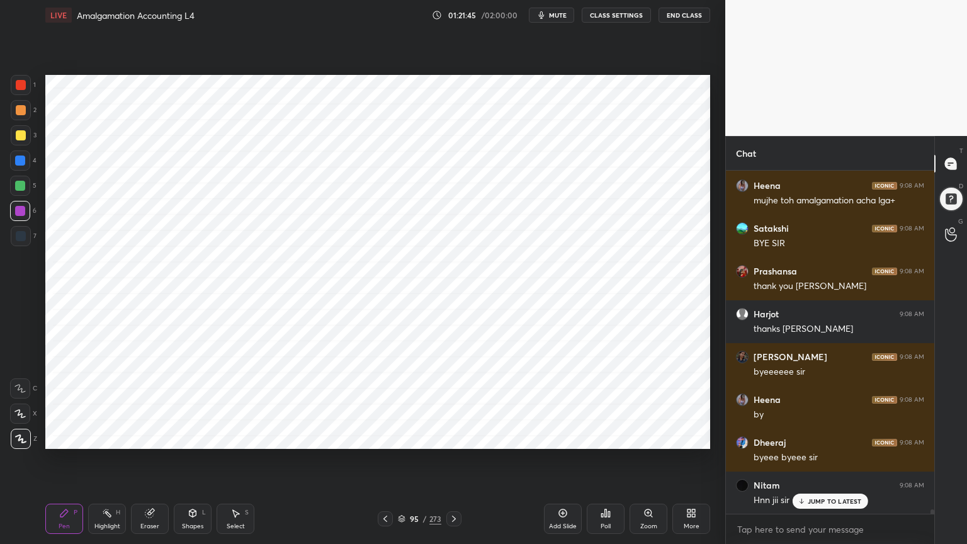
type textarea "x"
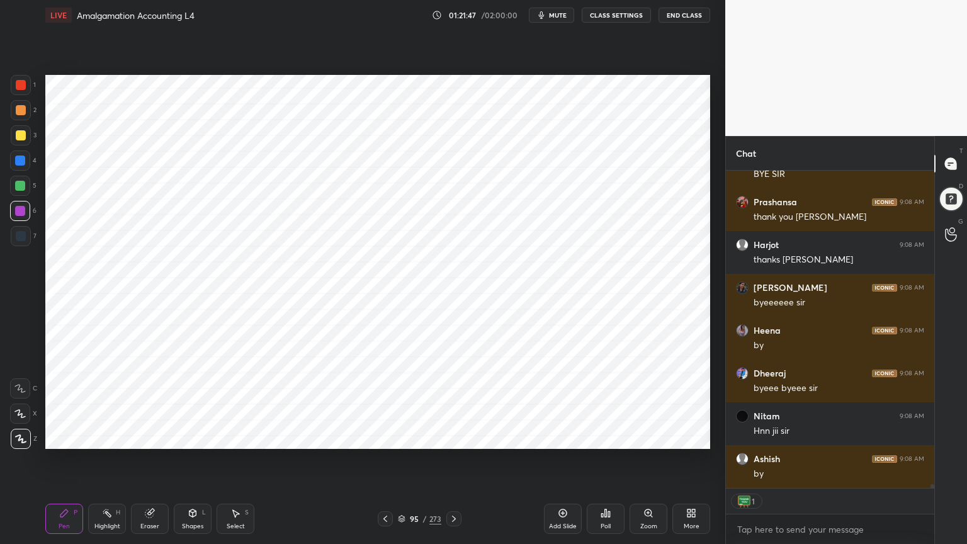
click at [683, 16] on button "End Class" at bounding box center [685, 15] width 52 height 15
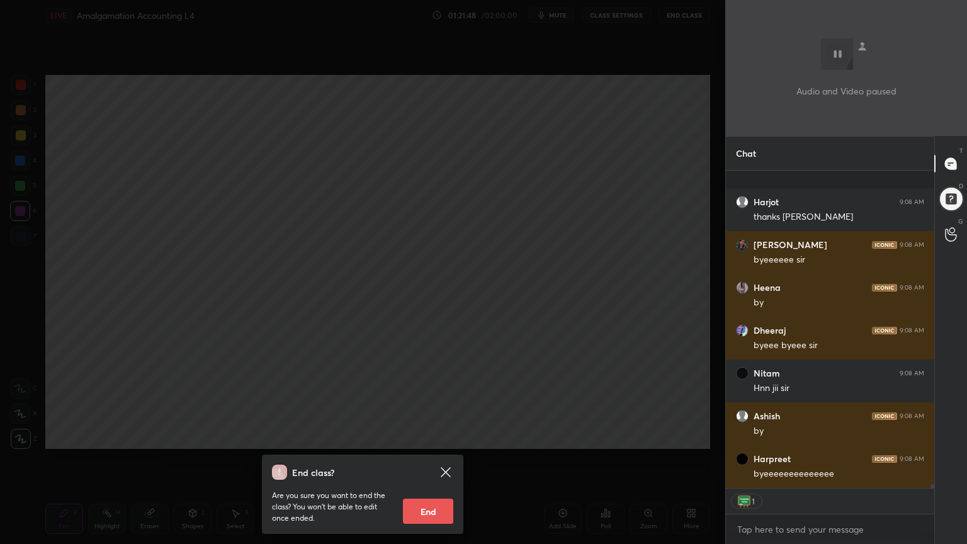
scroll to position [25440, 0]
